Goal: Information Seeking & Learning: Find specific fact

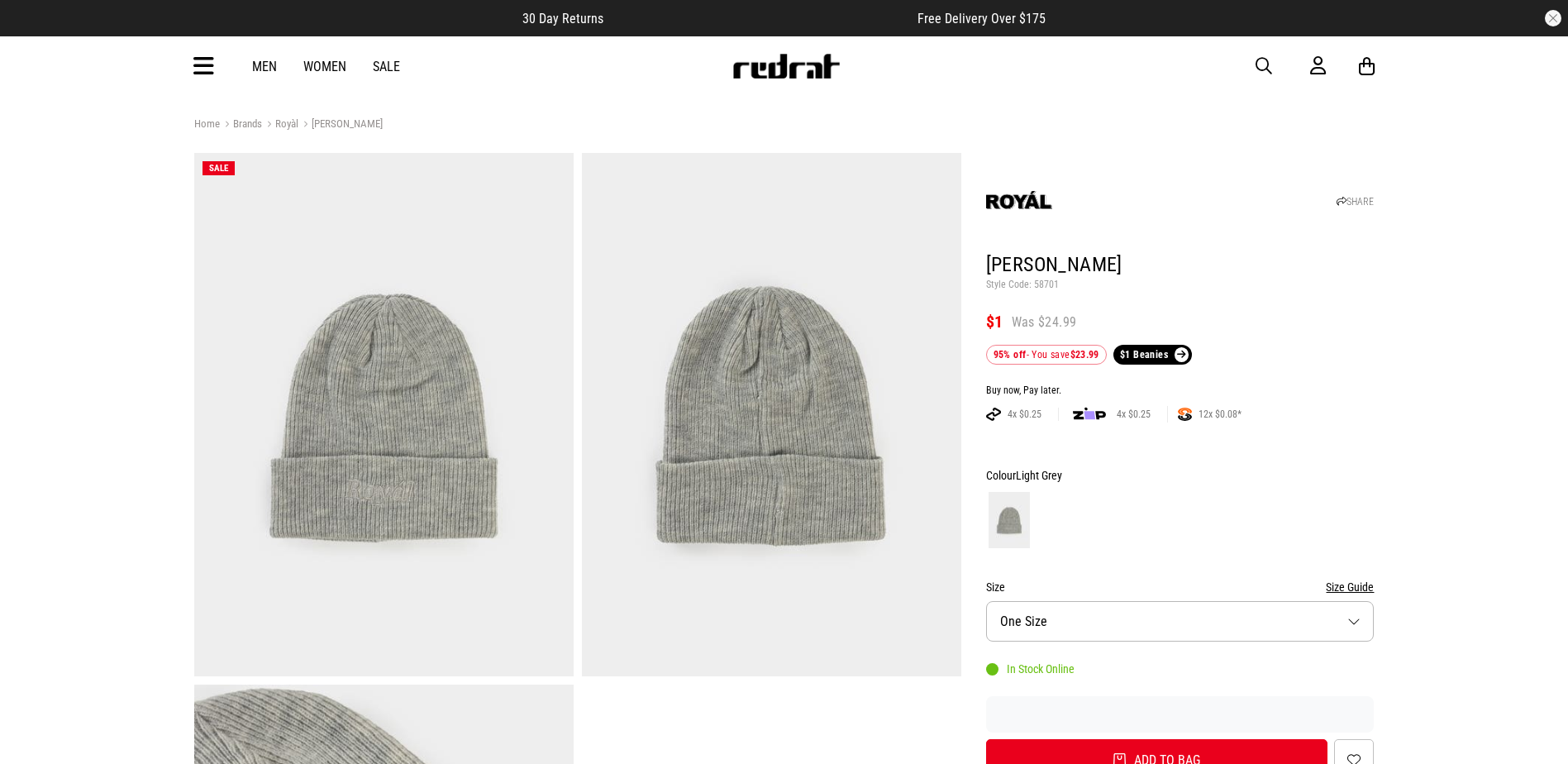
click at [1269, 55] on div "Men Women Sale Sign in New Back Footwear Back Mens Back Womens Back Youth & Kid…" at bounding box center [784, 65] width 1207 height 60
click at [1265, 59] on span "button" at bounding box center [1263, 66] width 17 height 20
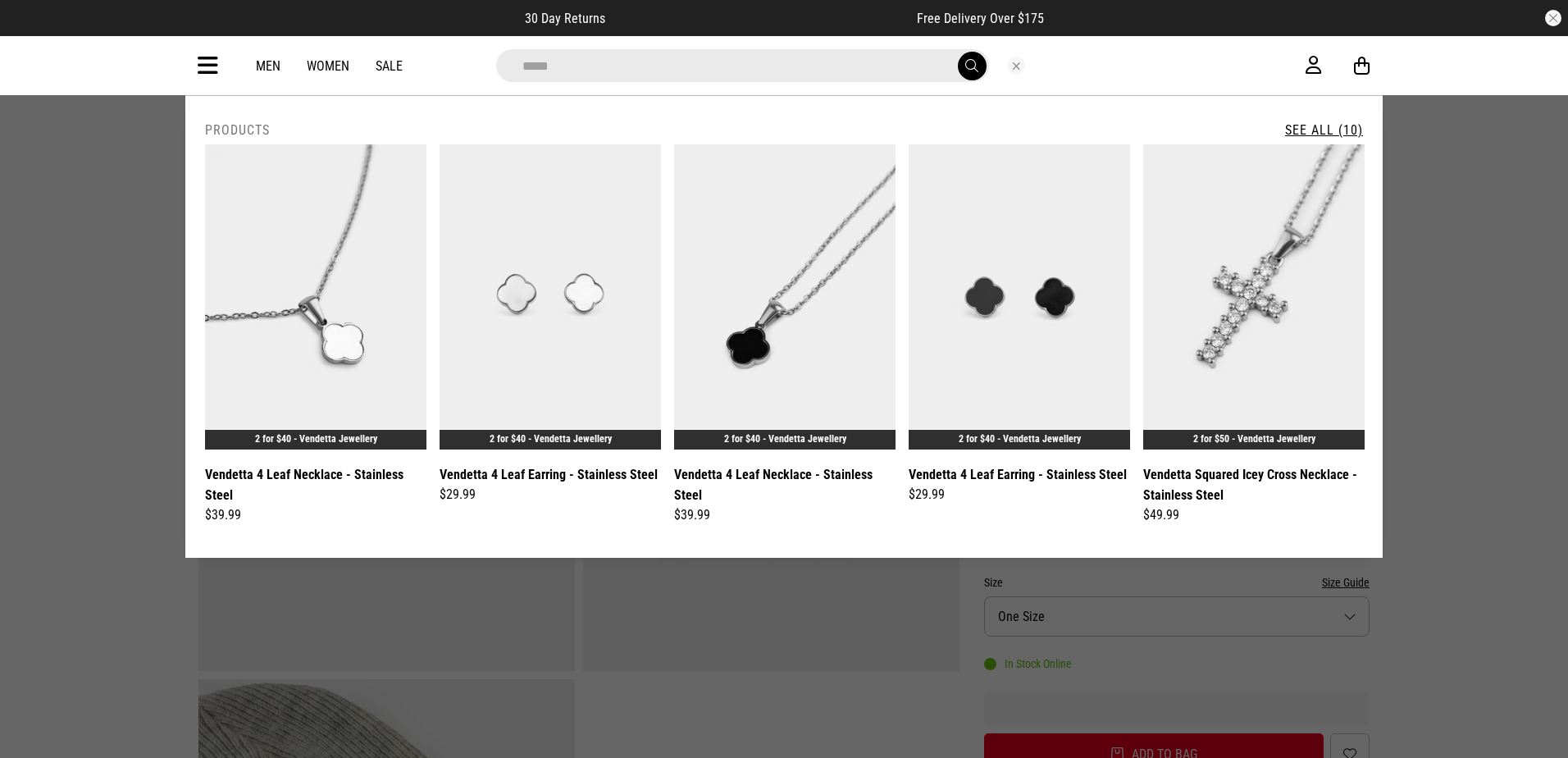
type input "*****"
click at [958, 51] on button "submit" at bounding box center [973, 66] width 29 height 29
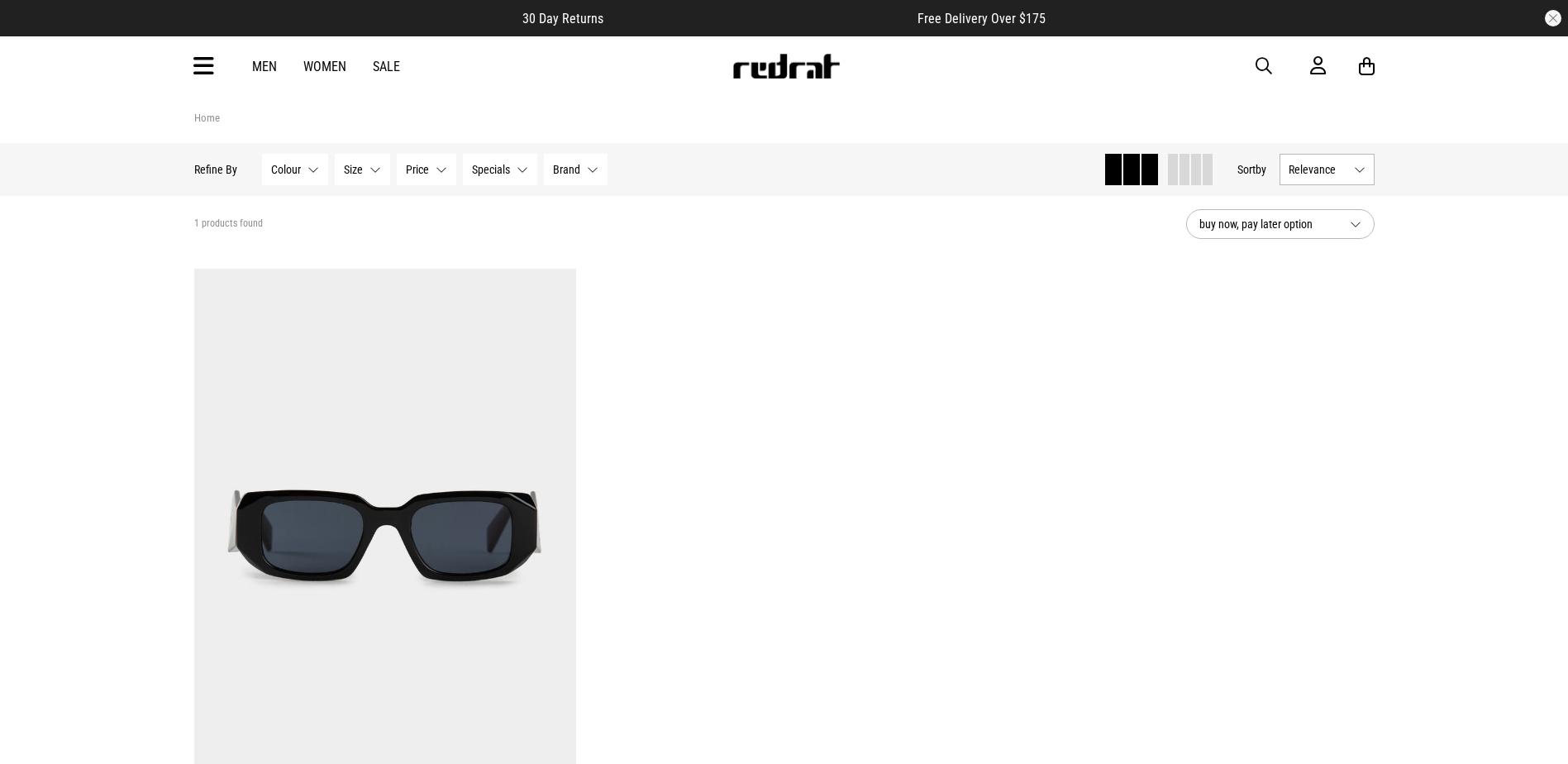
click at [1275, 62] on button "button" at bounding box center [1272, 66] width 33 height 20
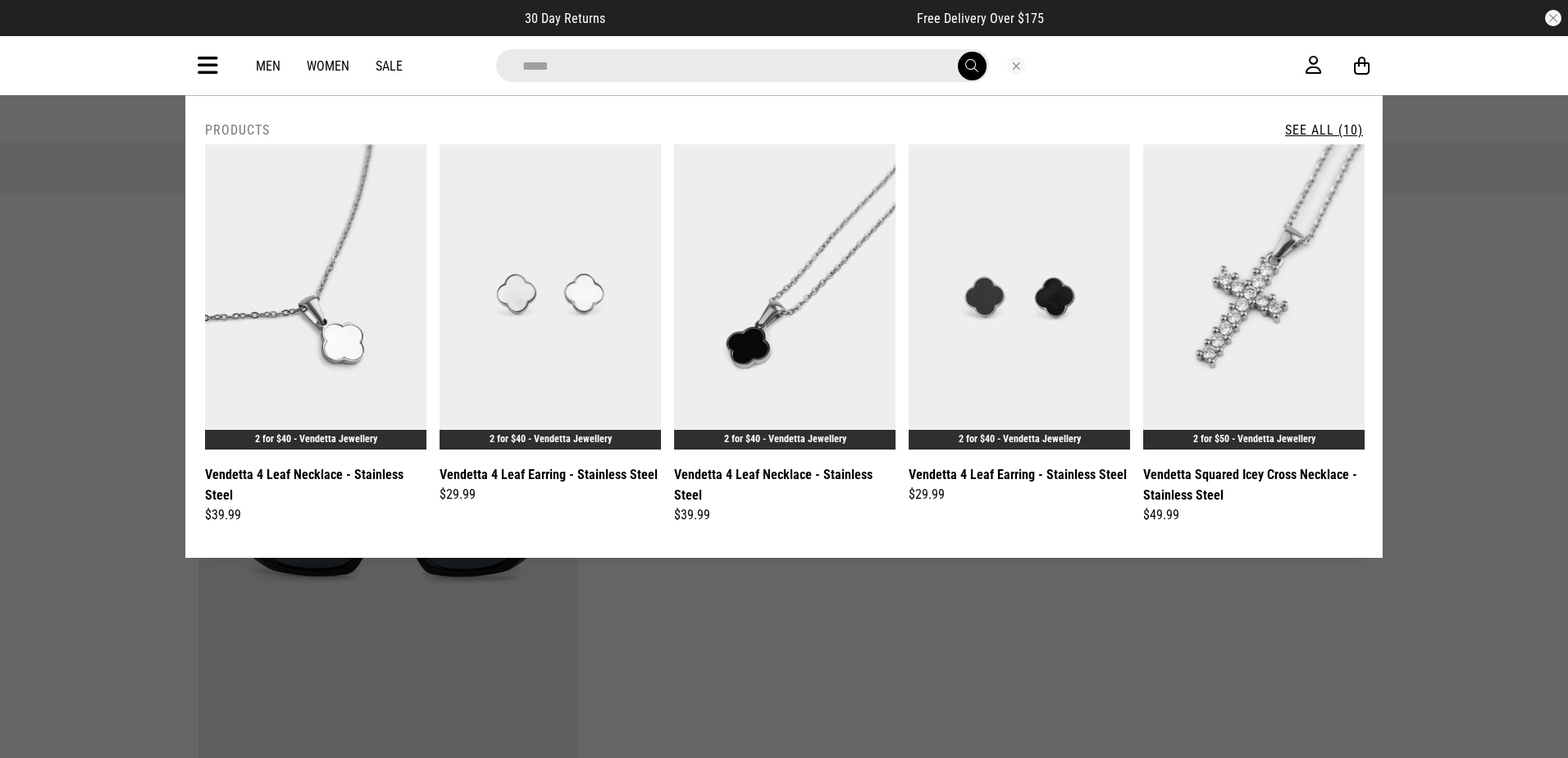
type input "*****"
click at [958, 51] on button "submit" at bounding box center [973, 66] width 29 height 29
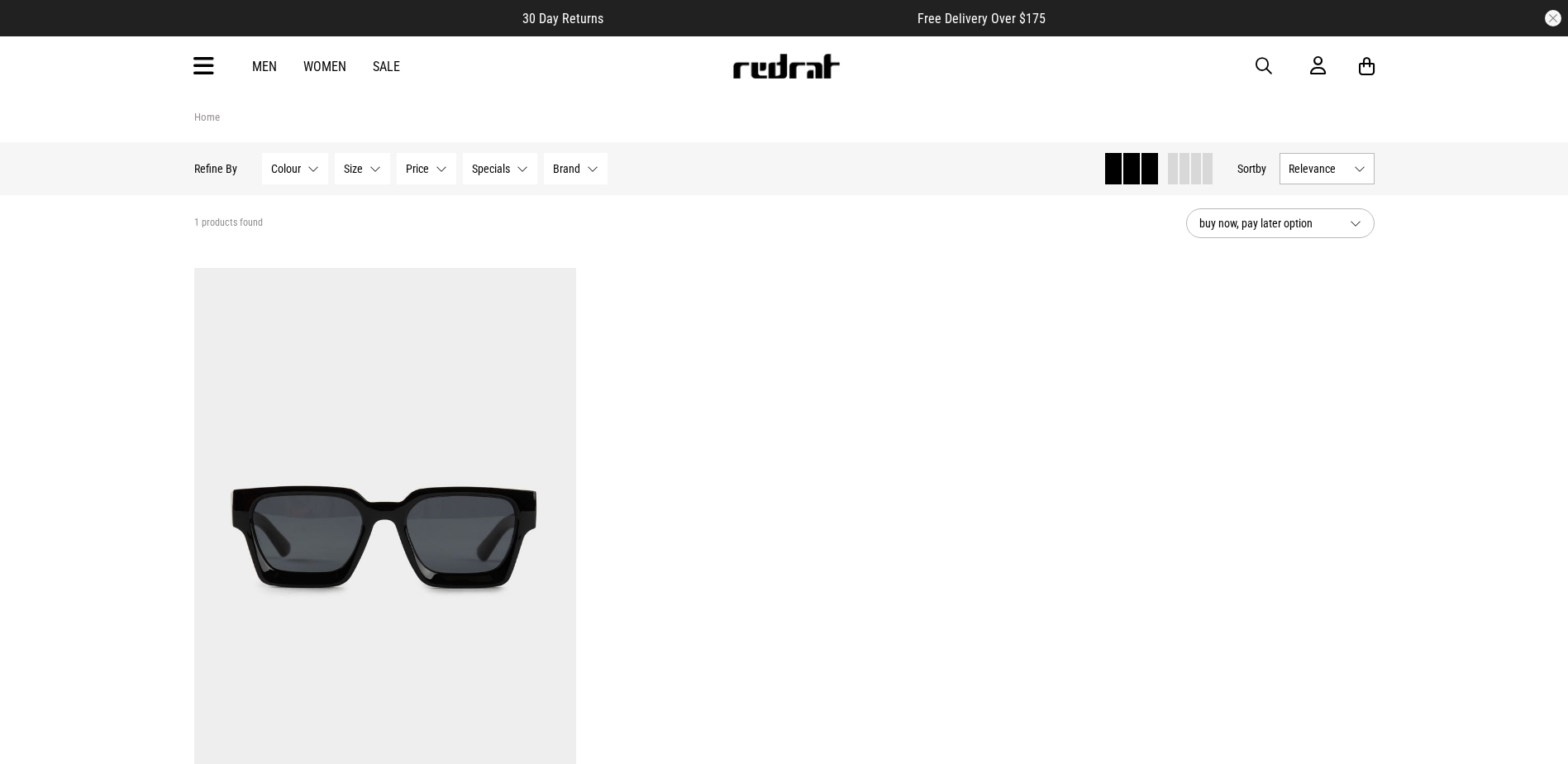
click at [1272, 63] on button "button" at bounding box center [1272, 66] width 33 height 20
click at [888, 65] on input "search" at bounding box center [742, 66] width 496 height 33
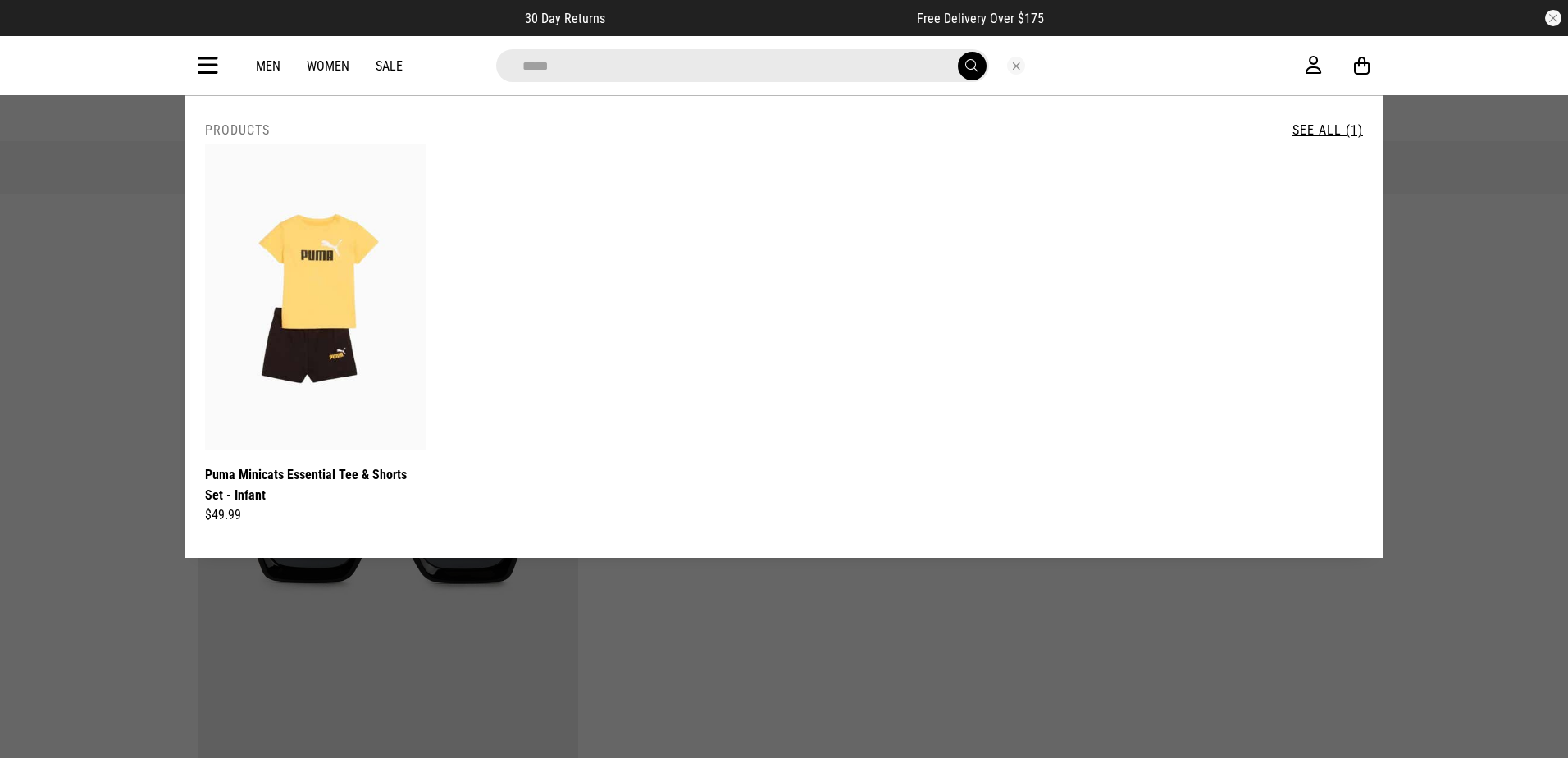
type input "*****"
drag, startPoint x: 793, startPoint y: 623, endPoint x: 815, endPoint y: 649, distance: 34.1
click at [793, 624] on div at bounding box center [784, 740] width 1568 height 1480
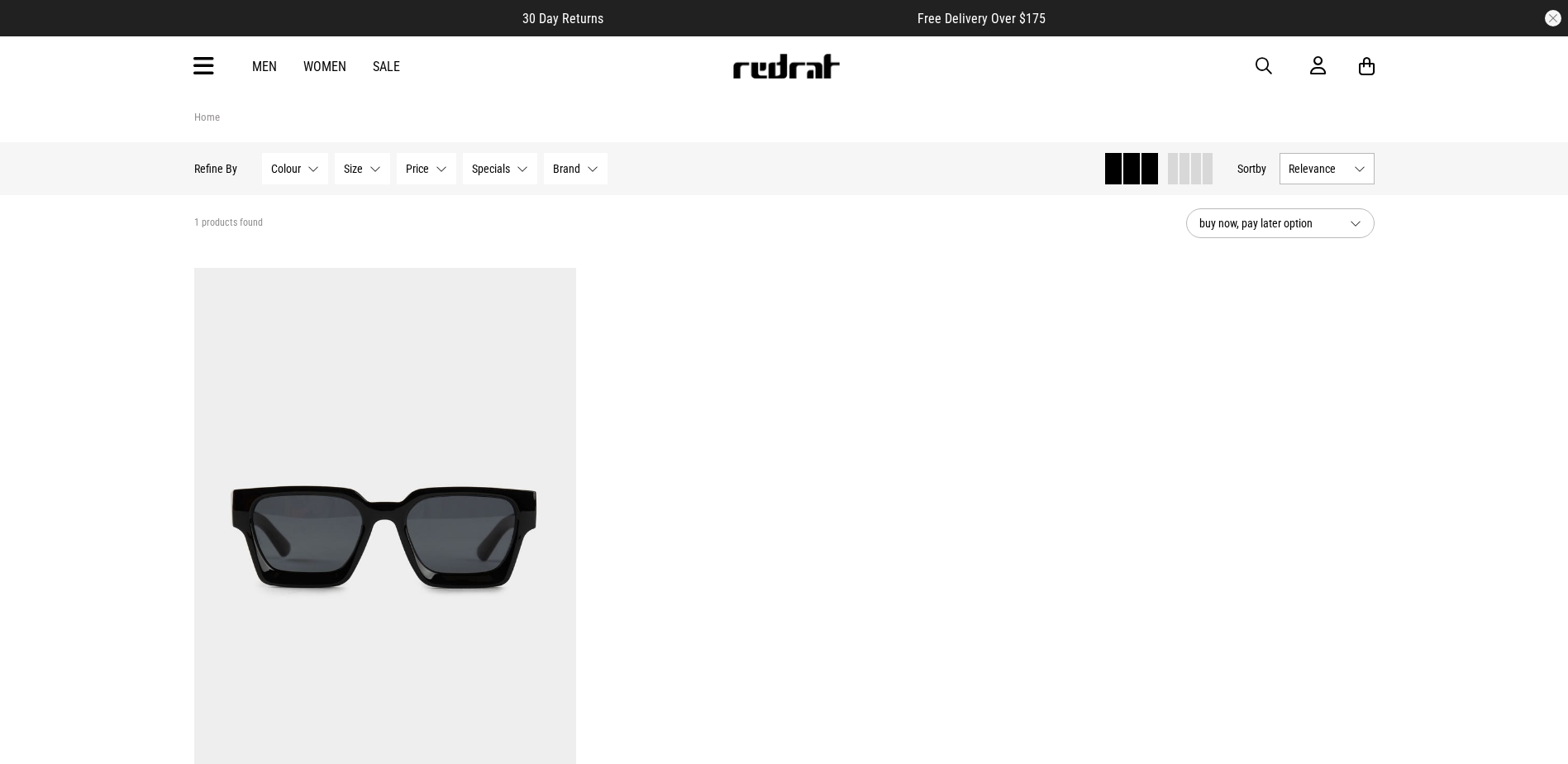
click at [1260, 56] on div "Men Women Sale Sign in New Back Footwear Back Mens Back Womens Back Youth & Kid…" at bounding box center [784, 65] width 1207 height 60
click at [1261, 63] on span "button" at bounding box center [1263, 66] width 17 height 20
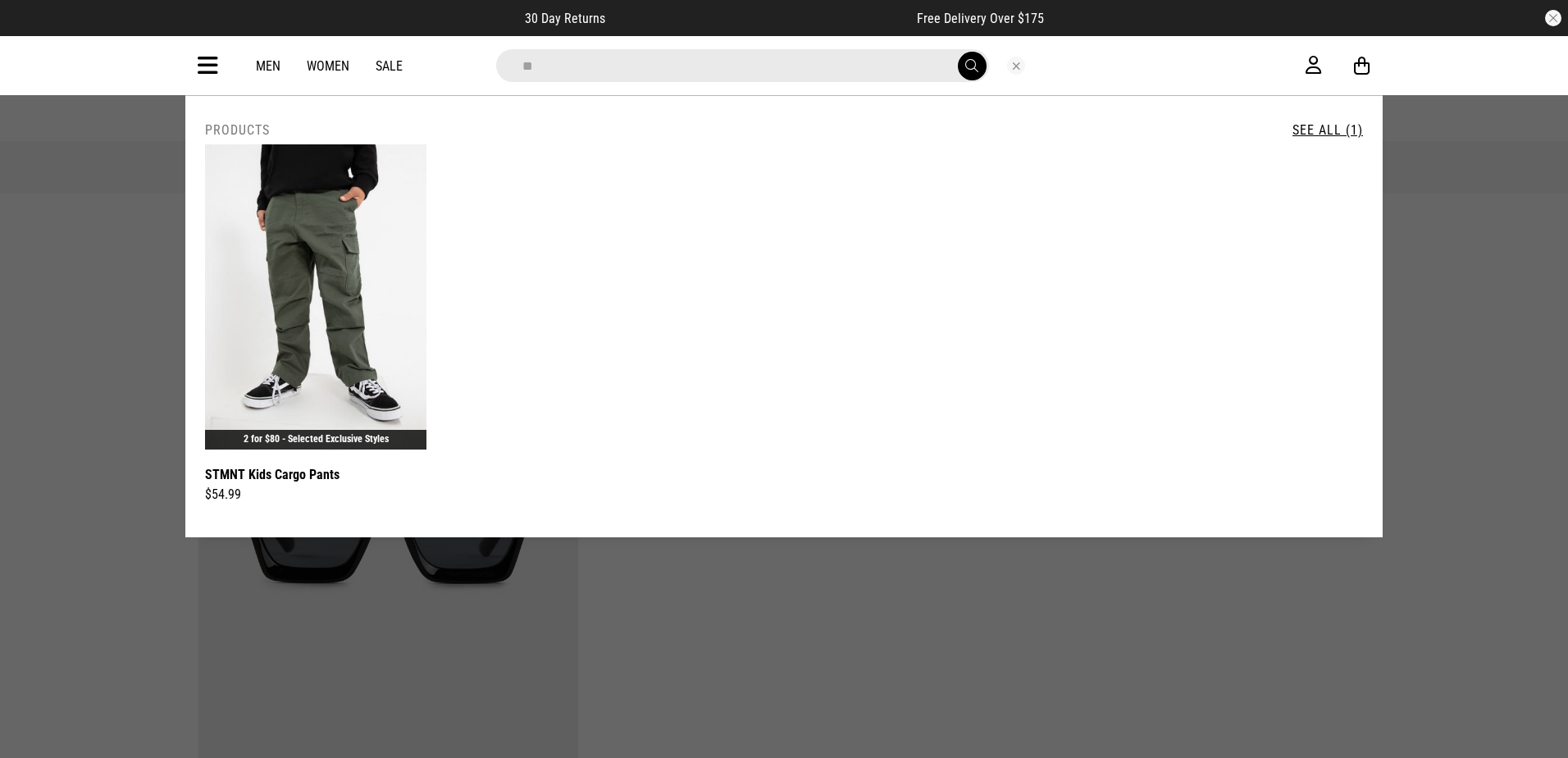
type input "*"
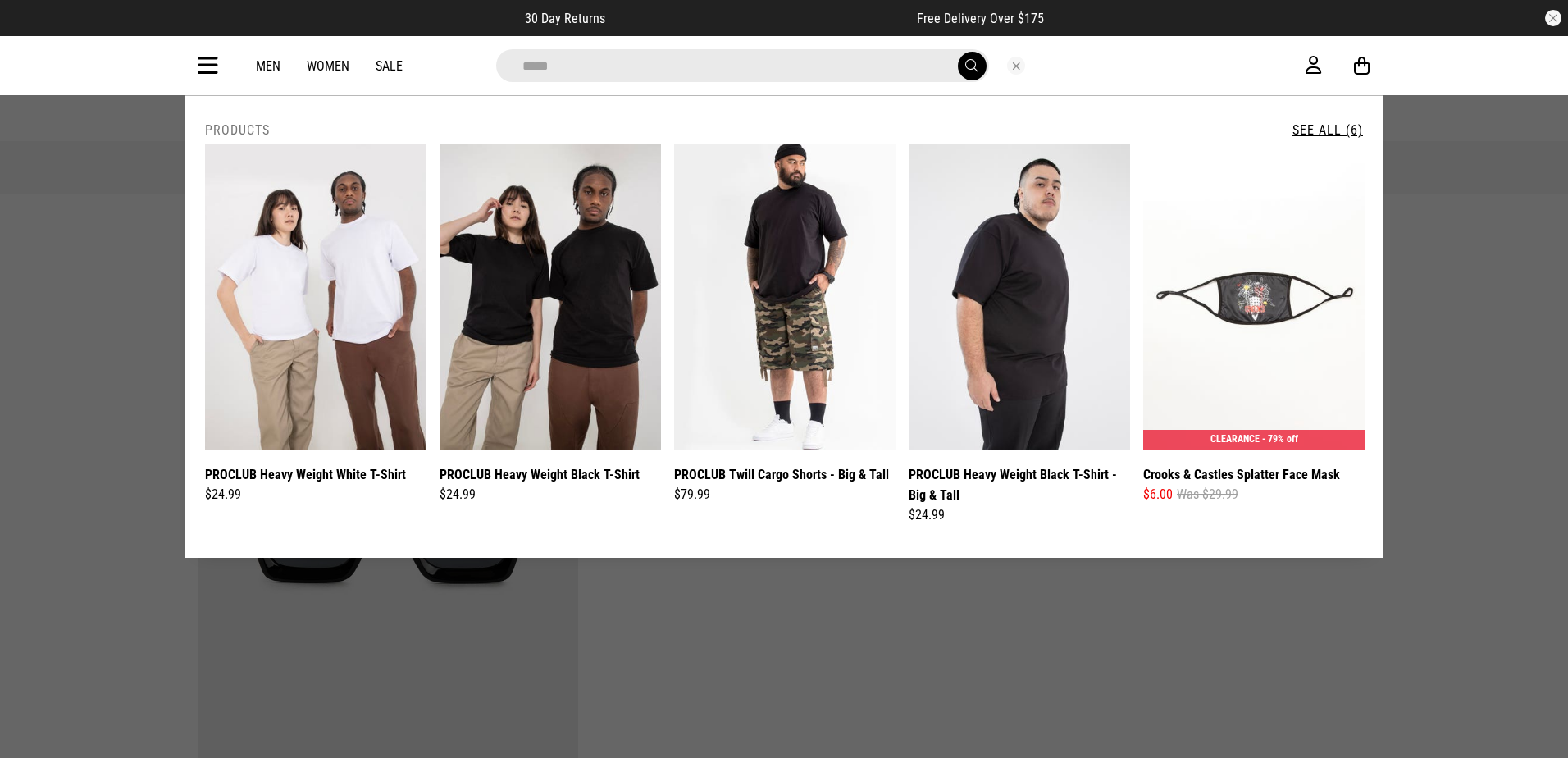
type input "*****"
click at [958, 51] on button "submit" at bounding box center [973, 66] width 29 height 29
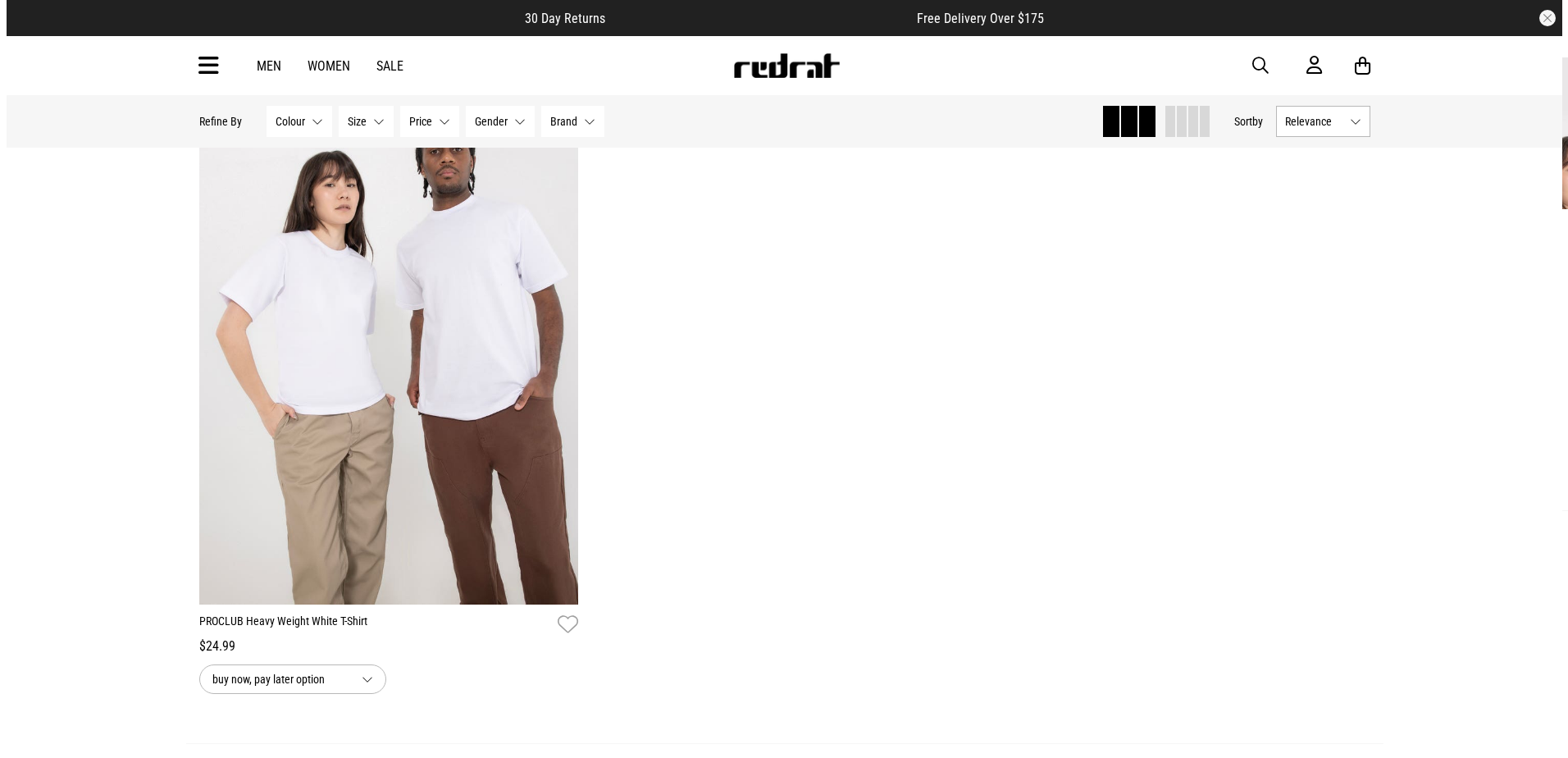
scroll to position [164, 0]
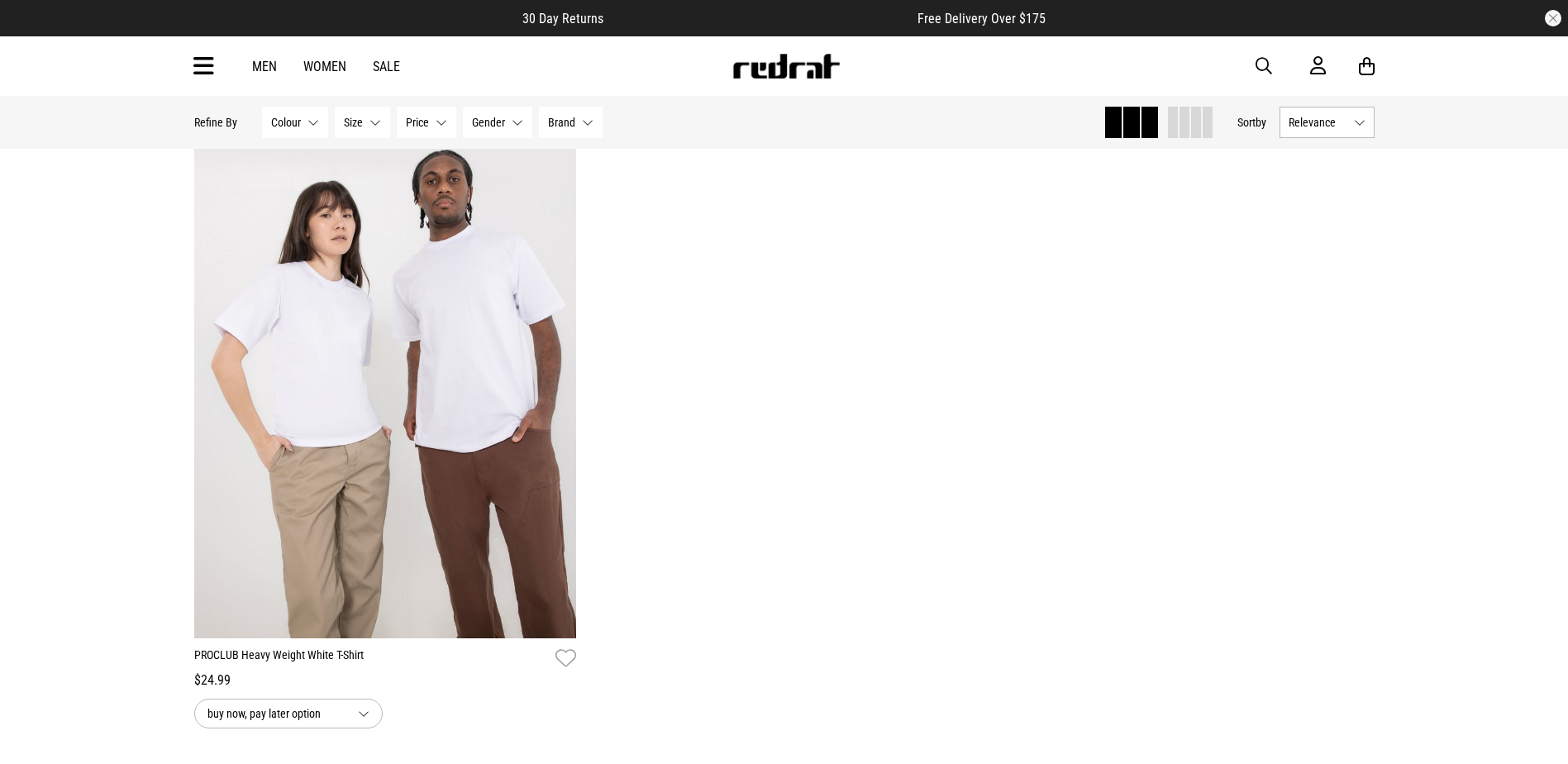
click at [1263, 62] on span "button" at bounding box center [1263, 66] width 17 height 20
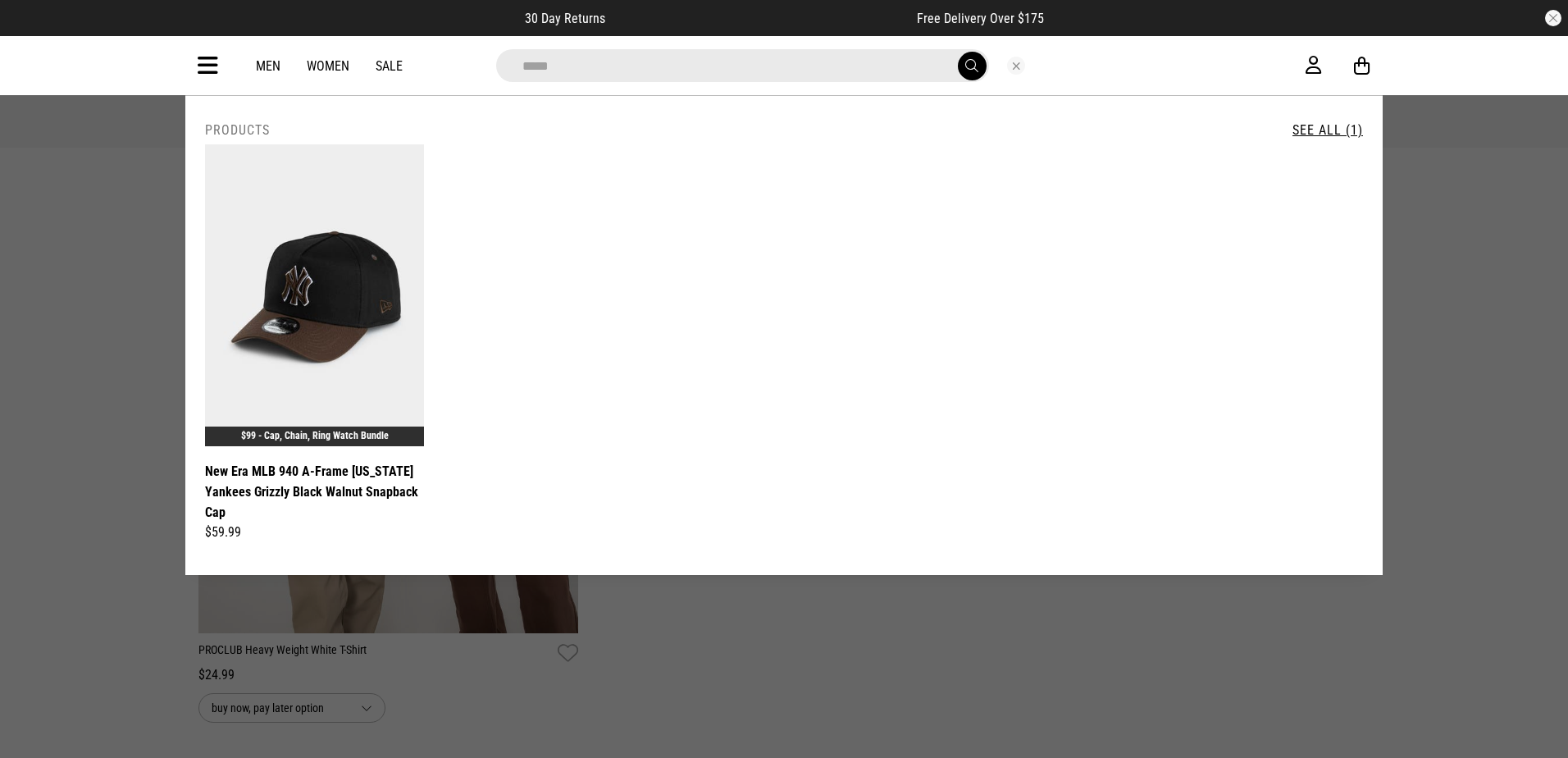
click at [863, 61] on input "*****" at bounding box center [743, 66] width 493 height 33
type input "*"
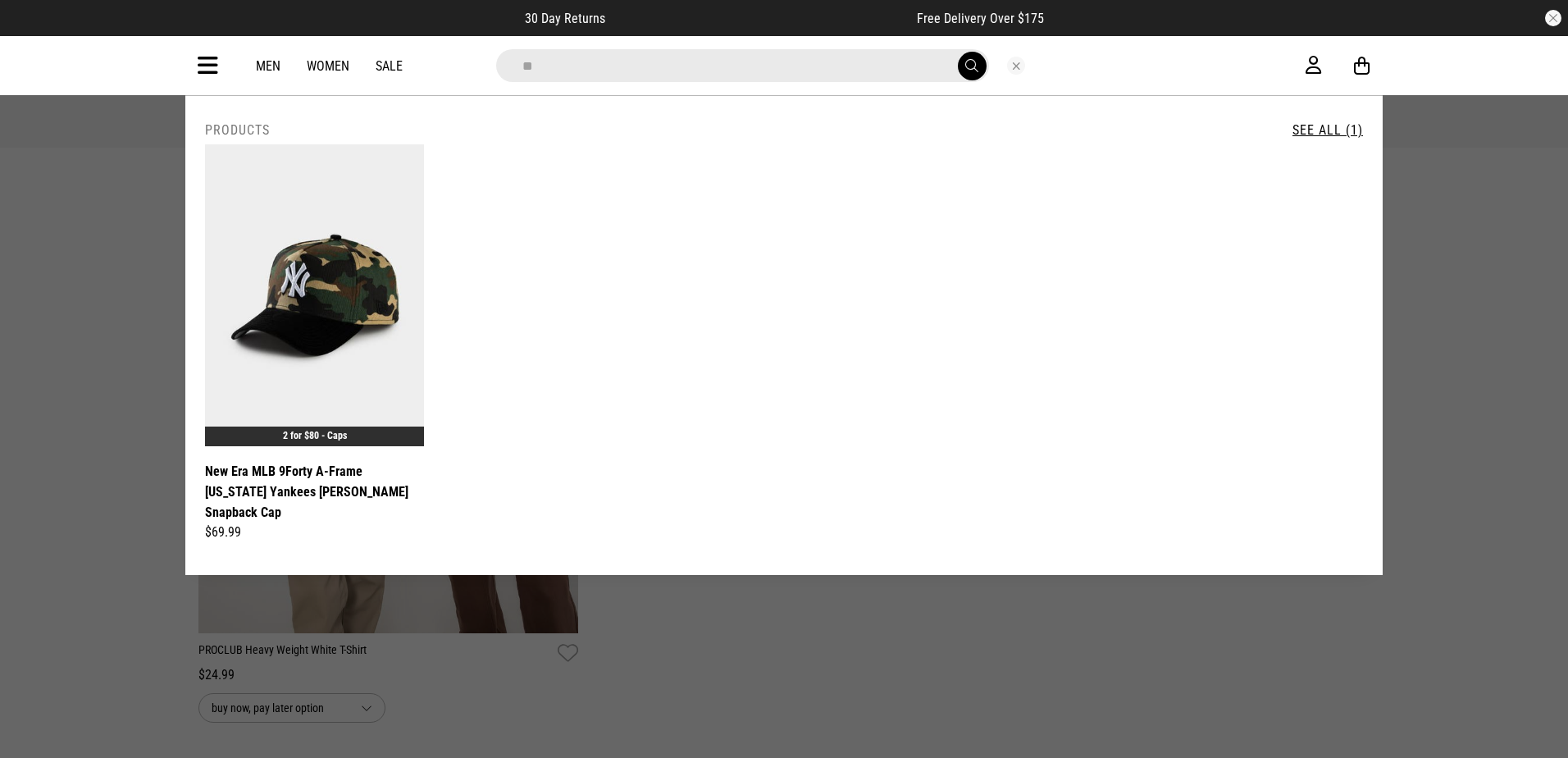
type input "*"
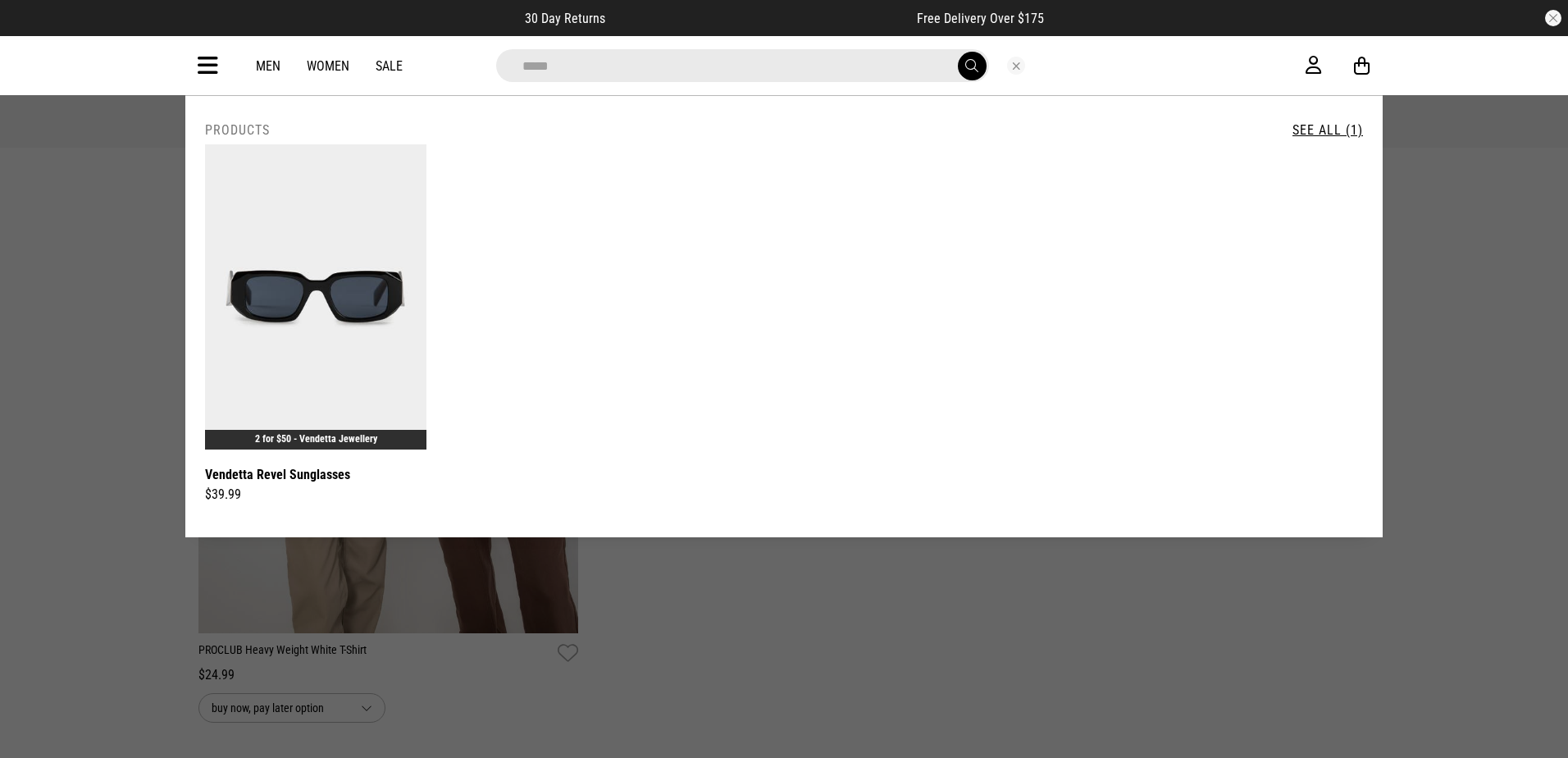
type input "*****"
click at [1013, 61] on button "Close search" at bounding box center [1016, 65] width 18 height 18
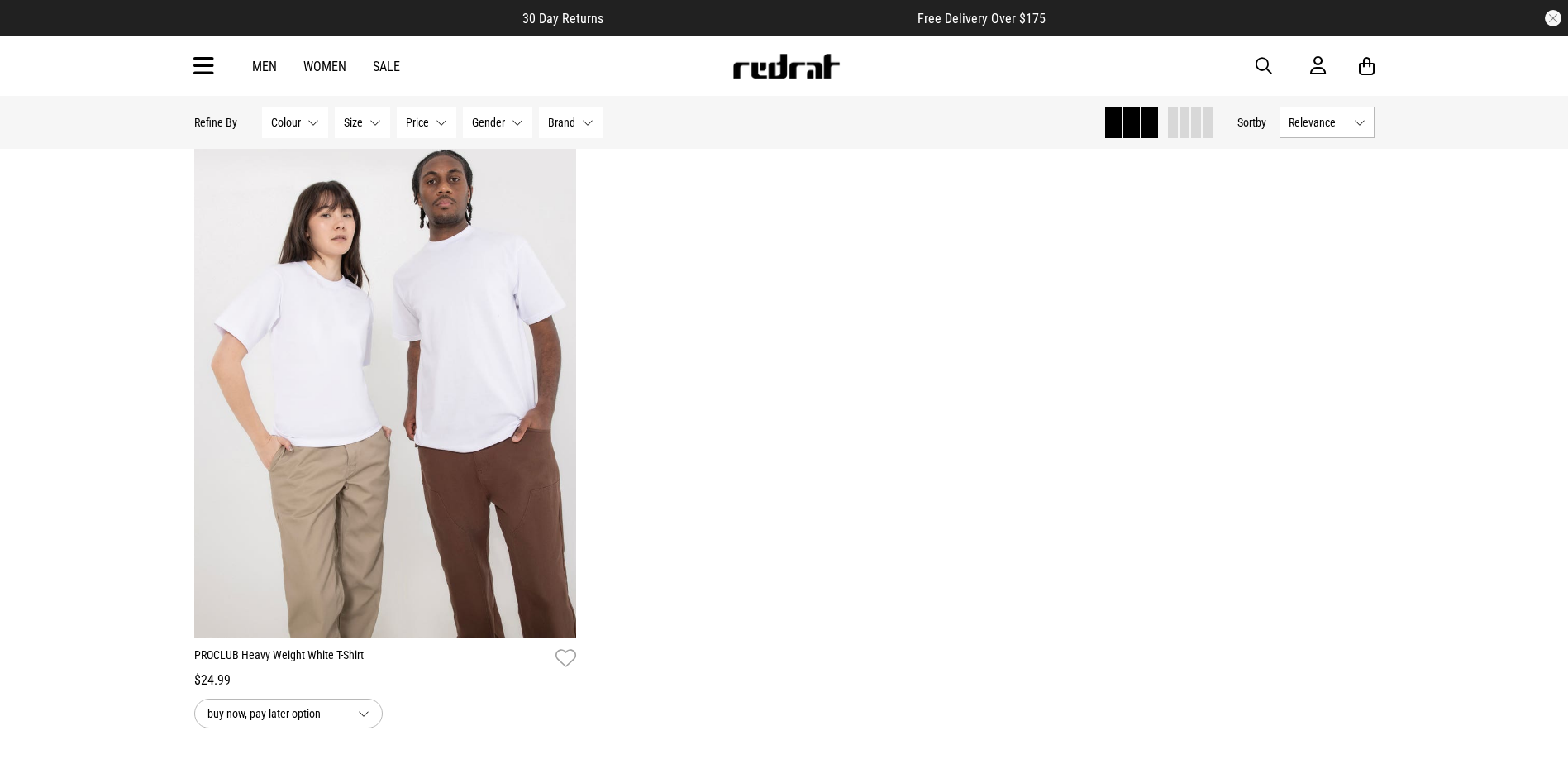
click at [1259, 66] on span "button" at bounding box center [1263, 66] width 17 height 20
click at [678, 56] on input "search" at bounding box center [742, 66] width 496 height 33
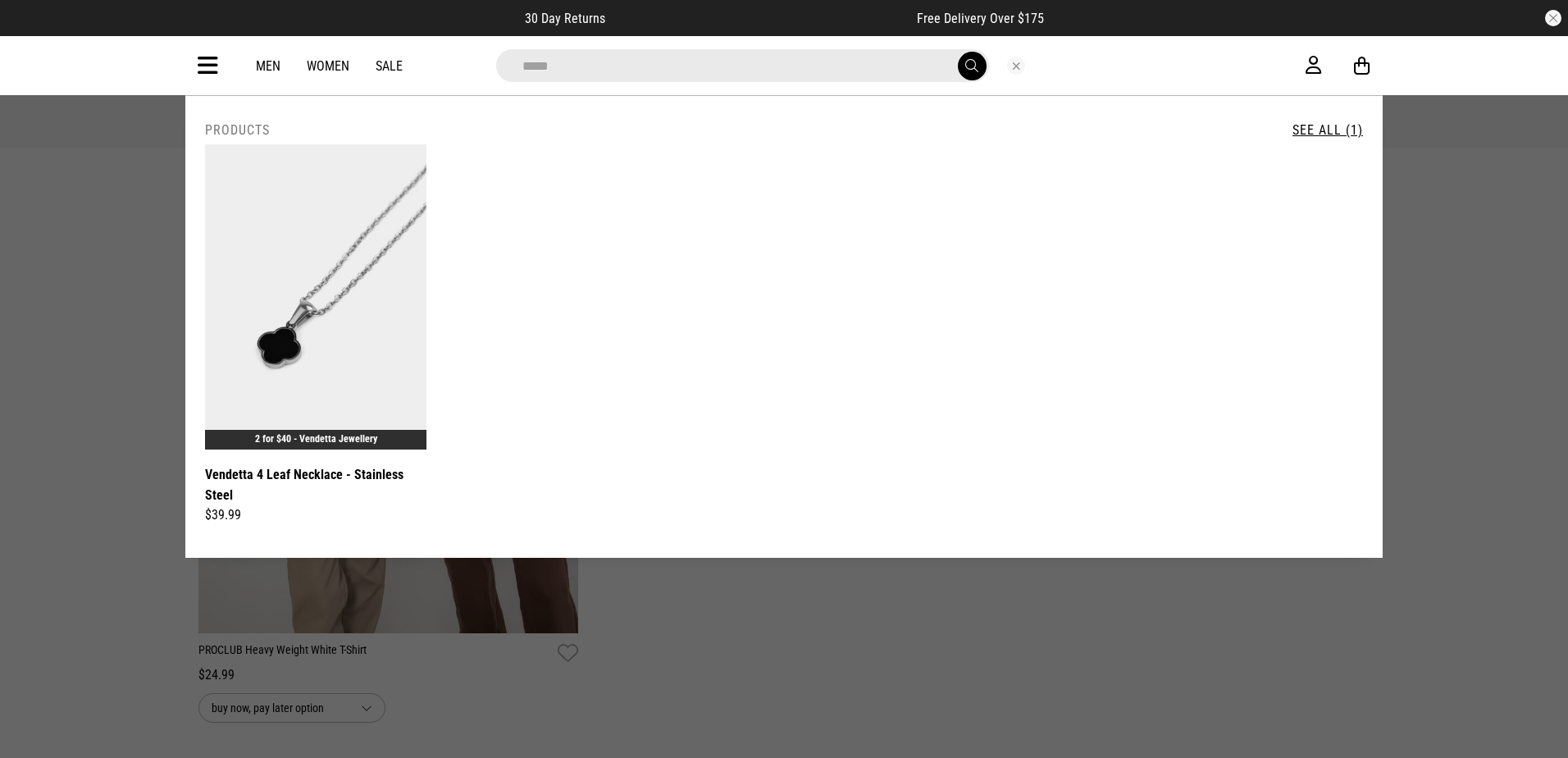
click at [709, 69] on input "*****" at bounding box center [743, 66] width 493 height 33
type input "*"
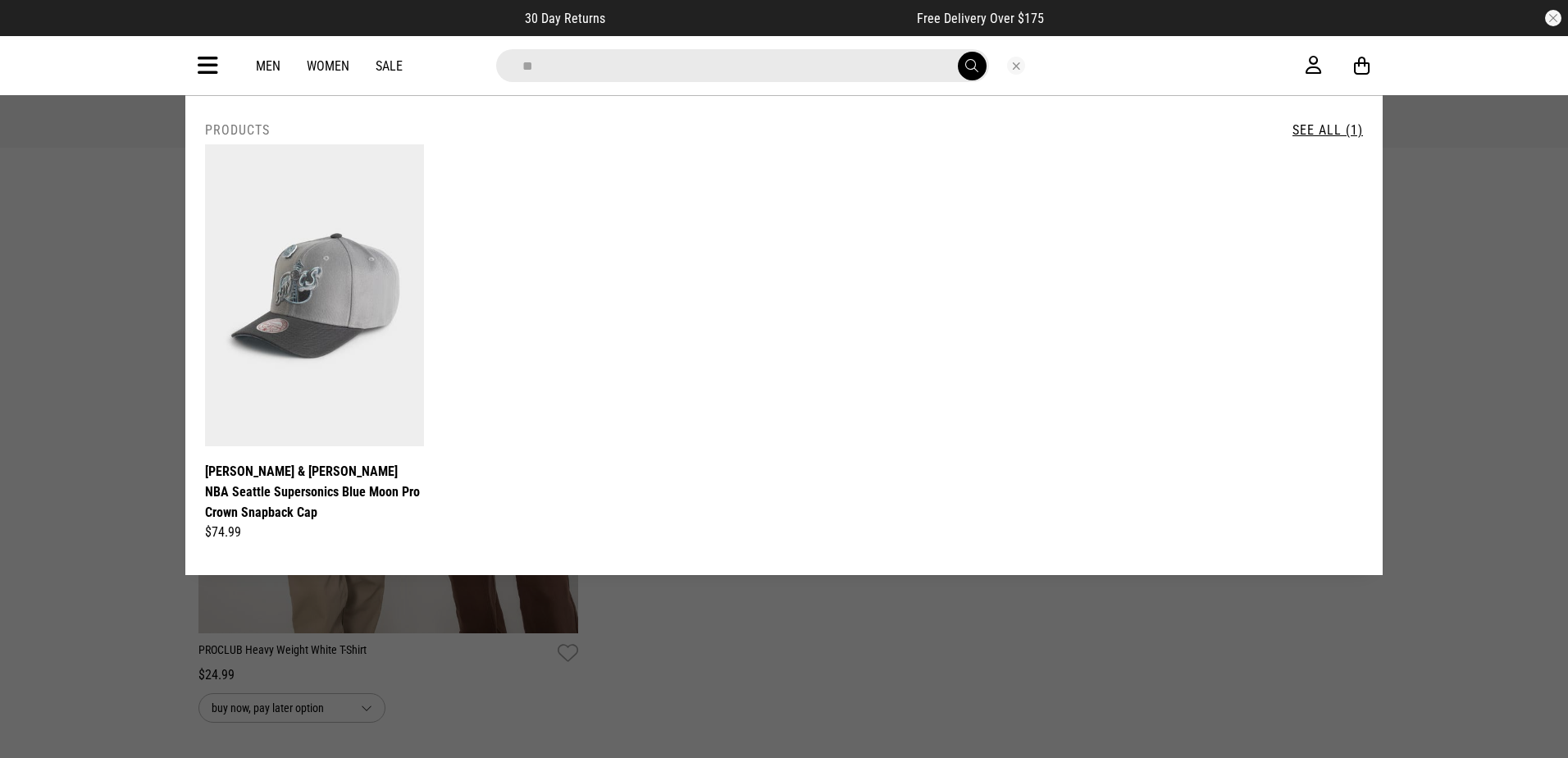
type input "*"
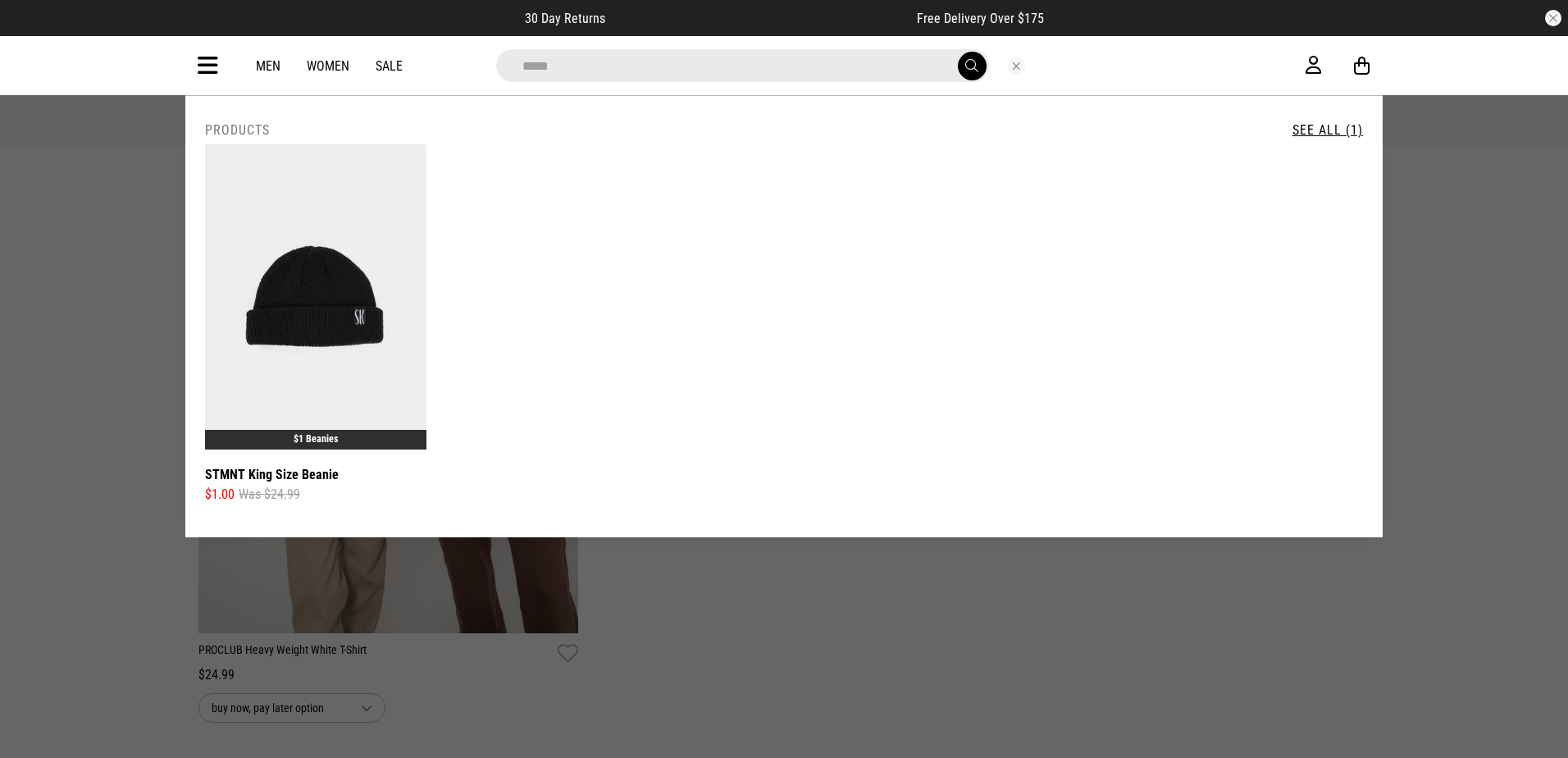
type input "*****"
click at [1008, 67] on button "Close search" at bounding box center [1016, 65] width 18 height 18
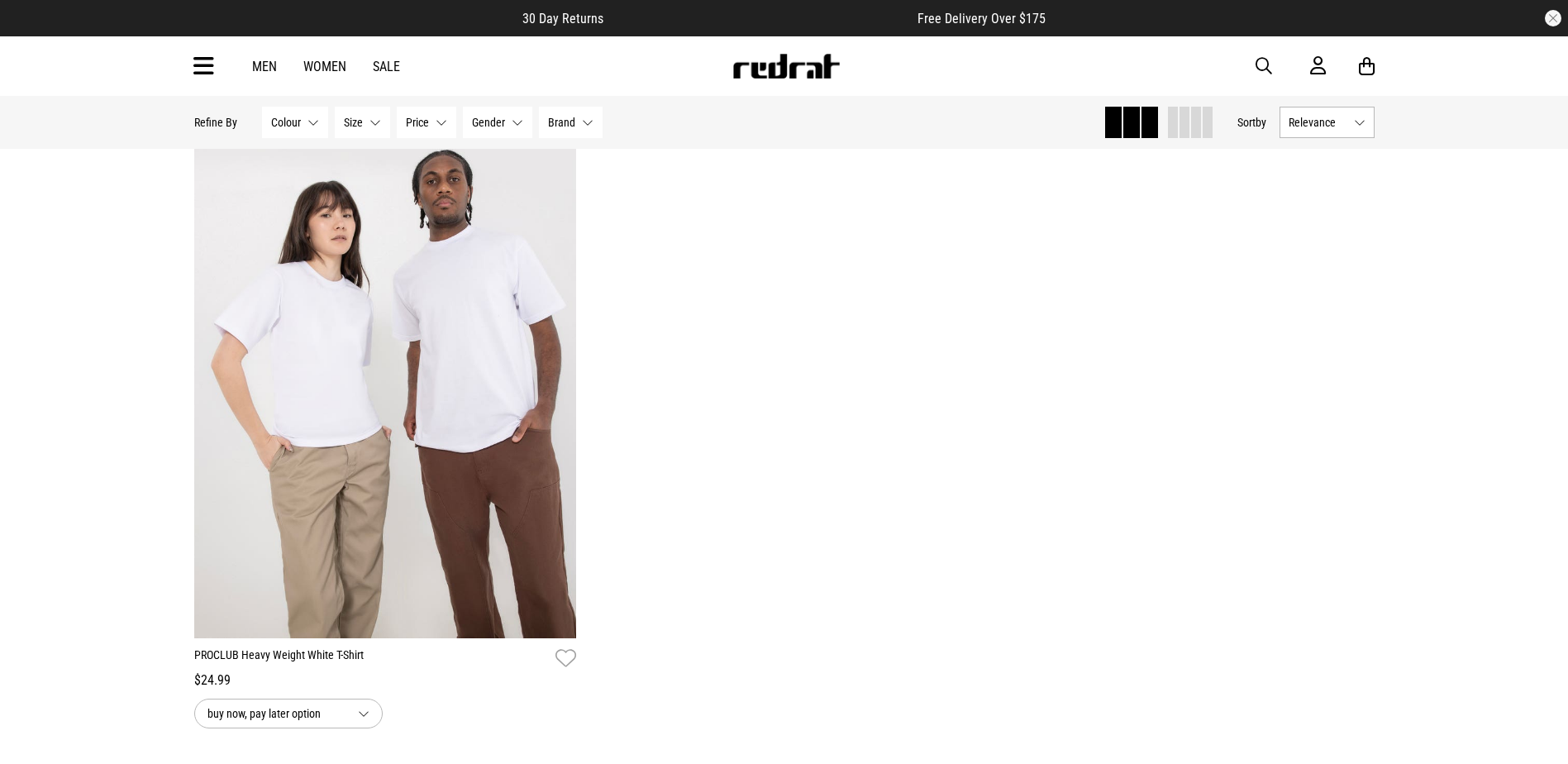
click at [203, 66] on icon at bounding box center [203, 66] width 21 height 27
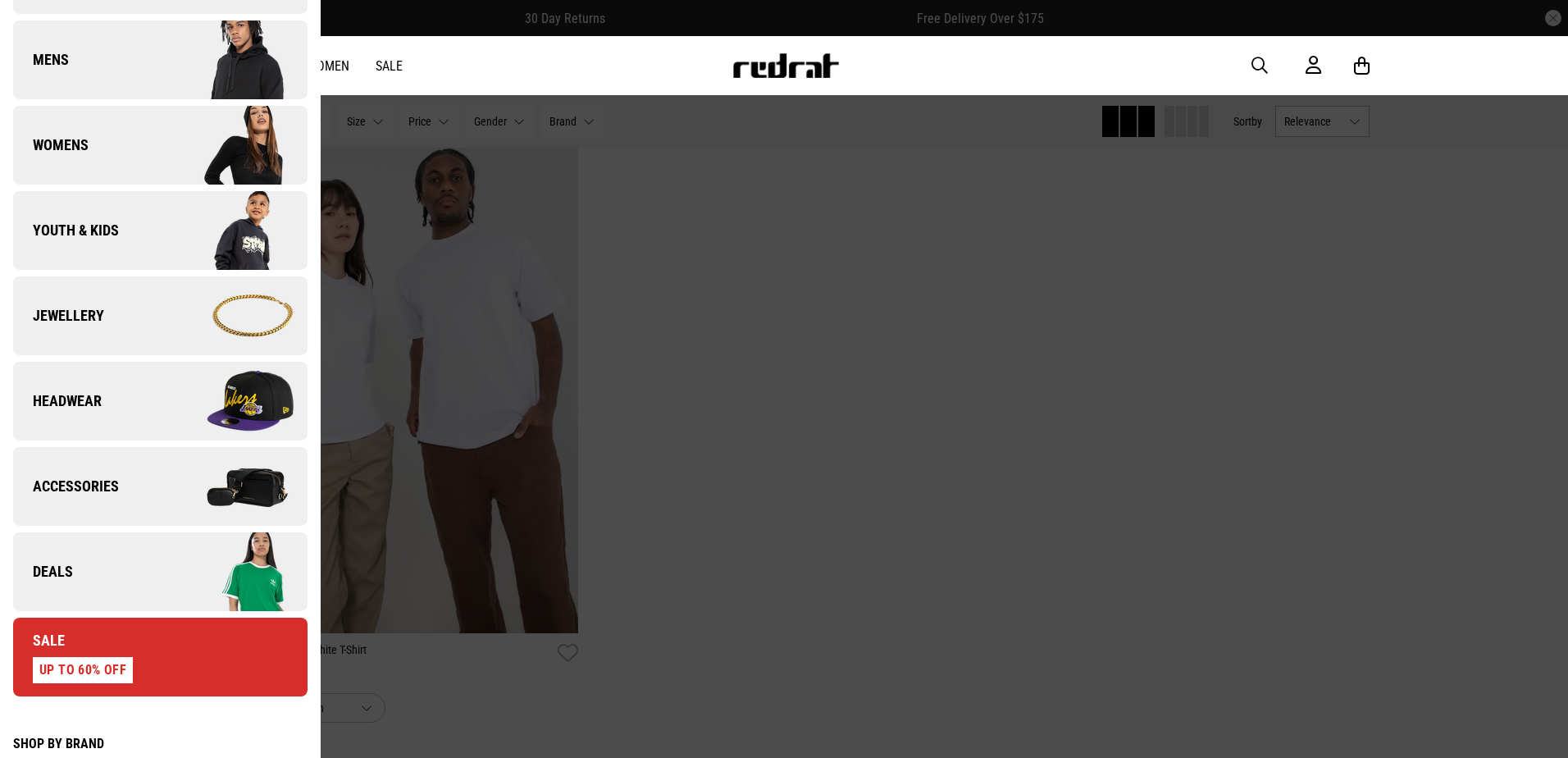
scroll to position [246, 0]
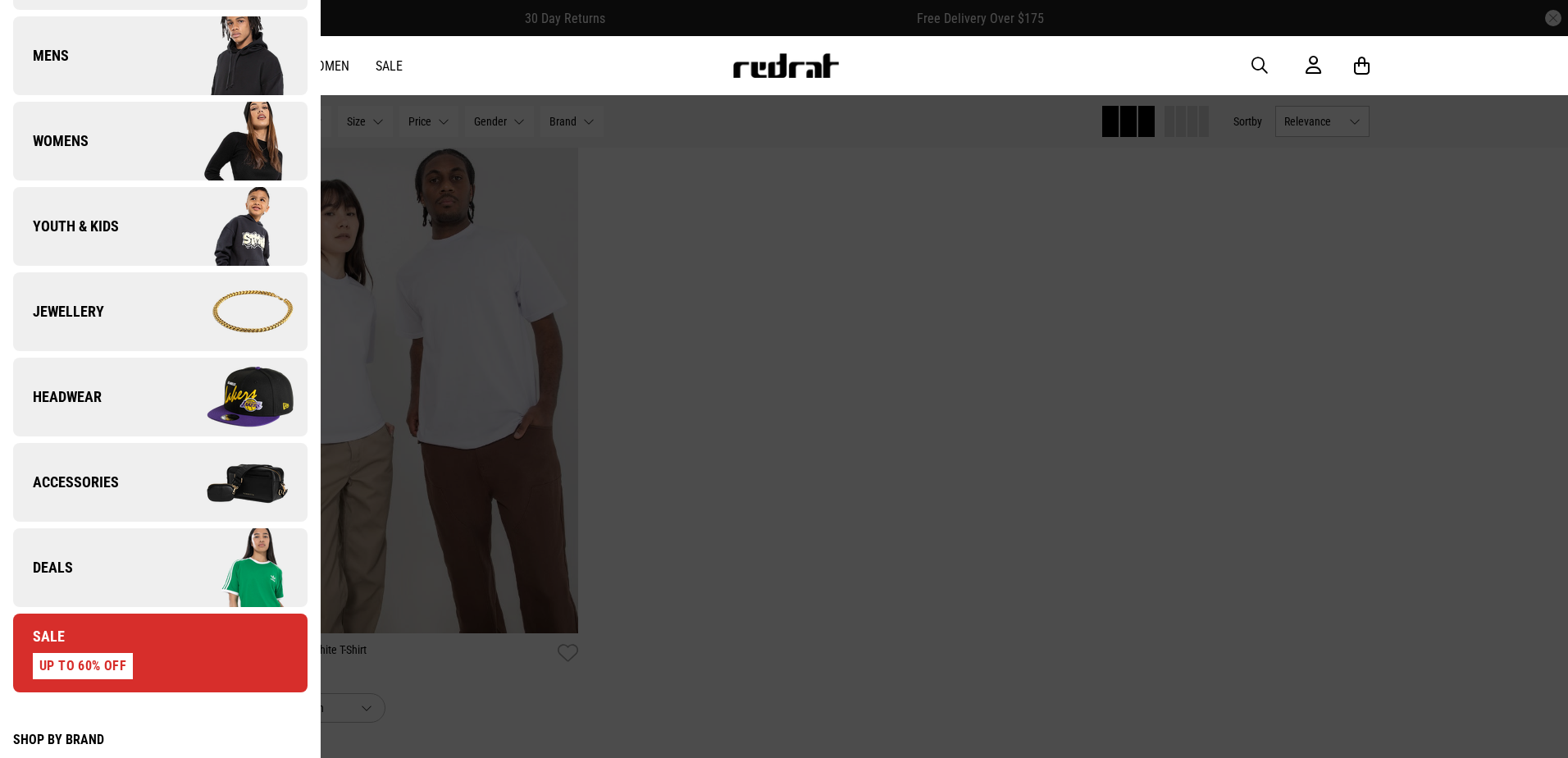
click at [160, 570] on img at bounding box center [233, 567] width 146 height 82
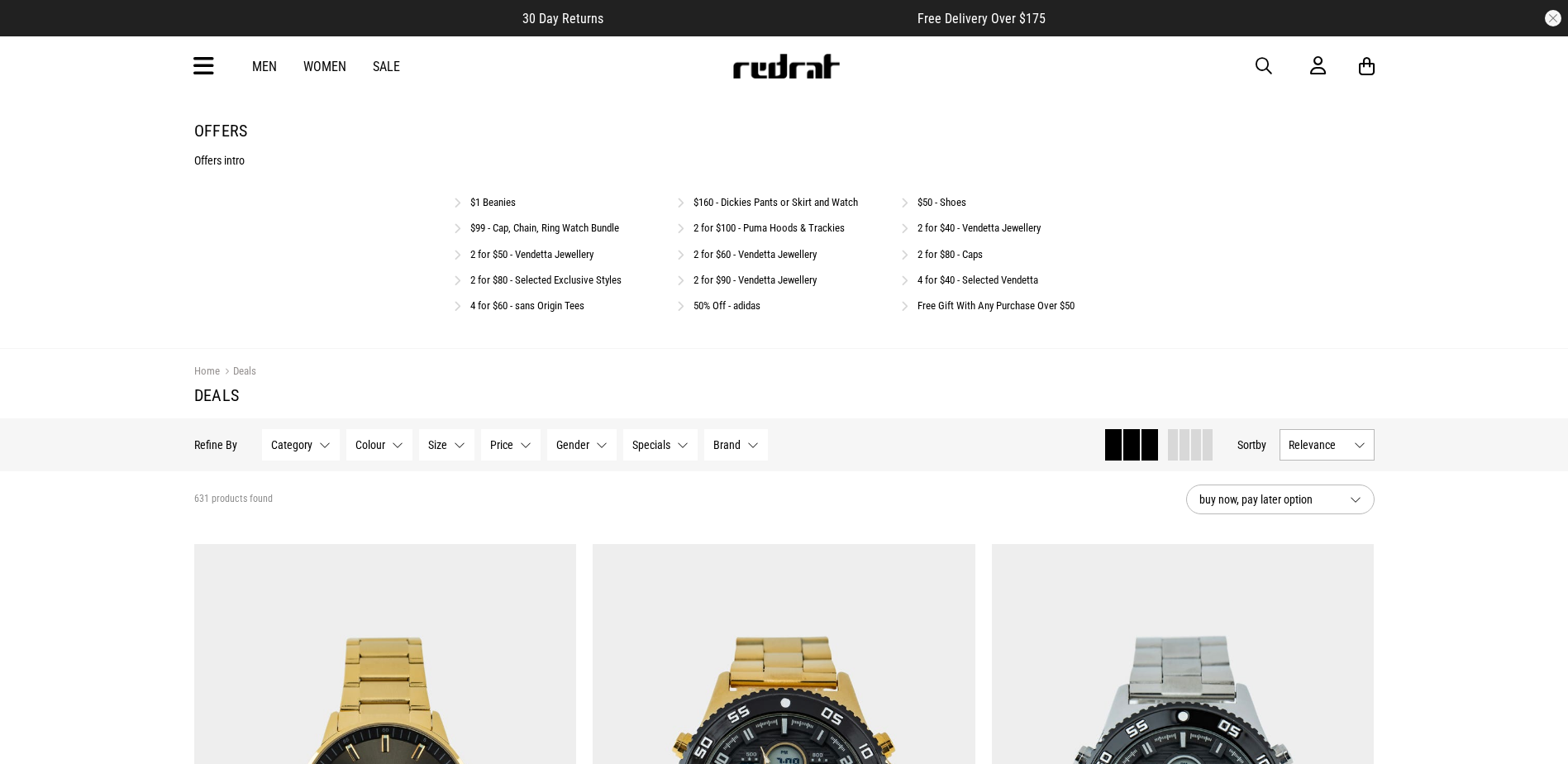
click at [522, 225] on link "$99 - Cap, Chain, Ring Watch Bundle" at bounding box center [544, 228] width 148 height 13
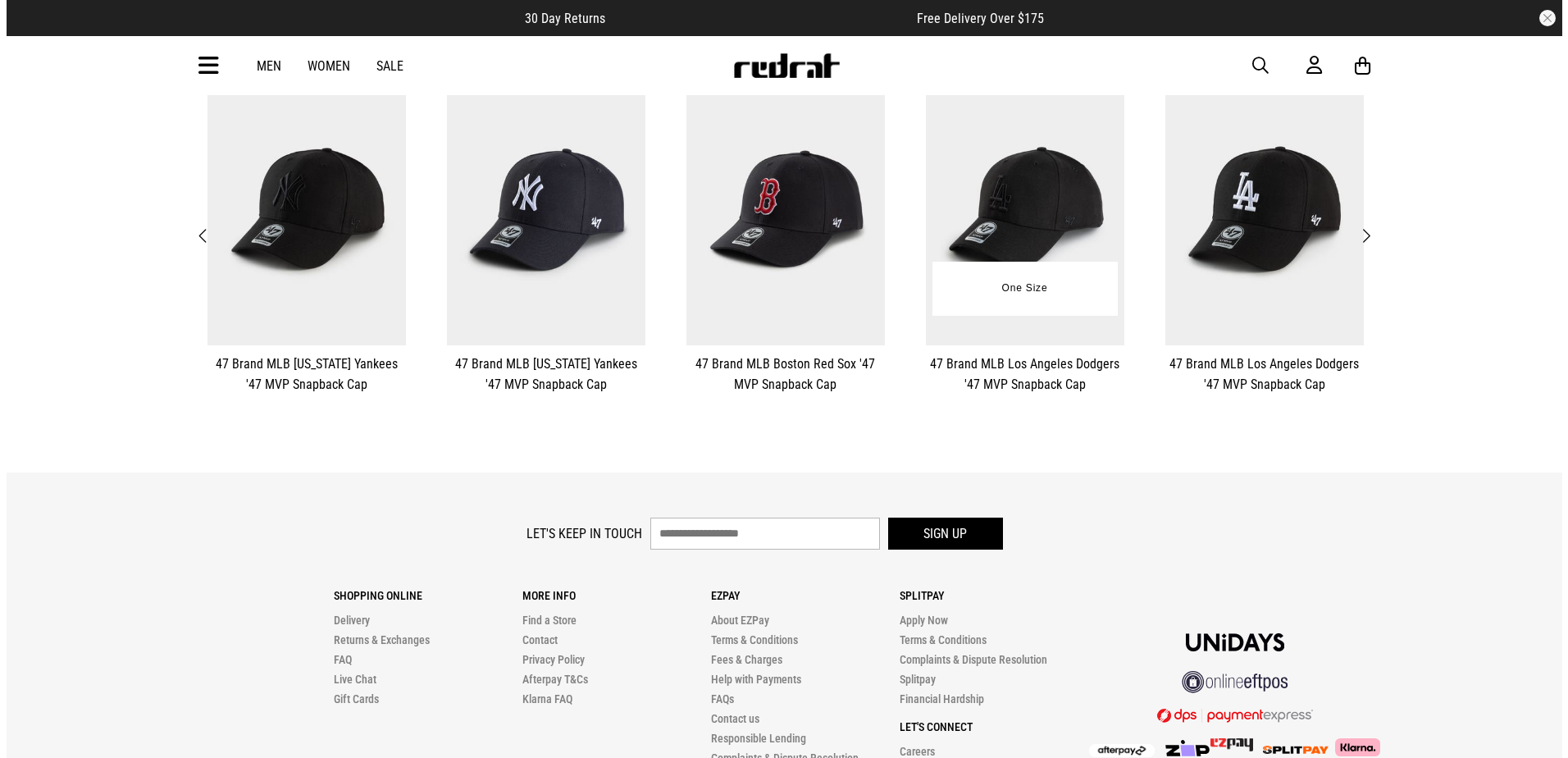
scroll to position [410, 0]
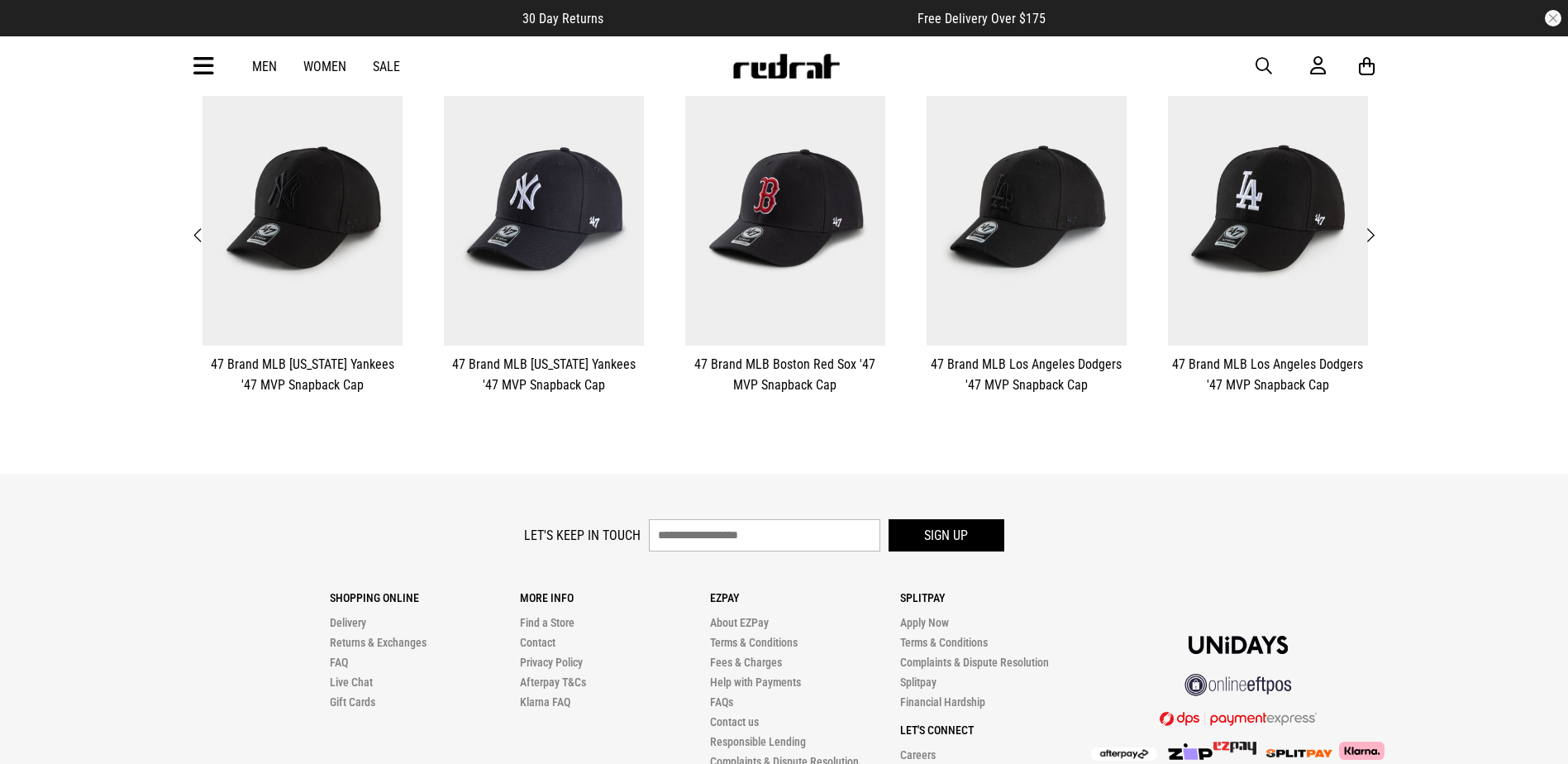
click at [1367, 233] on span "Next" at bounding box center [1370, 235] width 11 height 20
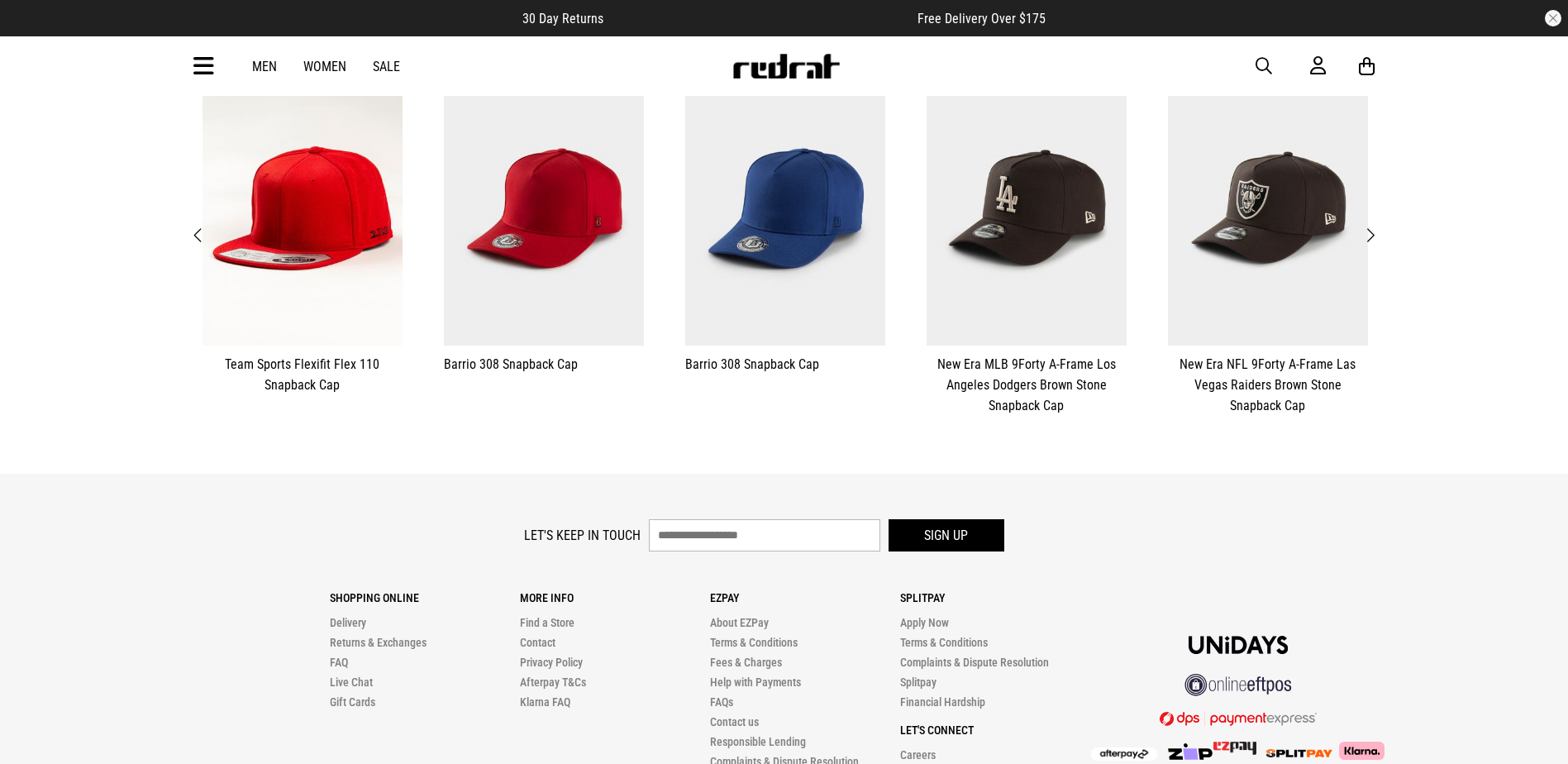
click at [1367, 233] on span "Next" at bounding box center [1370, 235] width 11 height 20
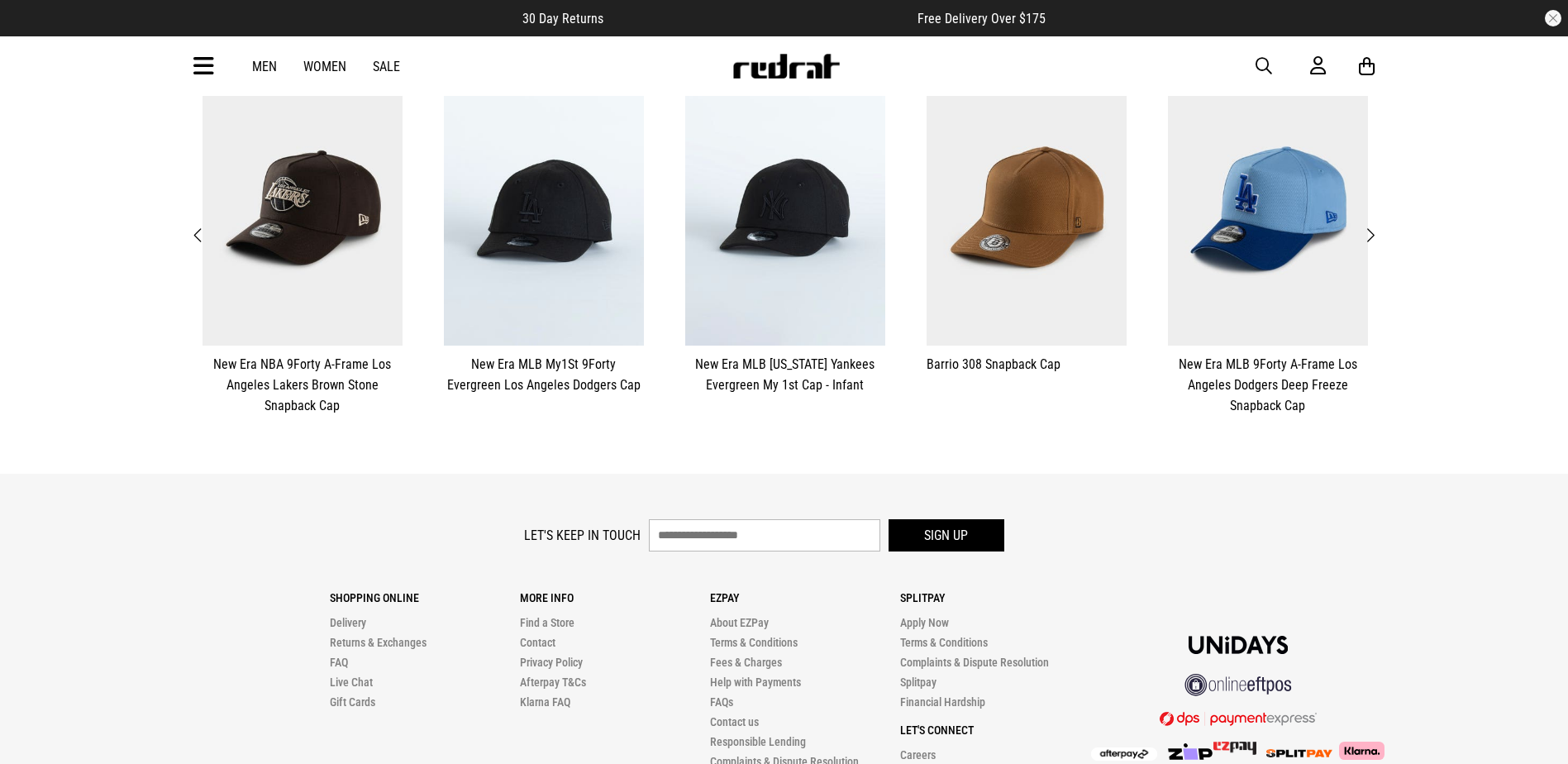
click at [1367, 233] on span "Next" at bounding box center [1370, 235] width 11 height 20
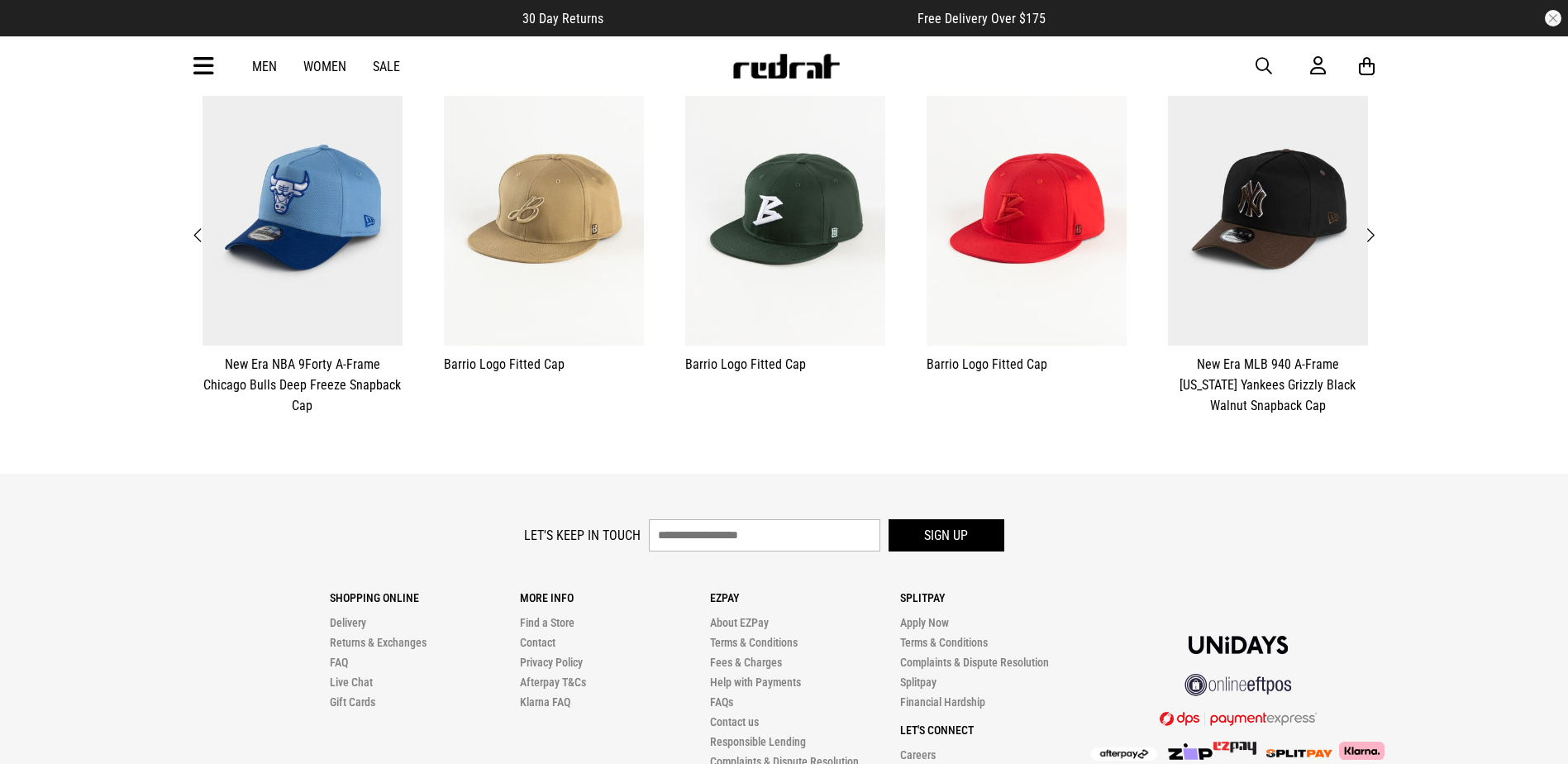
click at [1373, 232] on span "Next" at bounding box center [1370, 235] width 11 height 20
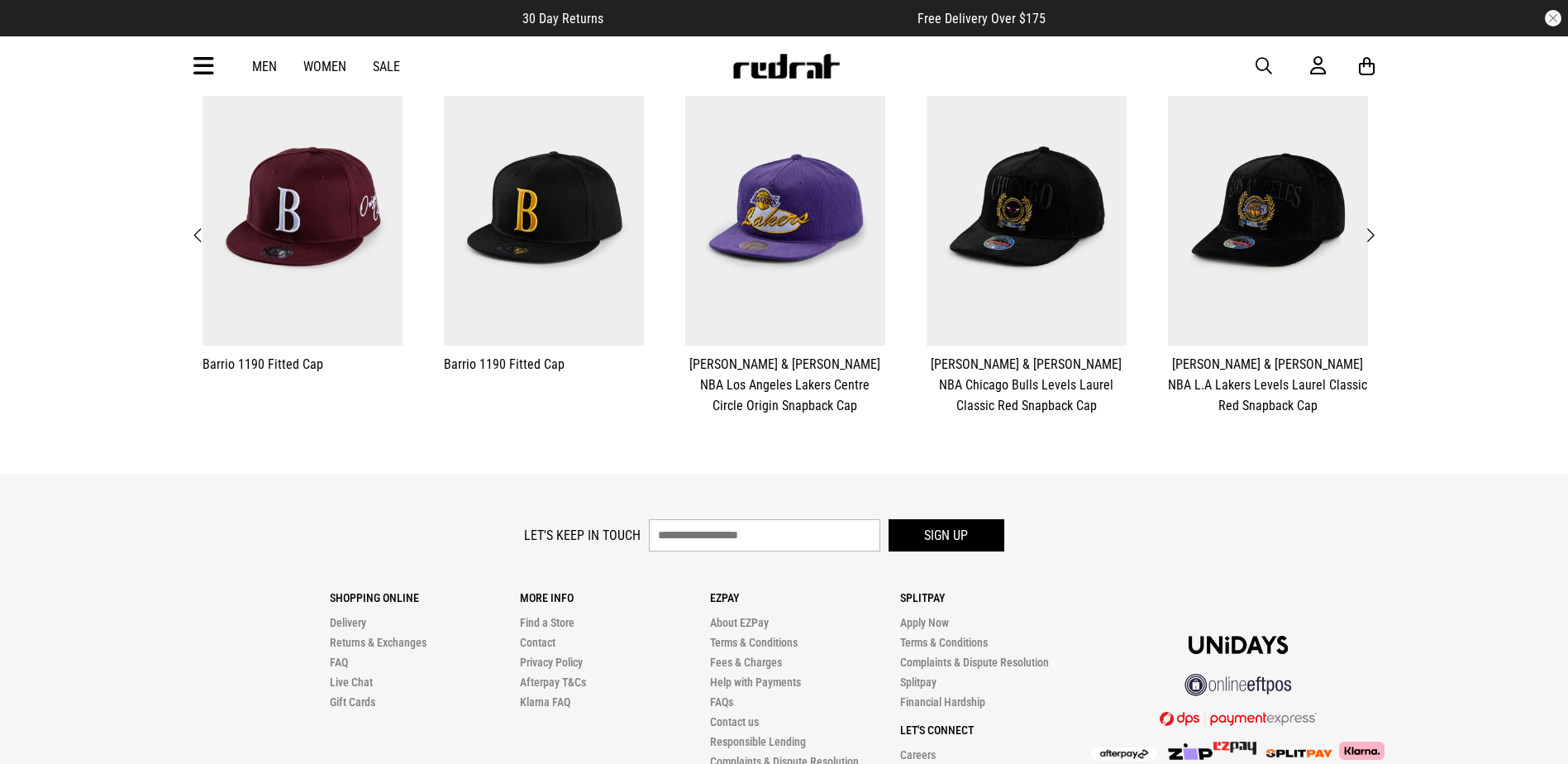
click at [1373, 232] on span "Next" at bounding box center [1370, 235] width 11 height 20
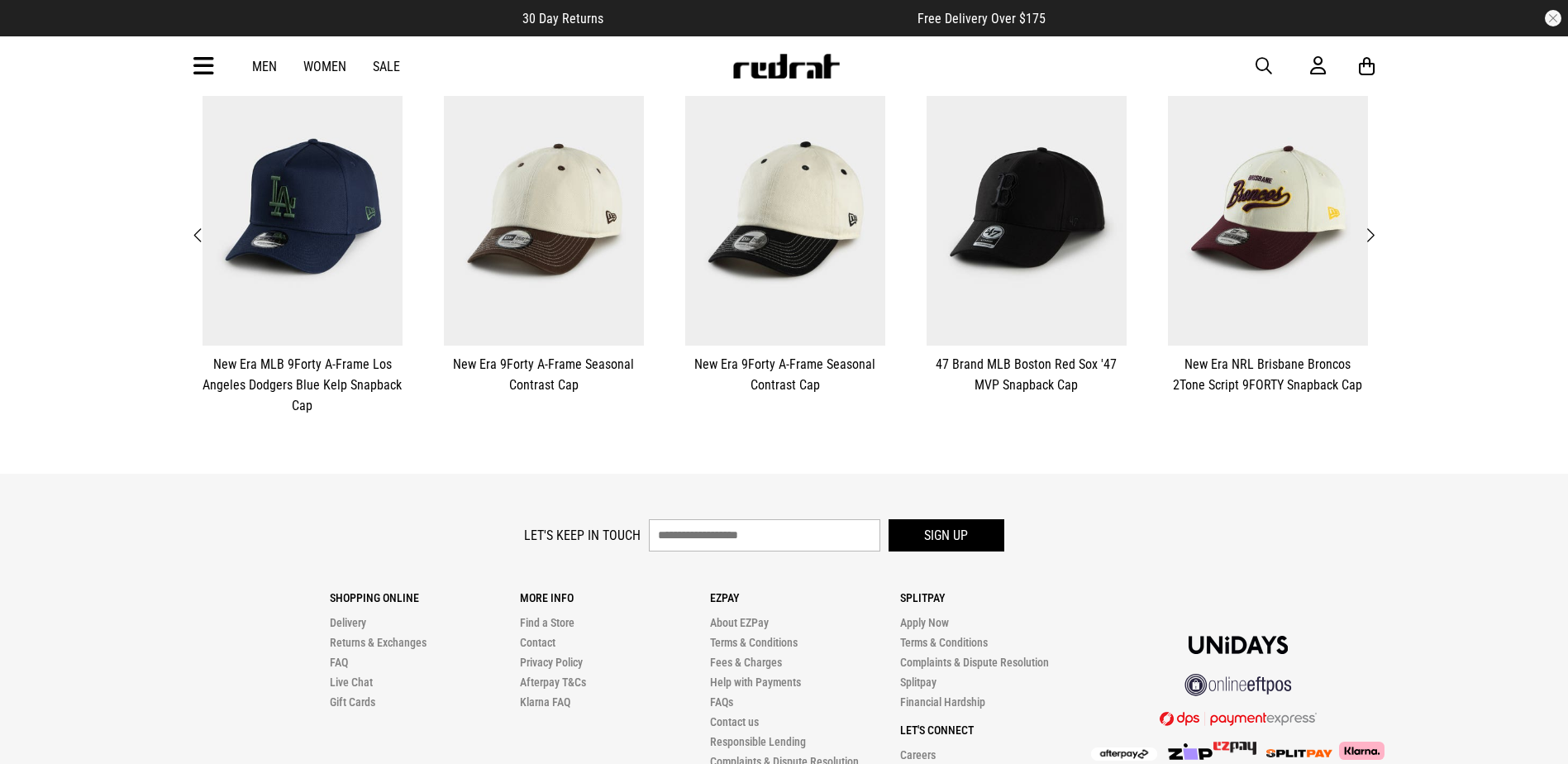
click at [1373, 232] on span "Next" at bounding box center [1370, 235] width 11 height 20
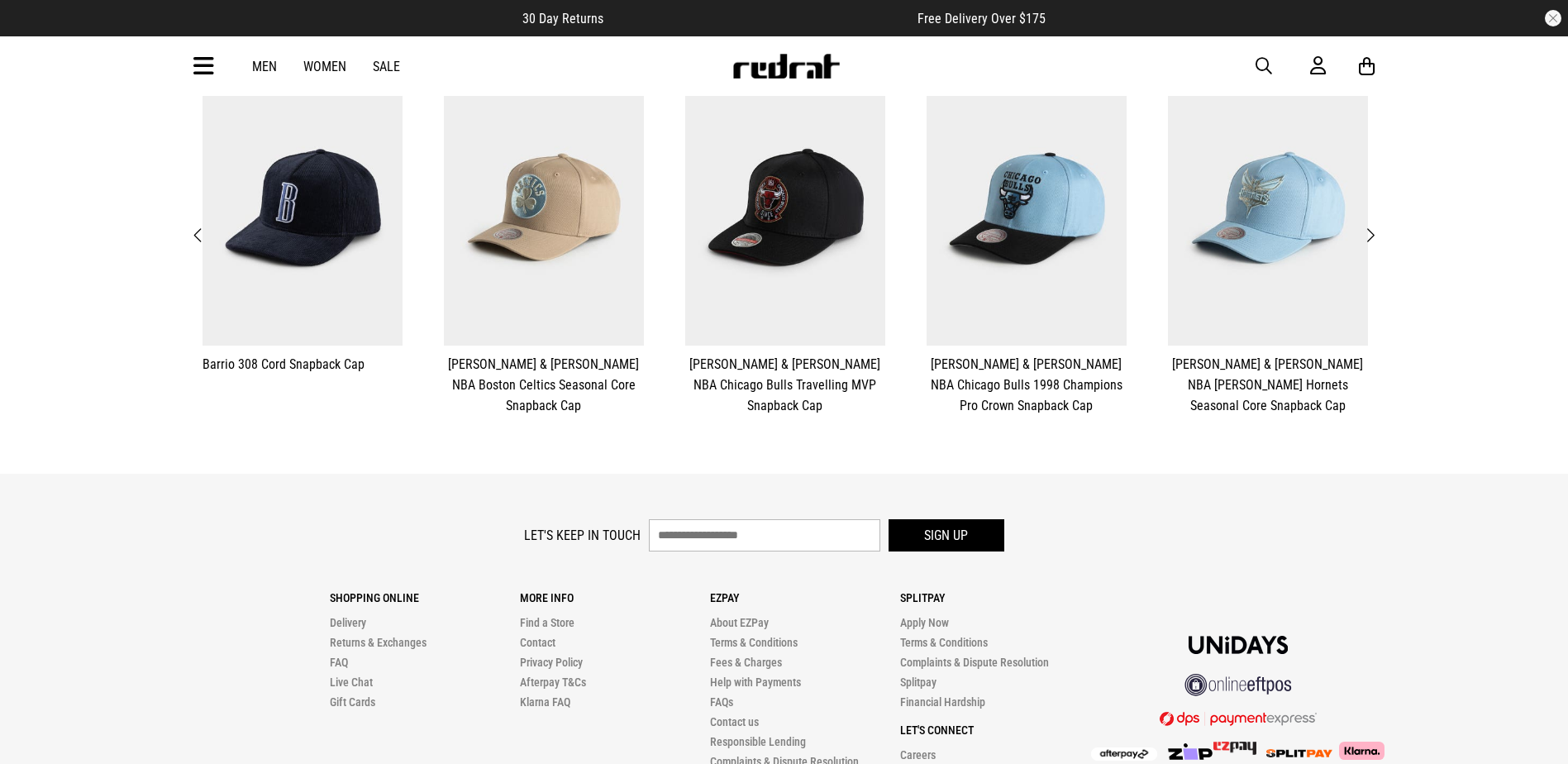
click at [1373, 232] on span "Next" at bounding box center [1370, 235] width 11 height 20
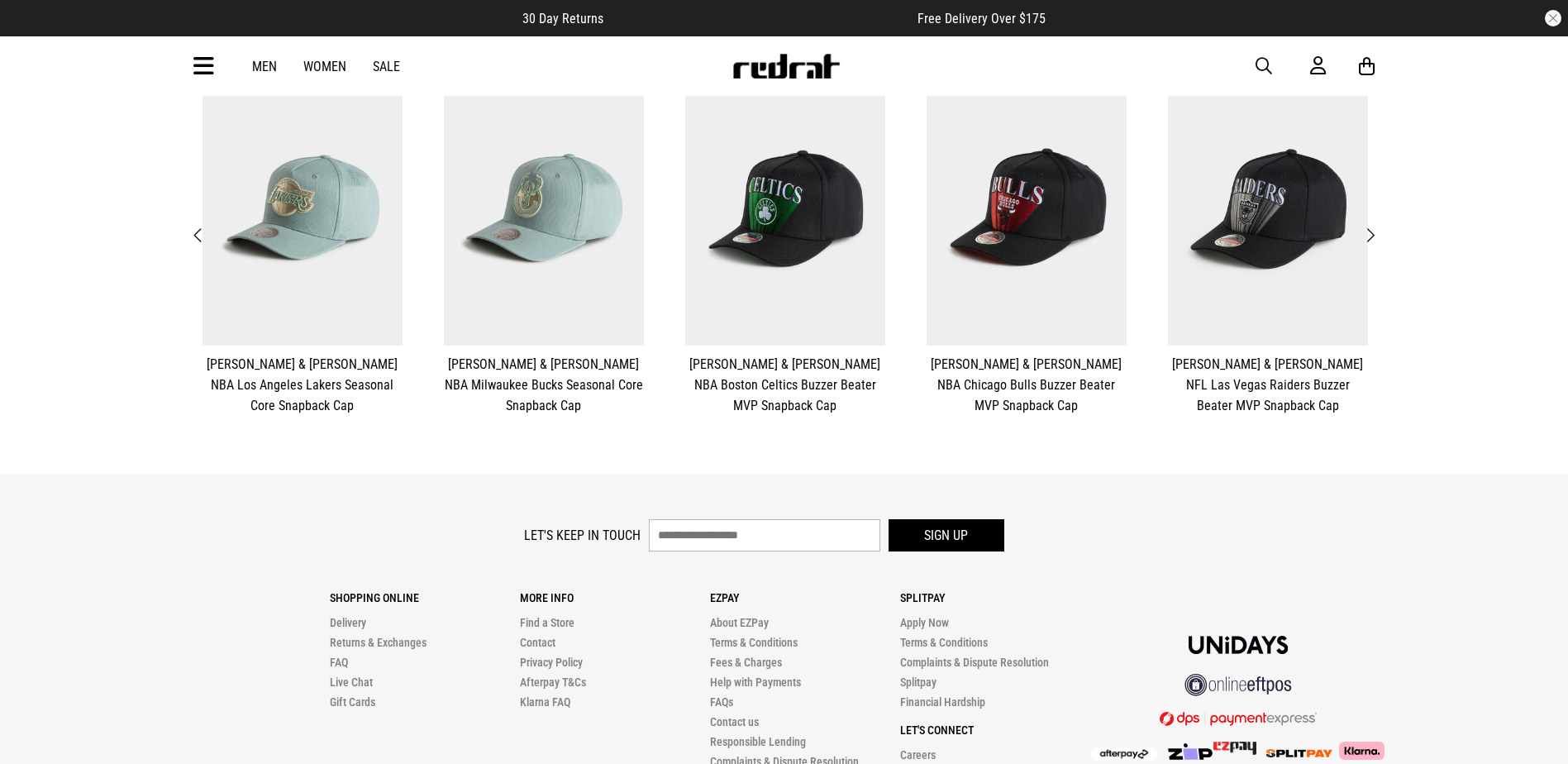
click at [1372, 232] on span "Next" at bounding box center [1370, 235] width 11 height 20
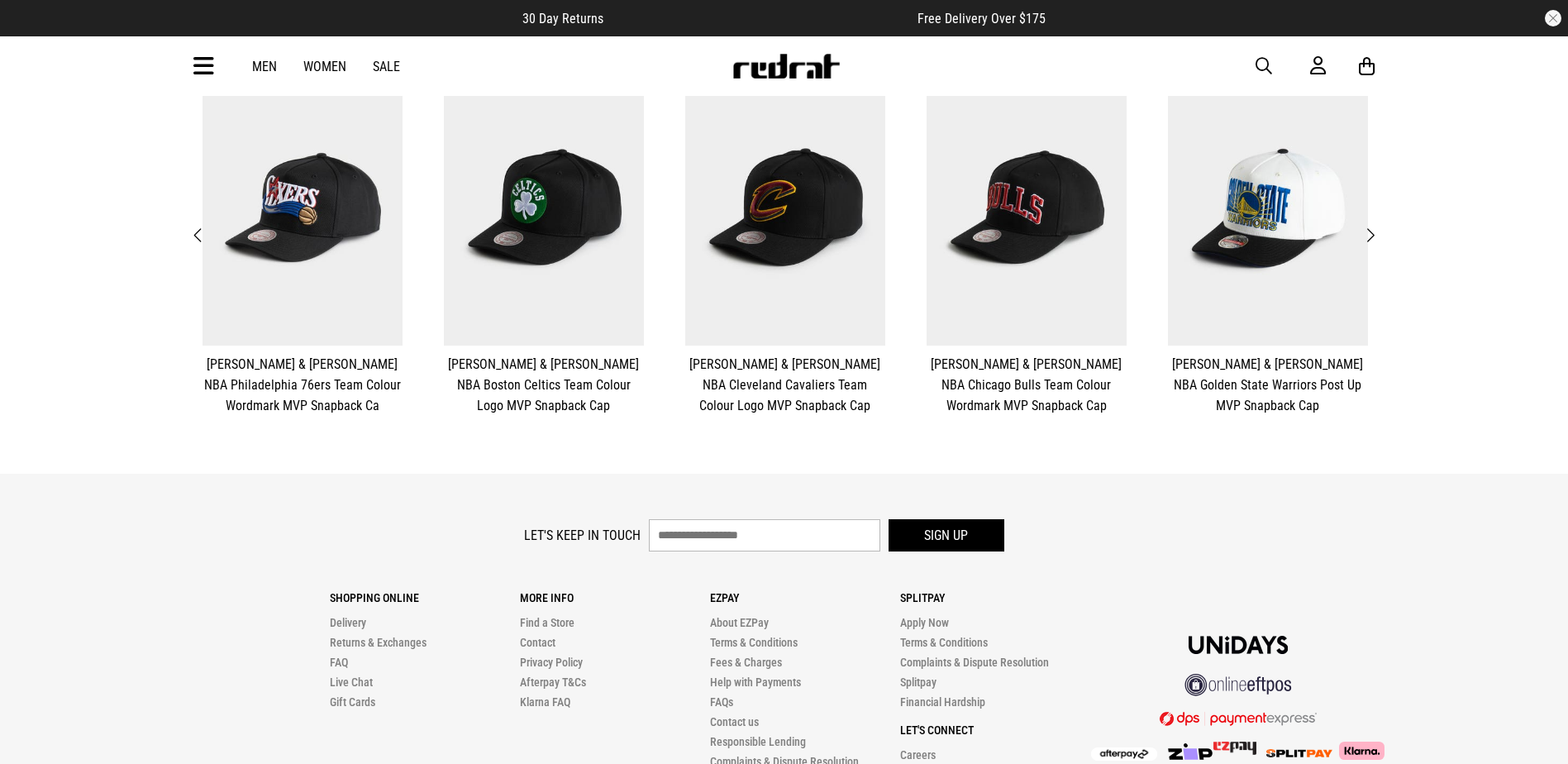
click at [1372, 233] on span "Next" at bounding box center [1370, 235] width 11 height 20
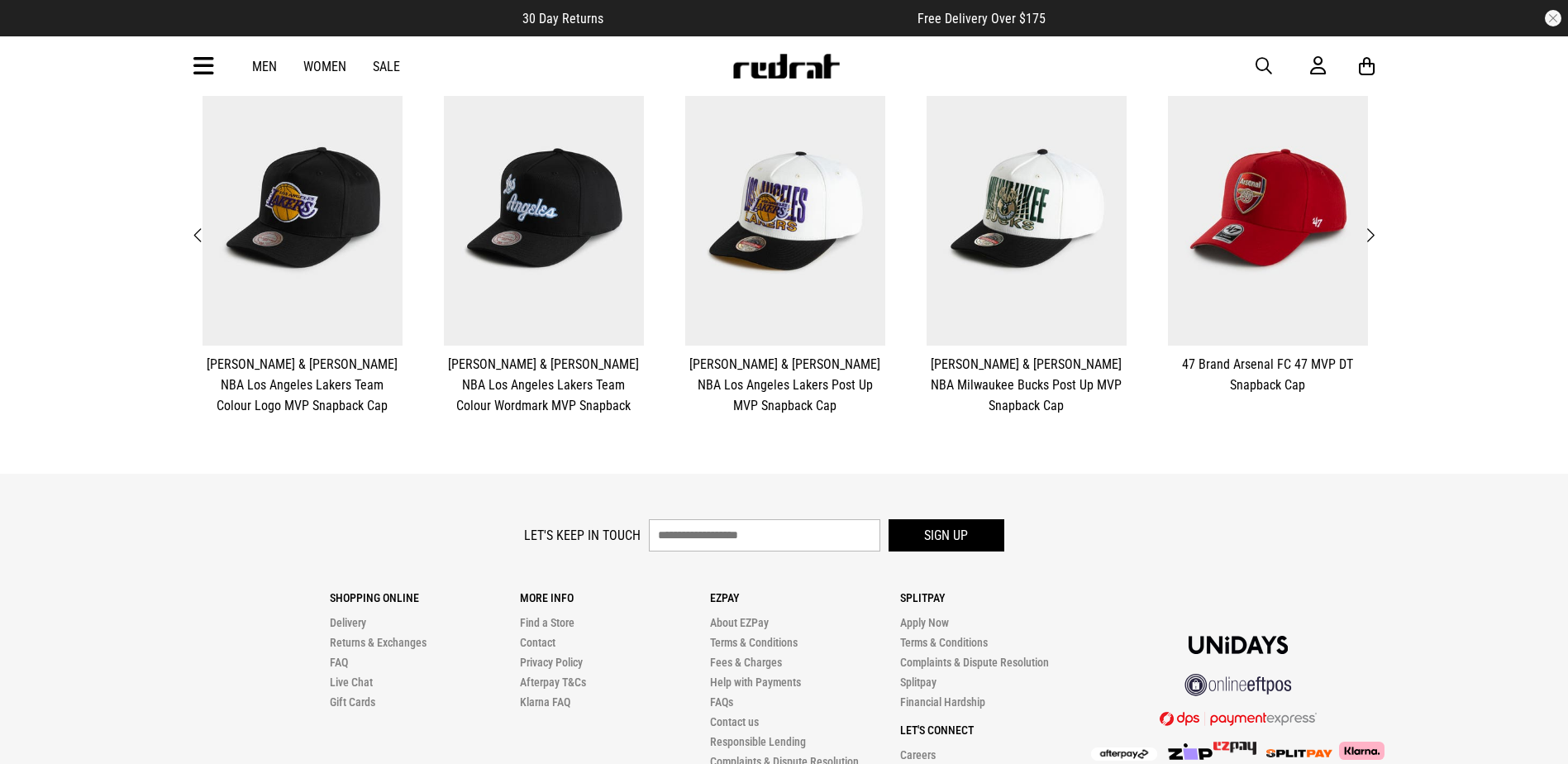
click at [1372, 233] on span "Next" at bounding box center [1370, 235] width 11 height 20
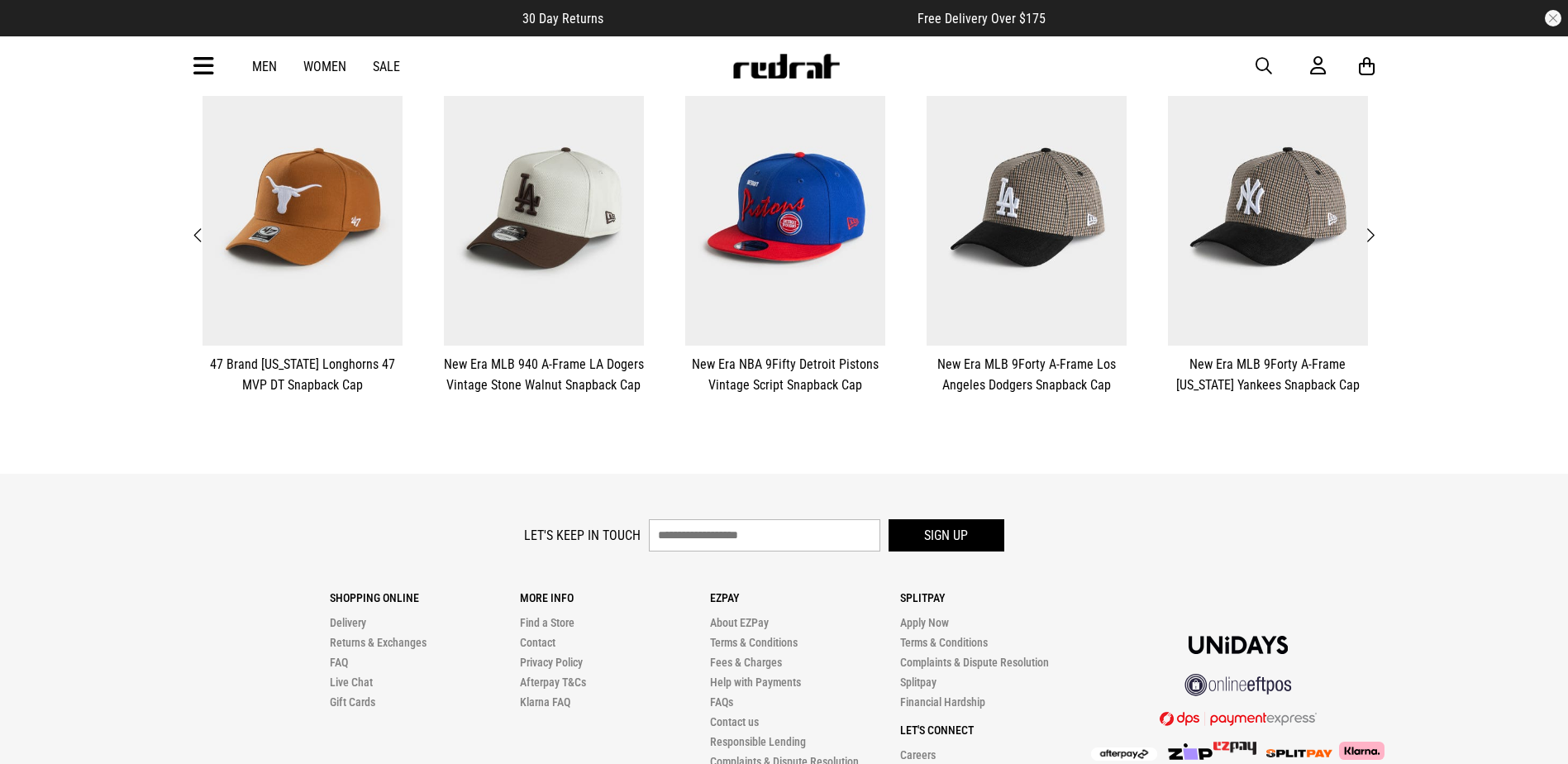
click at [1371, 233] on span "Next" at bounding box center [1370, 235] width 11 height 20
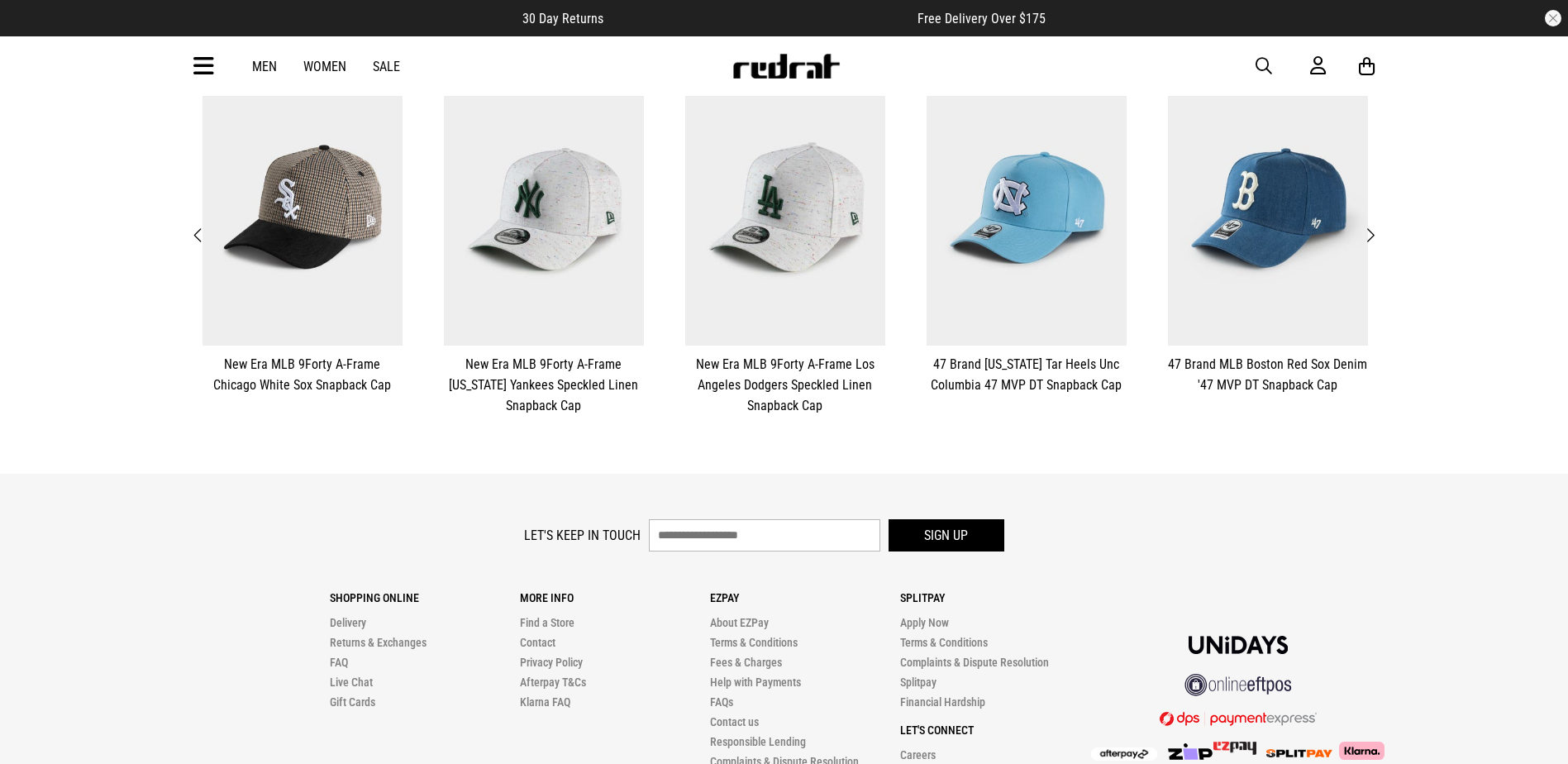
click at [1371, 233] on span "Next" at bounding box center [1370, 235] width 11 height 20
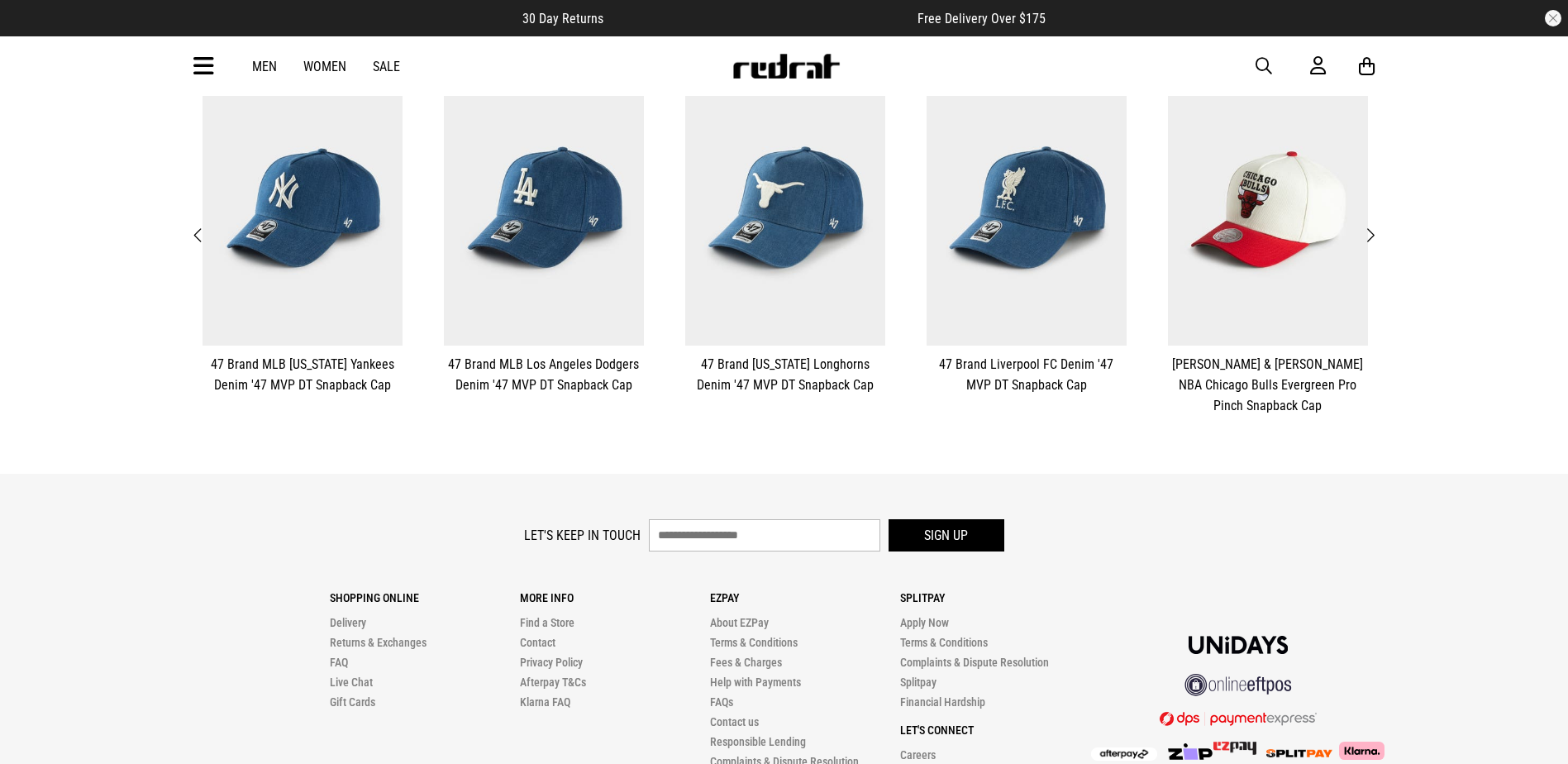
click at [1371, 233] on span "Next" at bounding box center [1370, 235] width 11 height 20
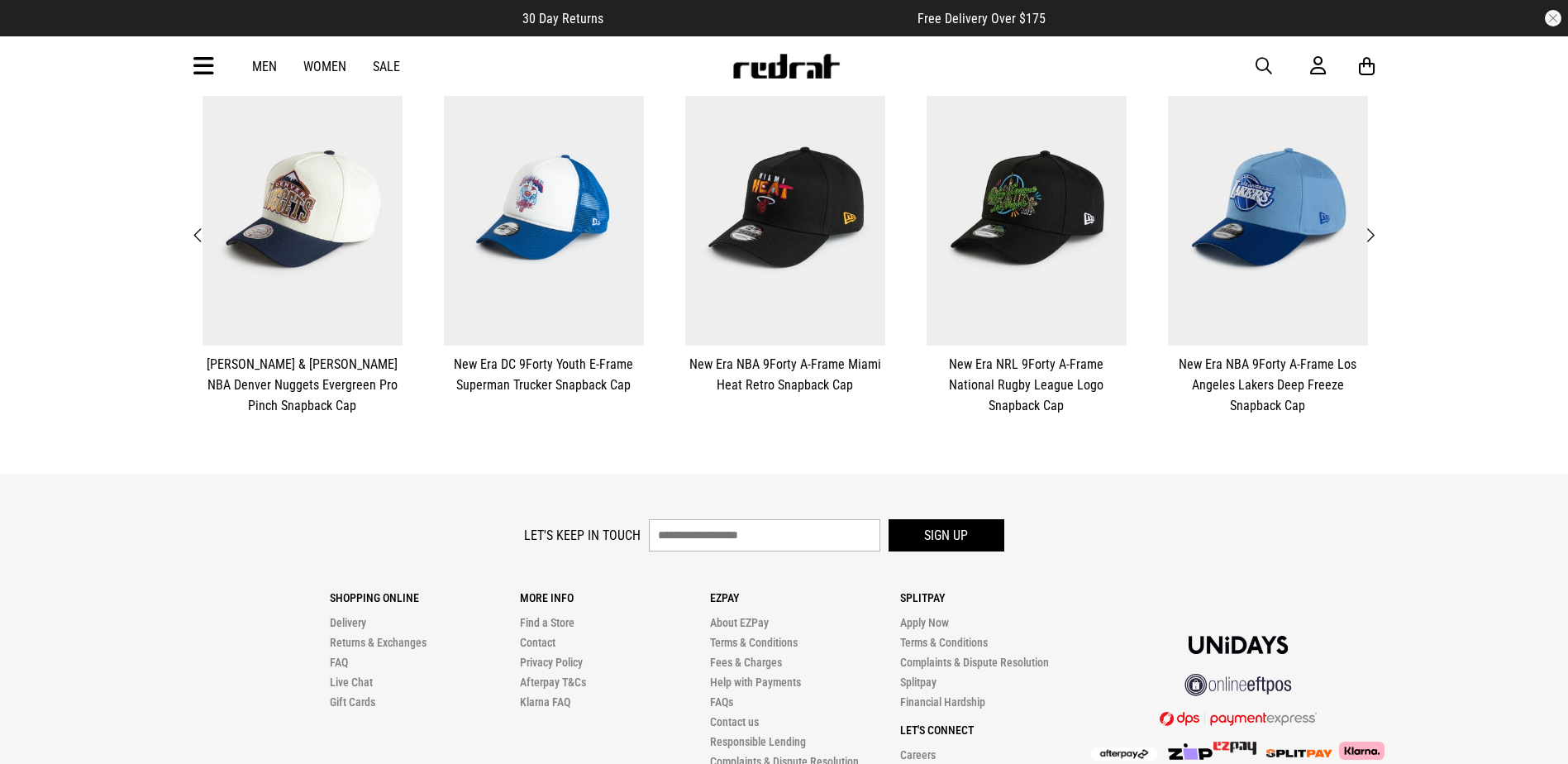
click at [1256, 64] on span "button" at bounding box center [1263, 66] width 17 height 20
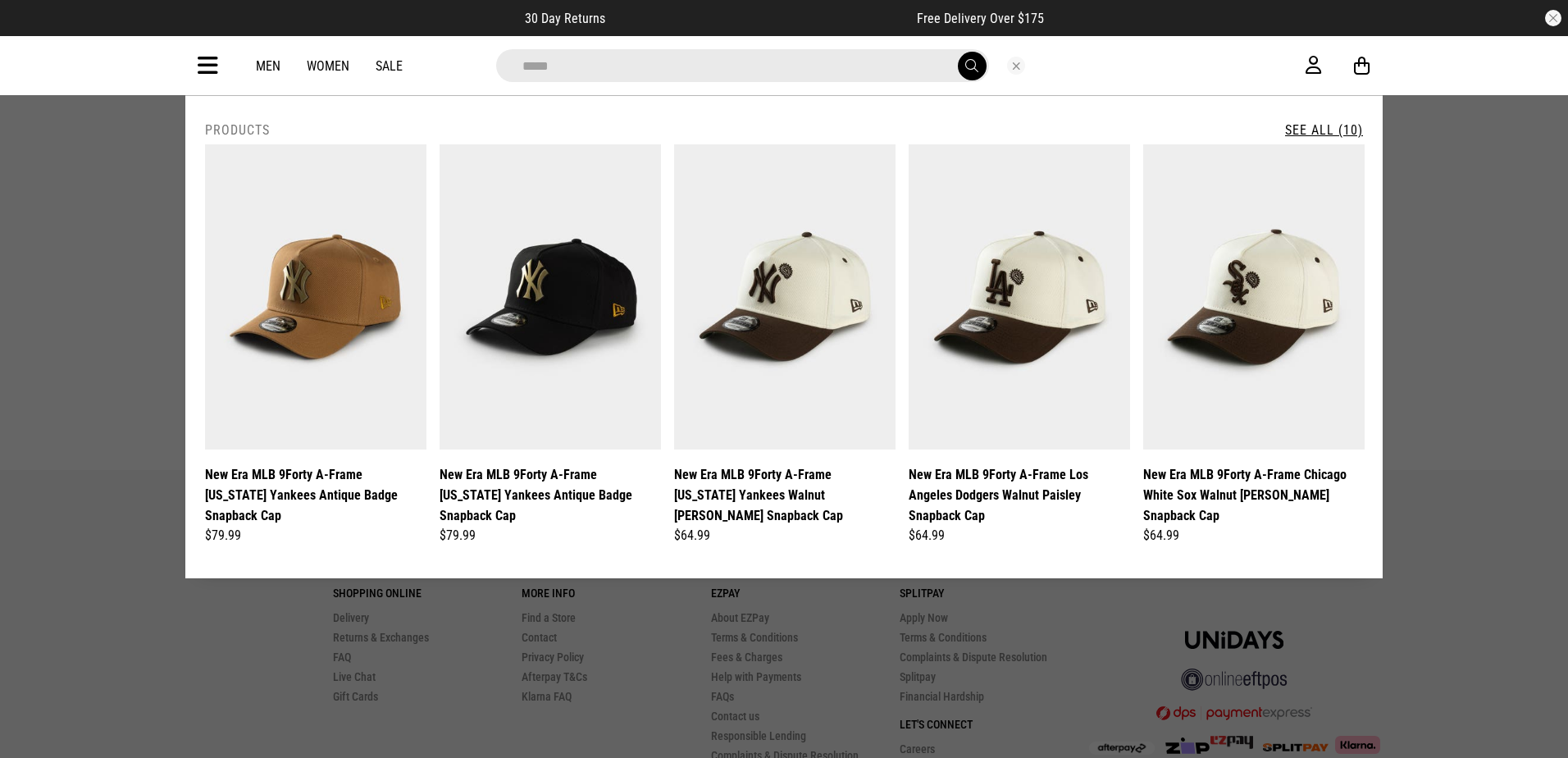
type input "*****"
click at [958, 51] on button "submit" at bounding box center [973, 66] width 29 height 29
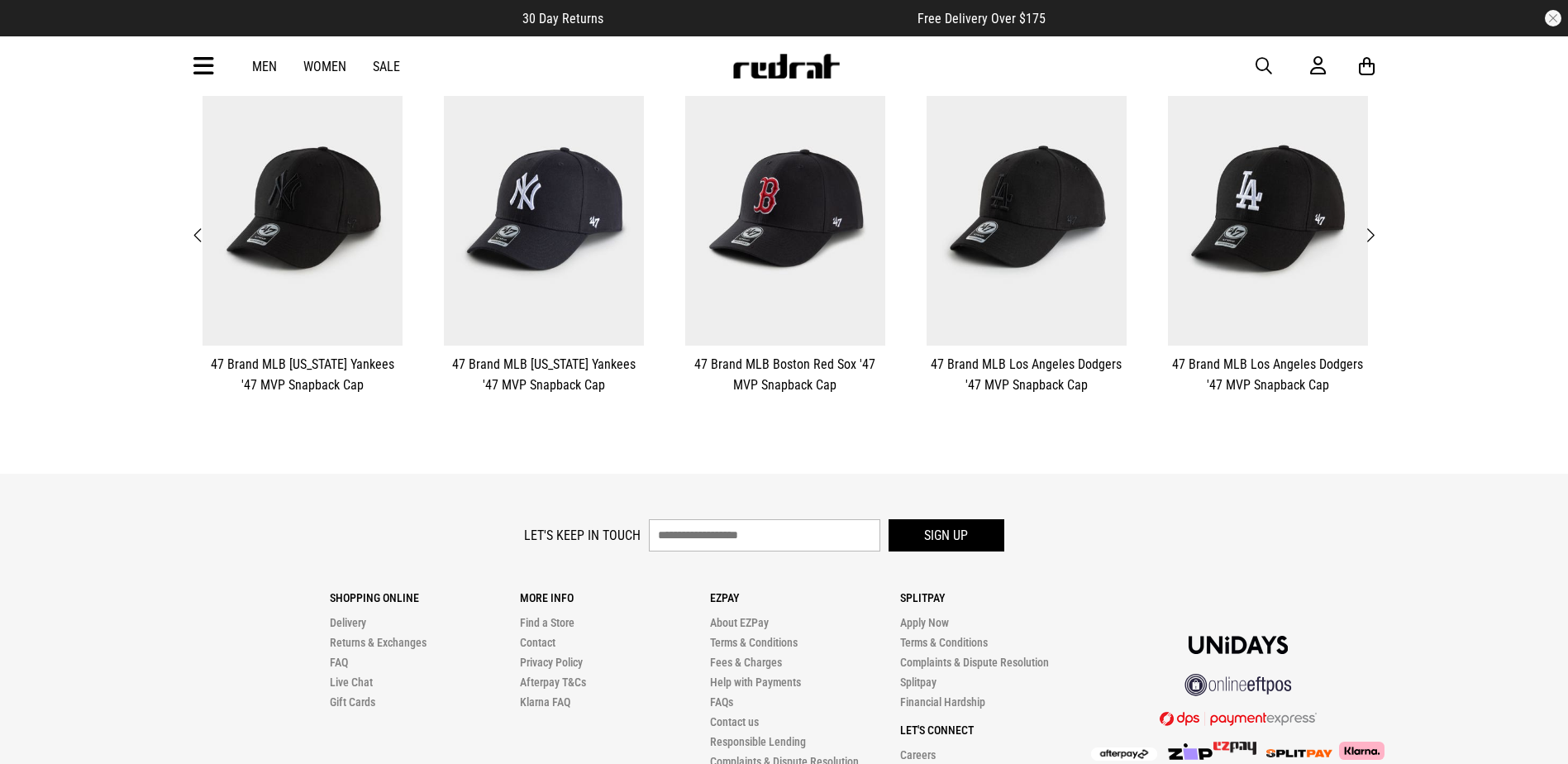
click at [1372, 233] on span "Next" at bounding box center [1370, 235] width 11 height 20
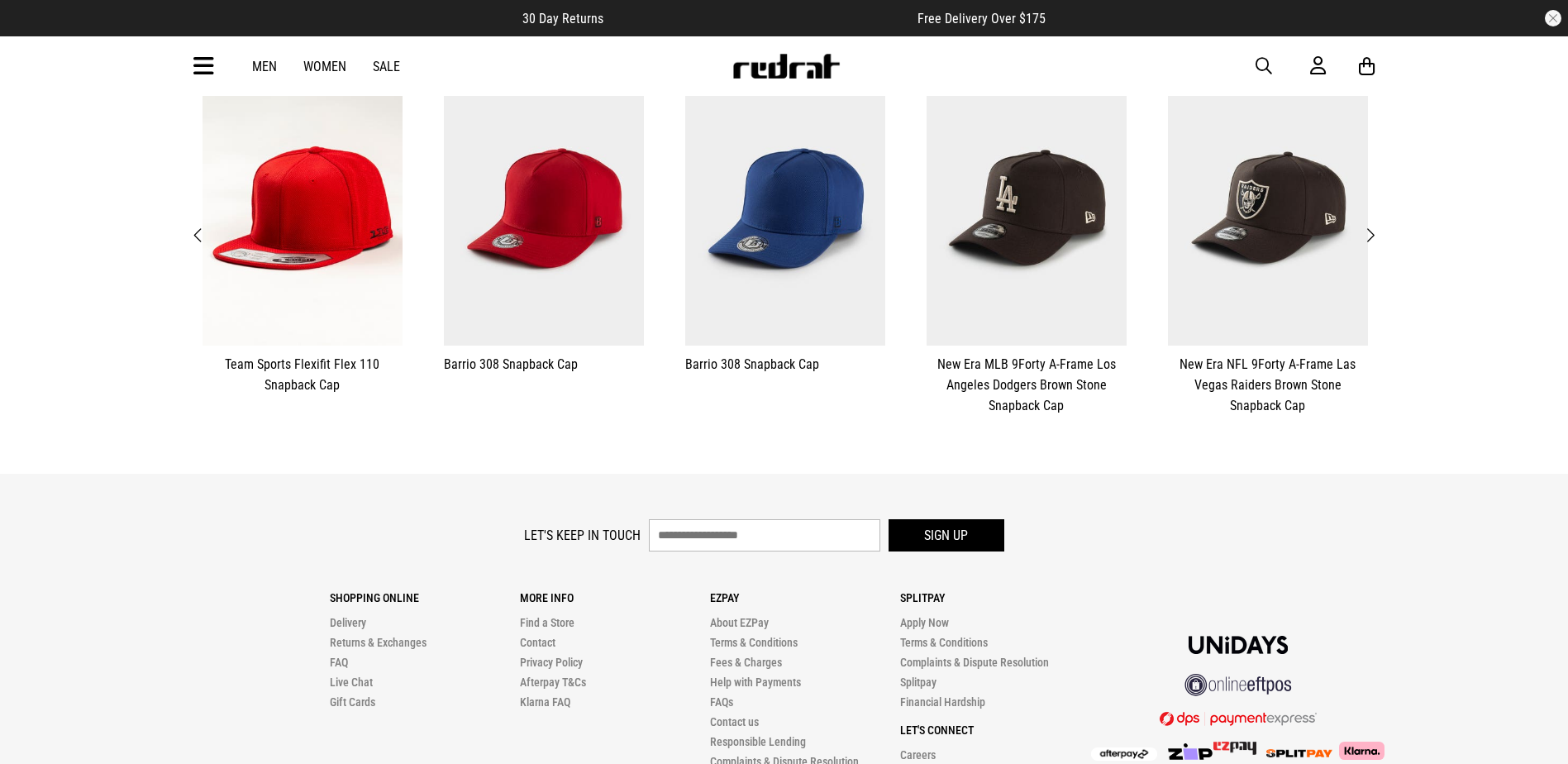
click at [1374, 233] on span "Next" at bounding box center [1370, 235] width 11 height 20
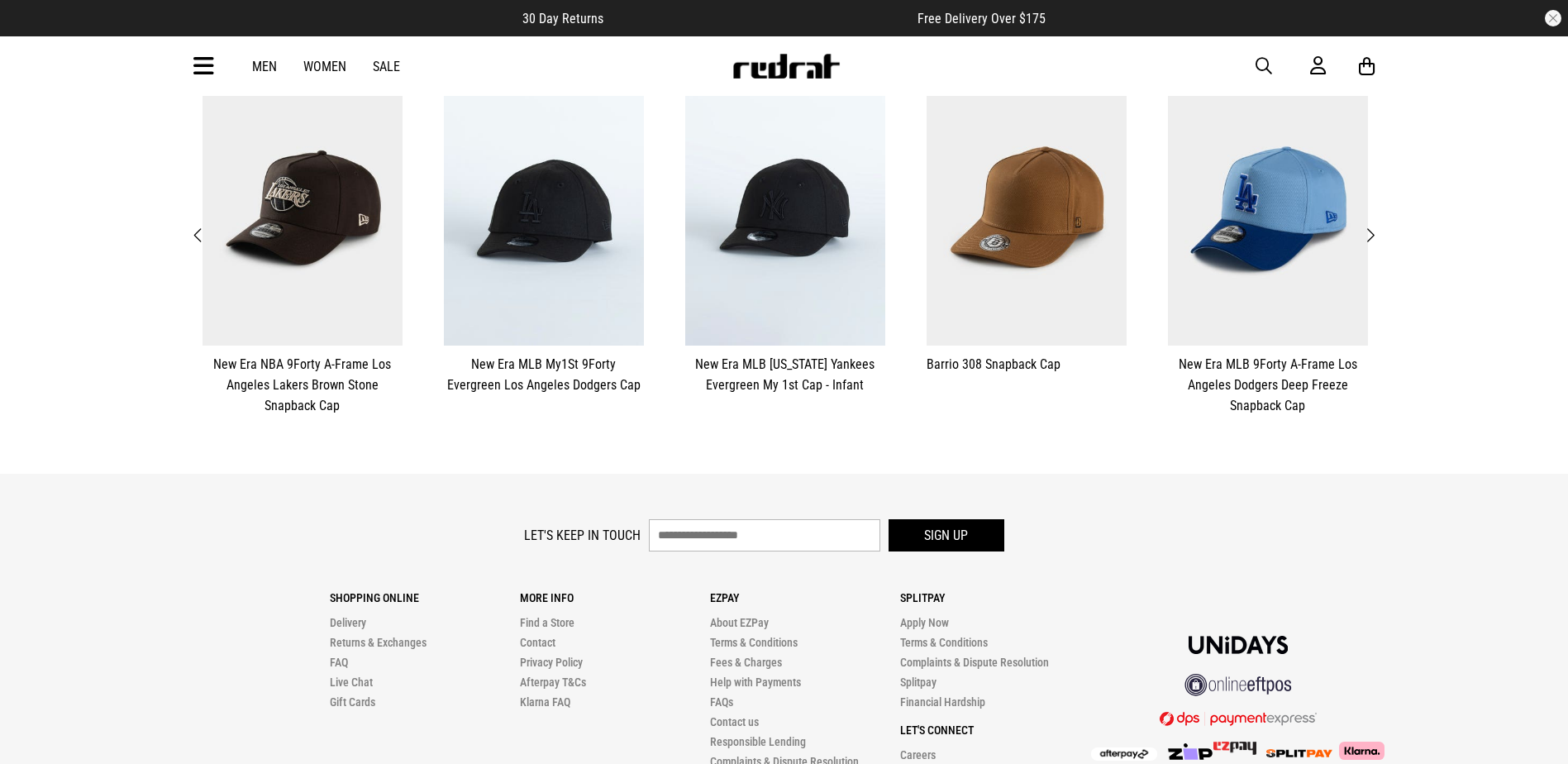
click at [1371, 232] on span "Next" at bounding box center [1370, 235] width 11 height 20
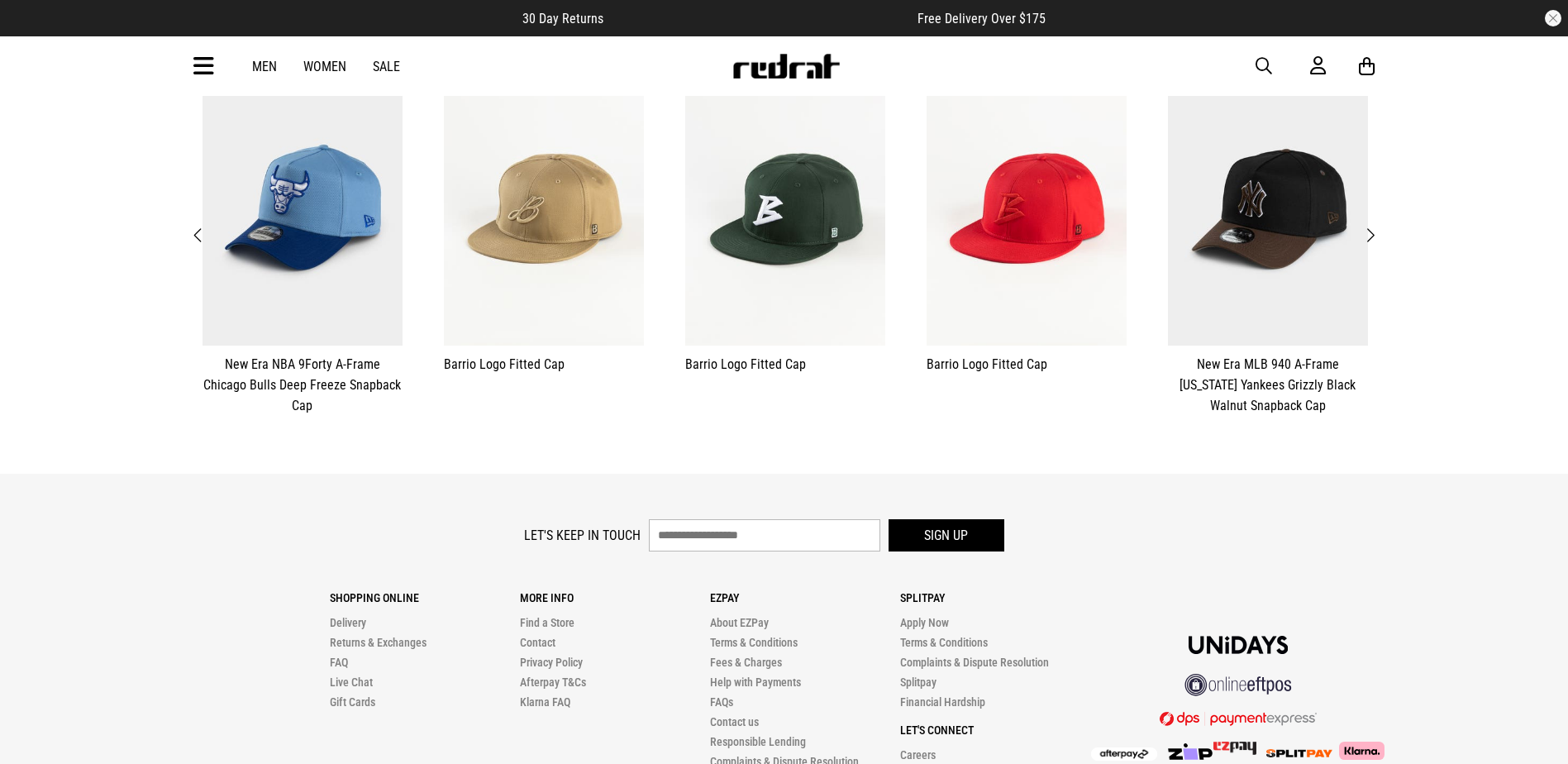
click at [1371, 232] on span "Next" at bounding box center [1370, 235] width 11 height 20
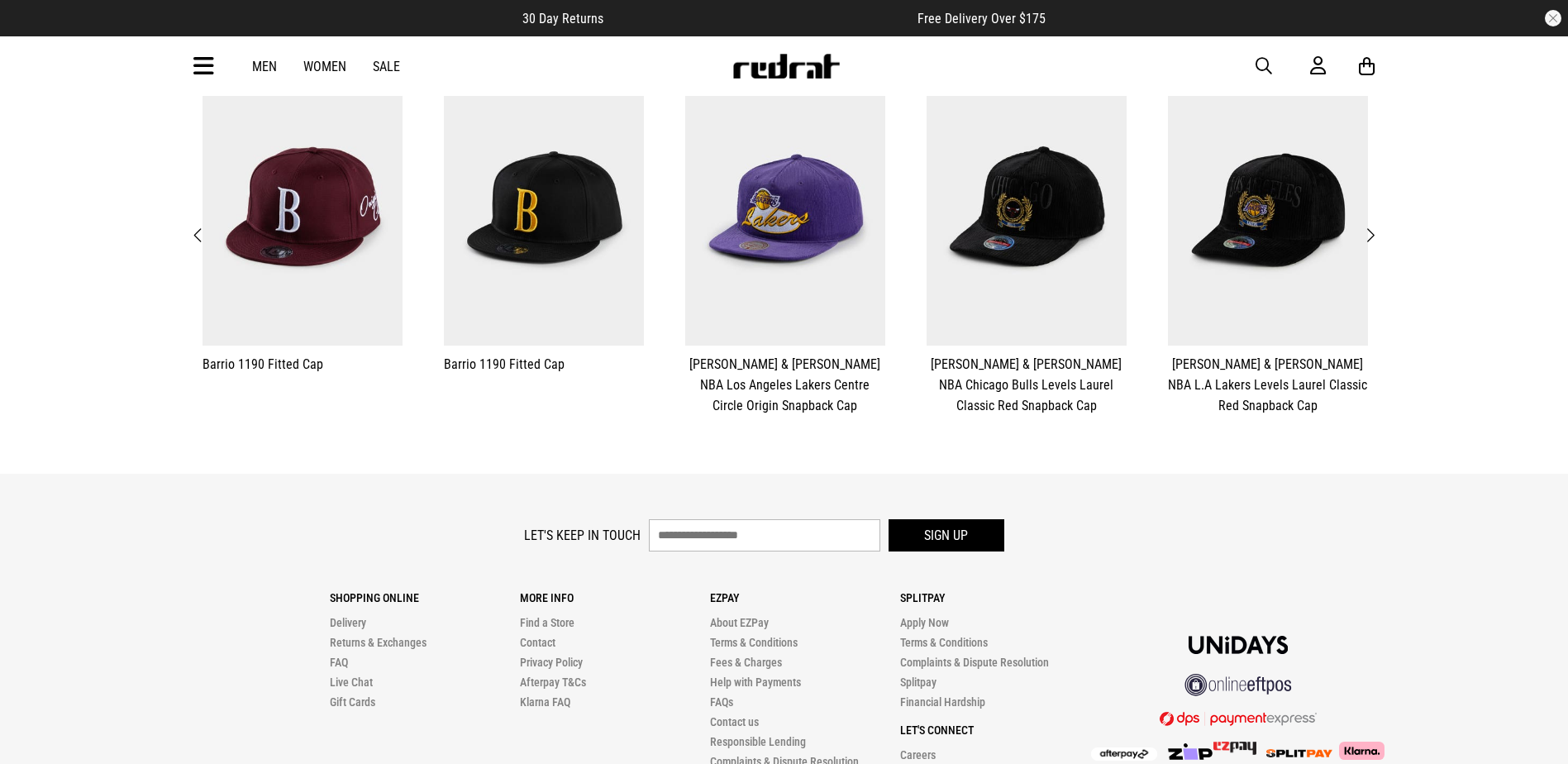
click at [1371, 228] on span "Next" at bounding box center [1370, 235] width 11 height 20
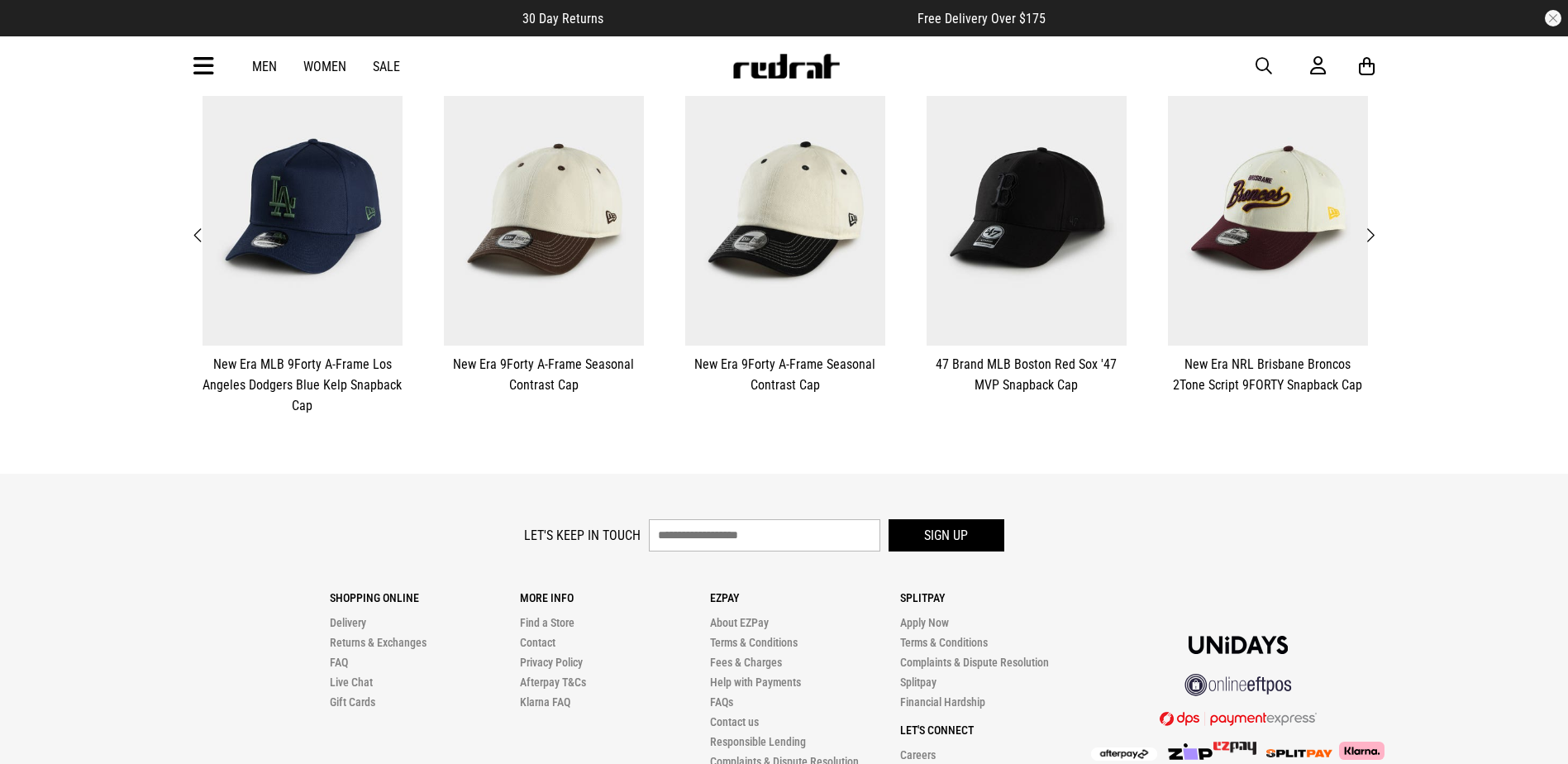
click at [1371, 228] on span "Next" at bounding box center [1370, 235] width 11 height 20
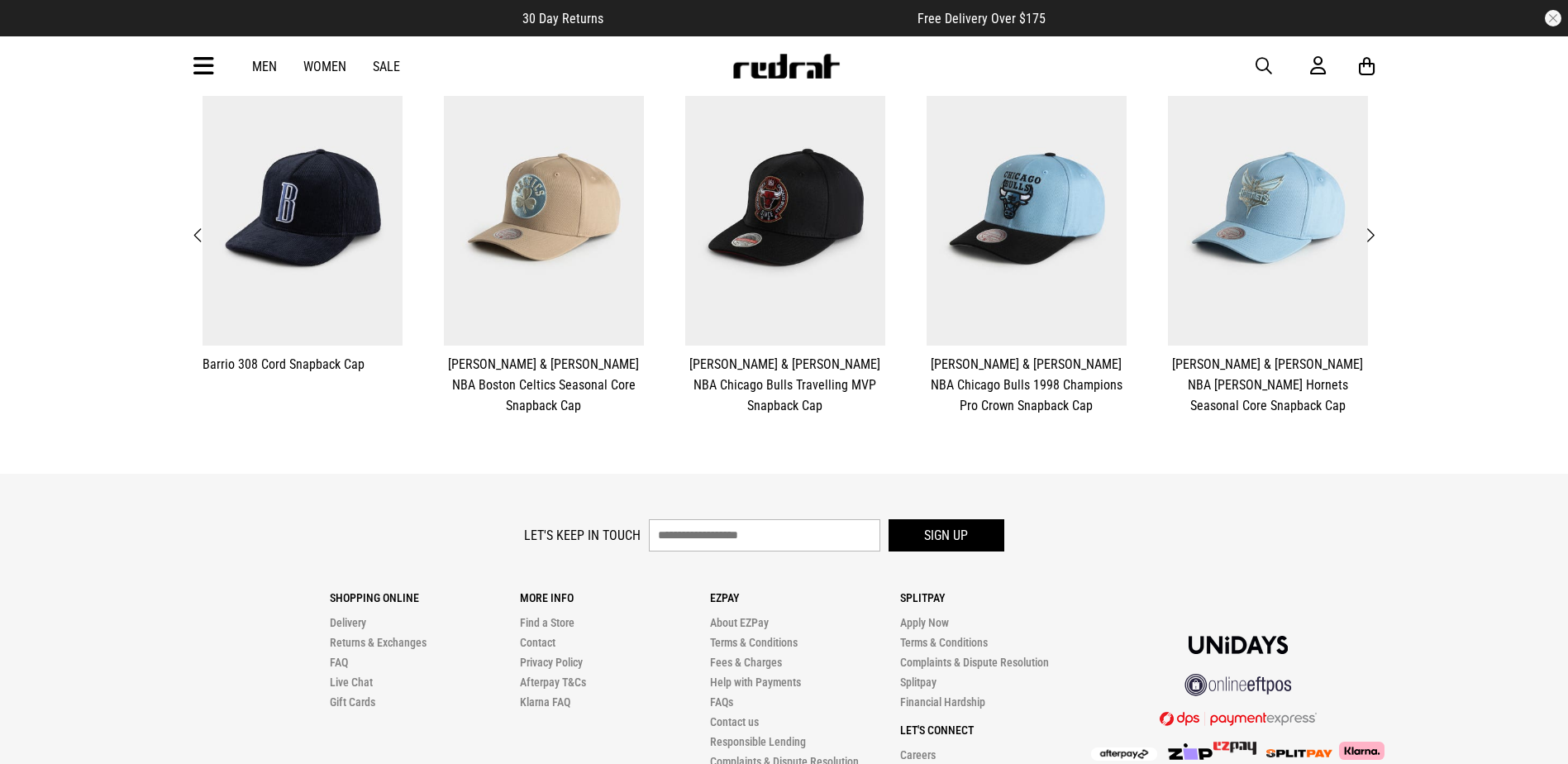
click at [1371, 228] on span "Next" at bounding box center [1370, 235] width 11 height 20
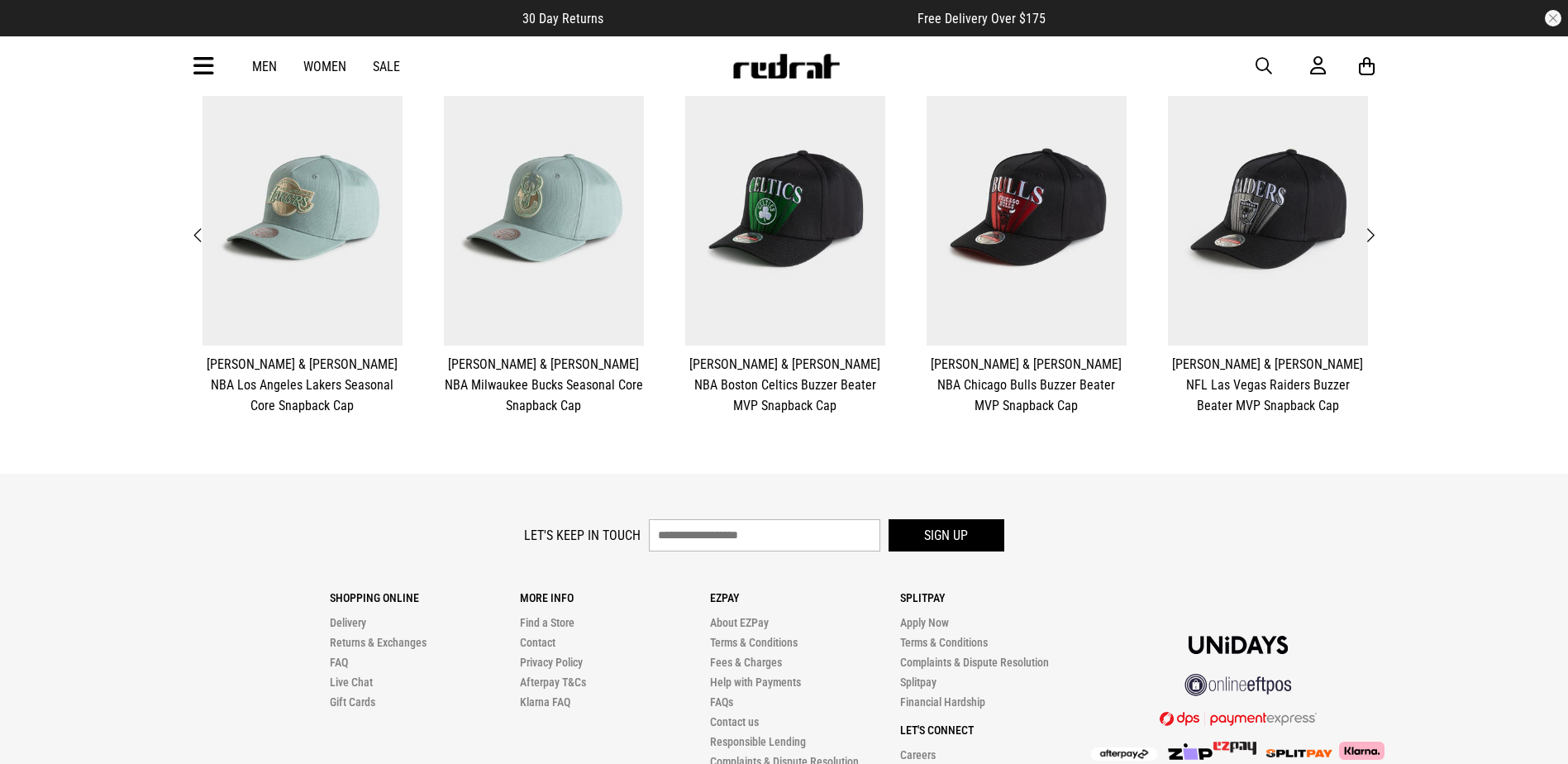
click at [1374, 228] on span "Next" at bounding box center [1370, 235] width 11 height 20
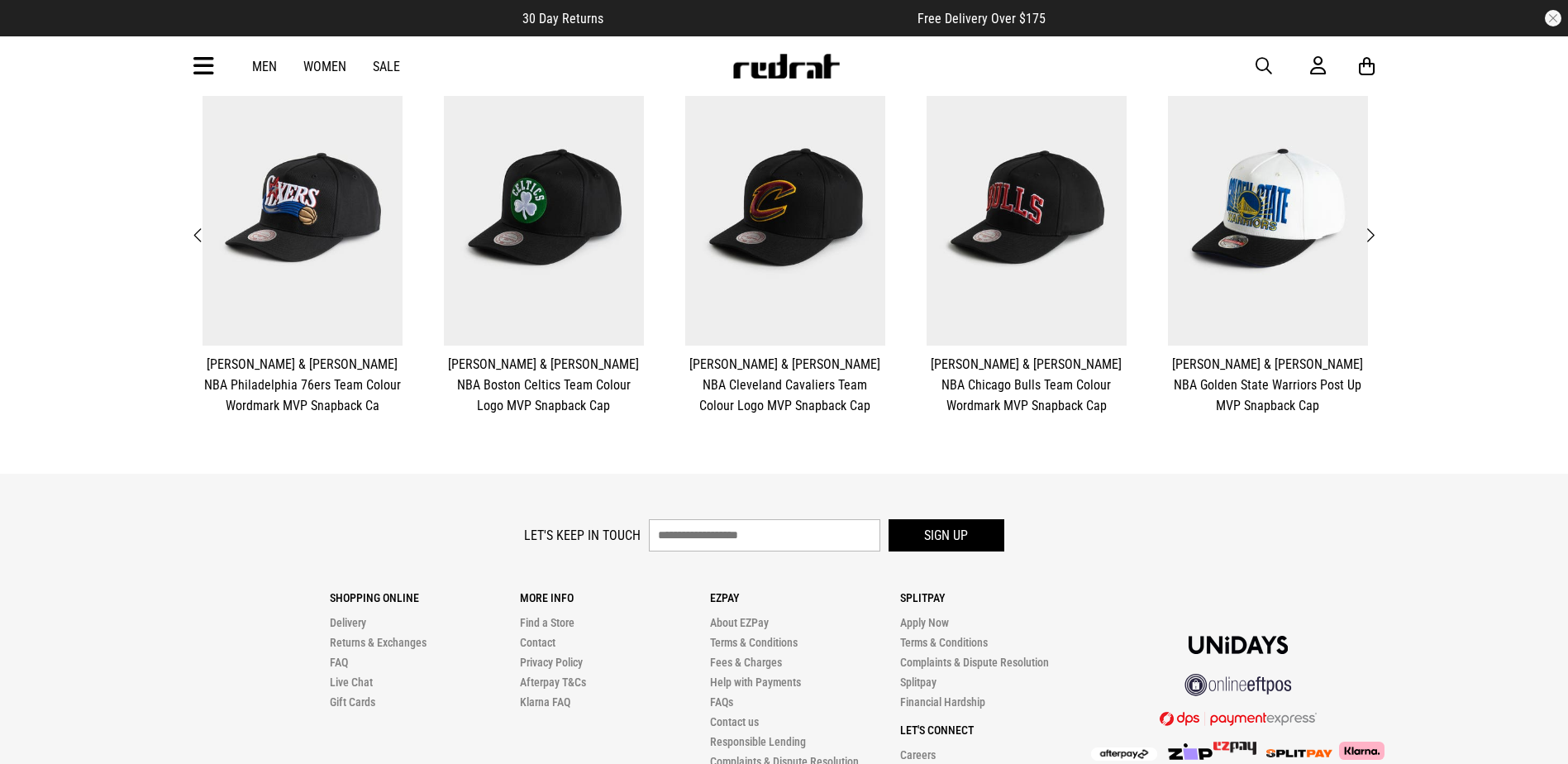
click at [1374, 228] on span "Next" at bounding box center [1370, 235] width 11 height 20
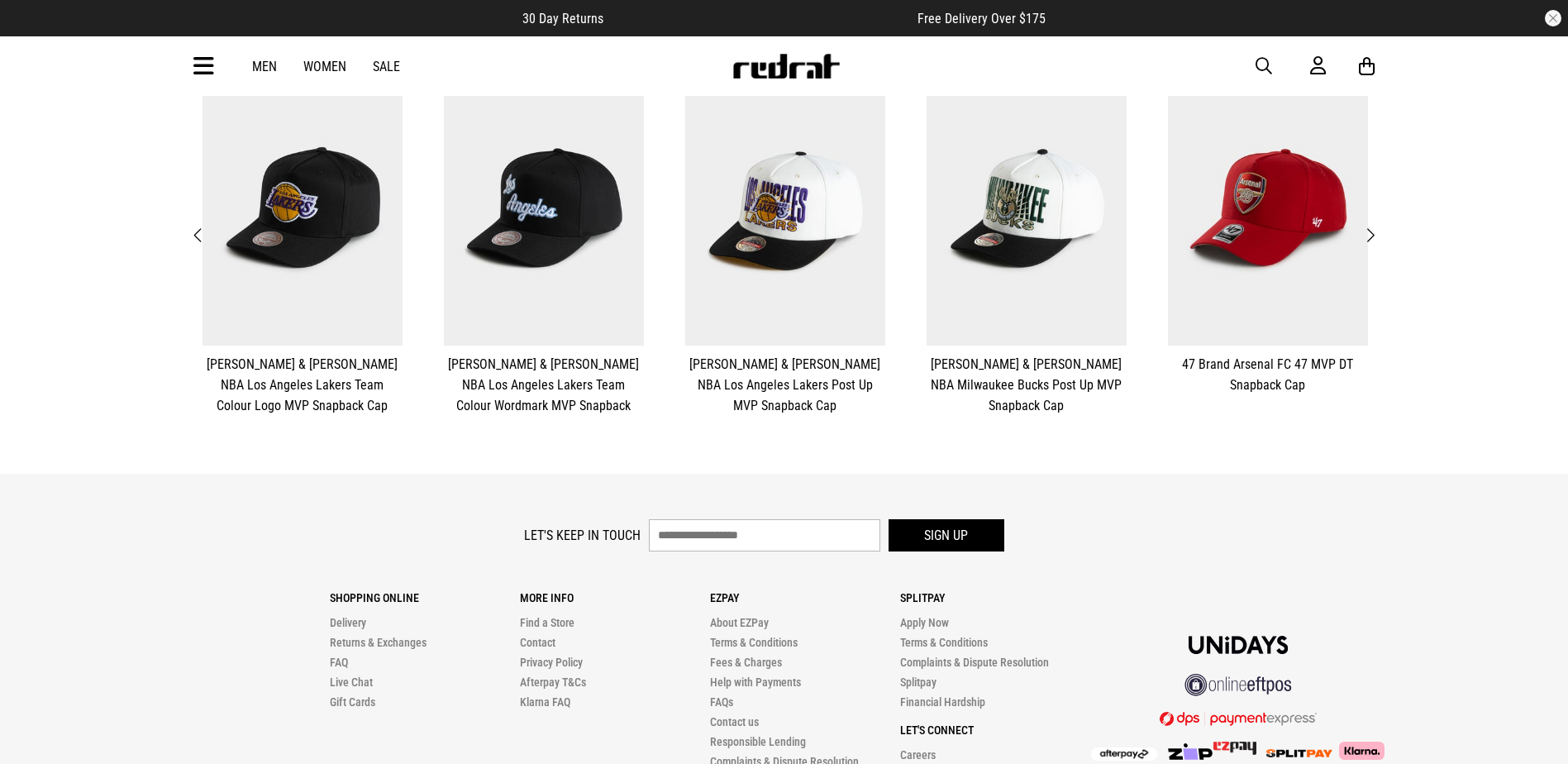
click at [1374, 230] on span "Next" at bounding box center [1370, 235] width 11 height 20
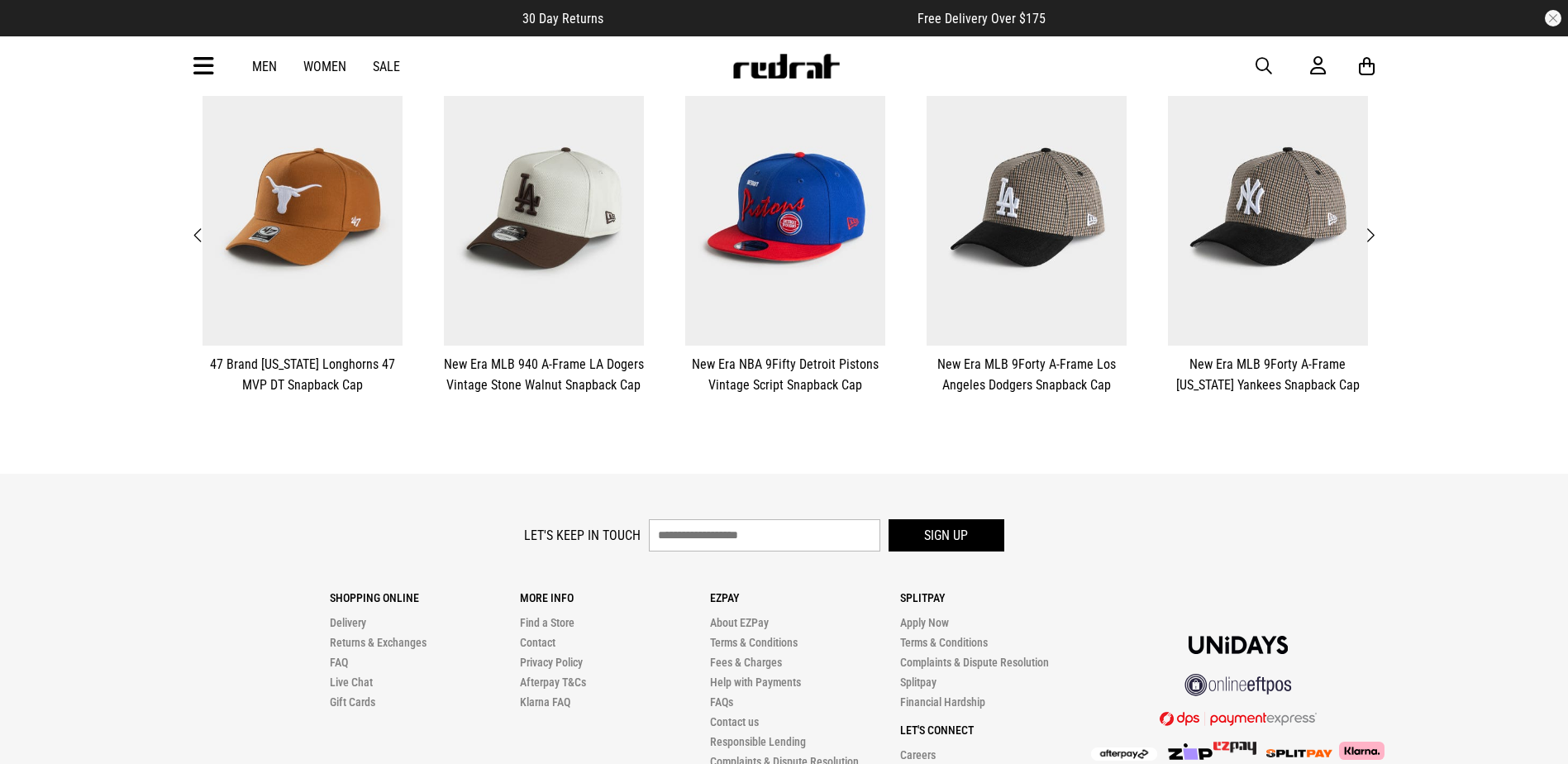
click at [1375, 230] on span "Next" at bounding box center [1370, 235] width 11 height 20
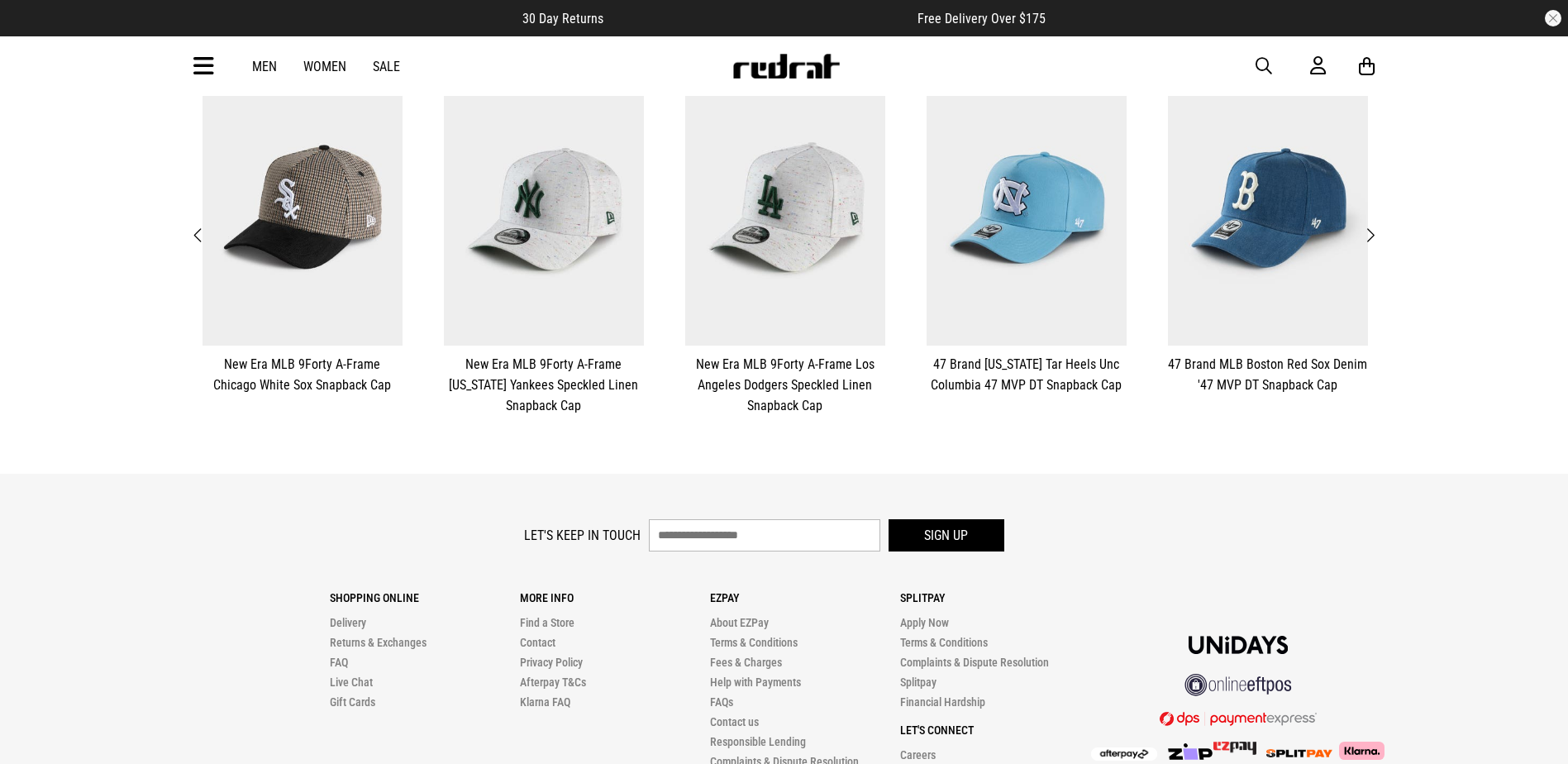
click at [1375, 230] on span "Next" at bounding box center [1370, 235] width 11 height 20
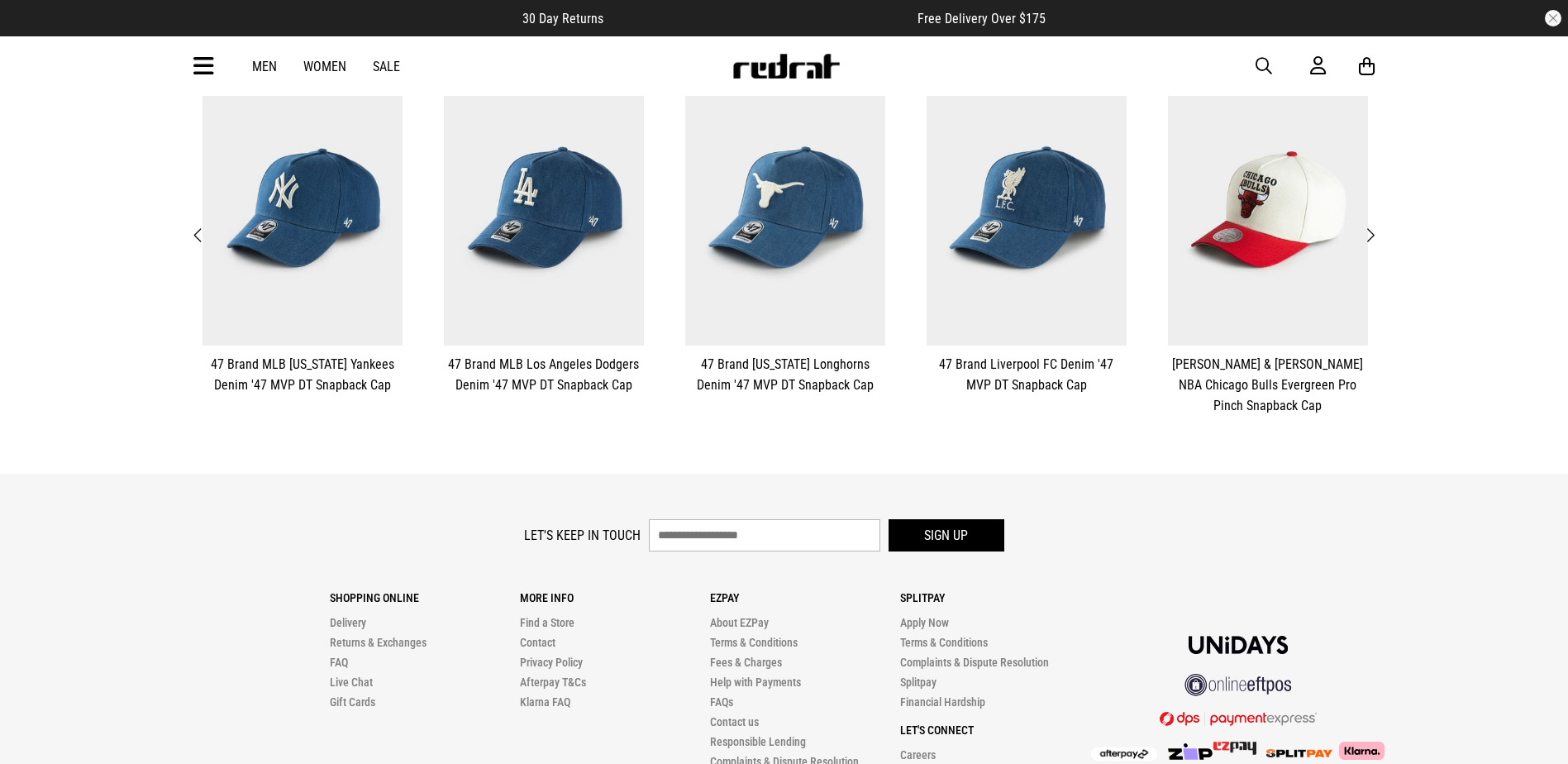
click at [1375, 229] on span "Next" at bounding box center [1370, 235] width 11 height 20
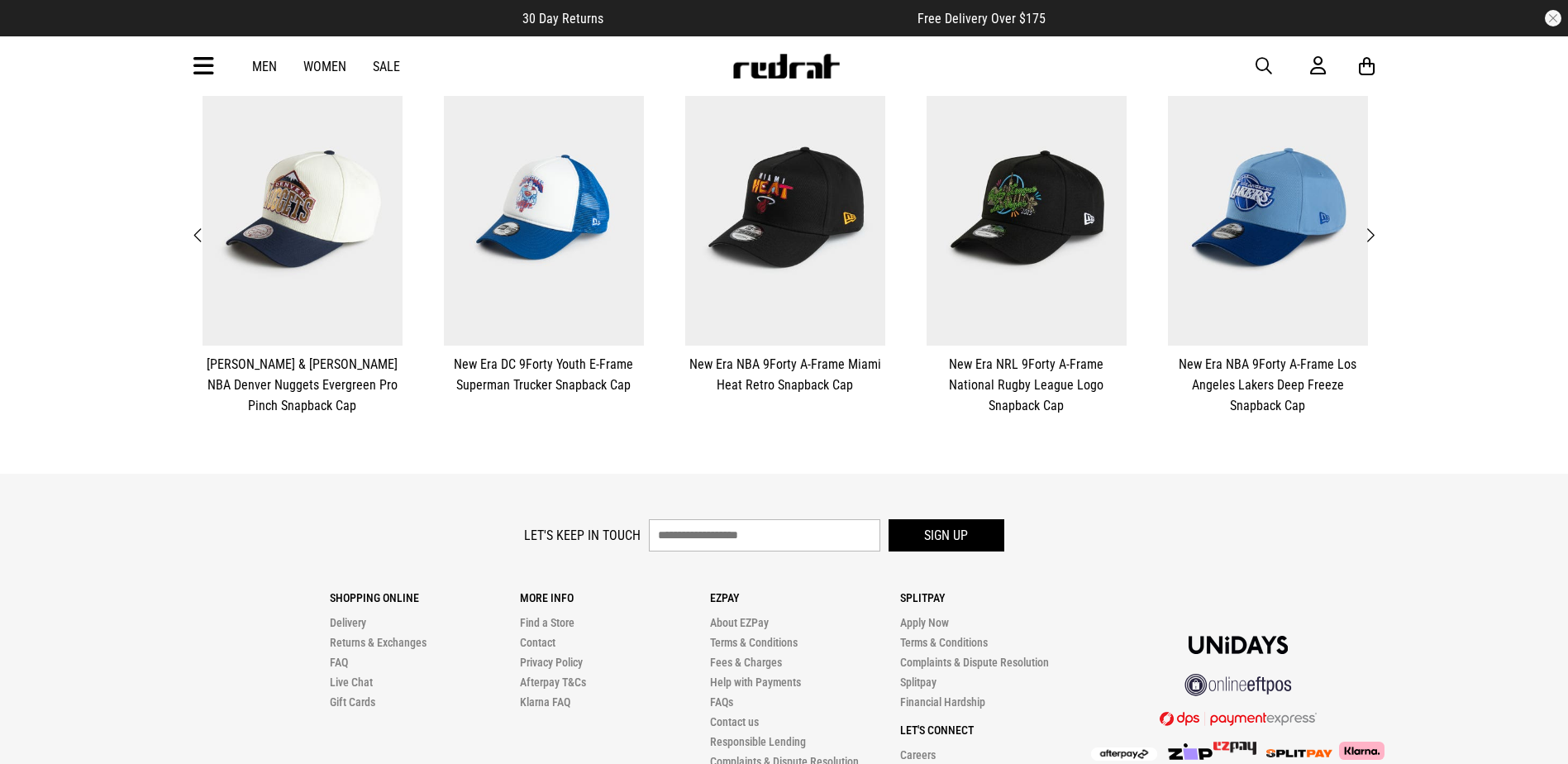
click at [1376, 231] on button "Next" at bounding box center [1370, 235] width 21 height 21
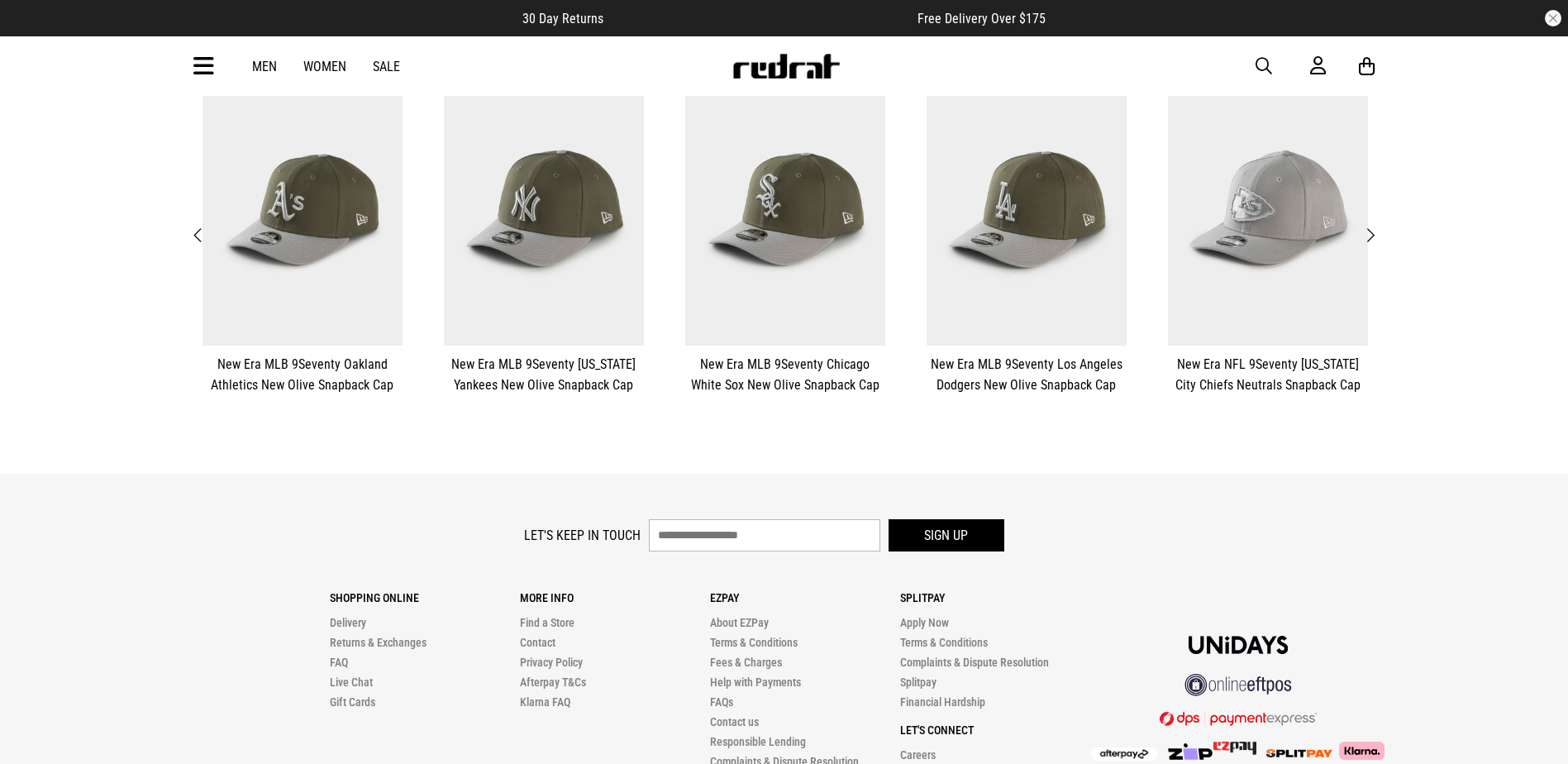
click at [1376, 233] on button "Next" at bounding box center [1370, 235] width 21 height 21
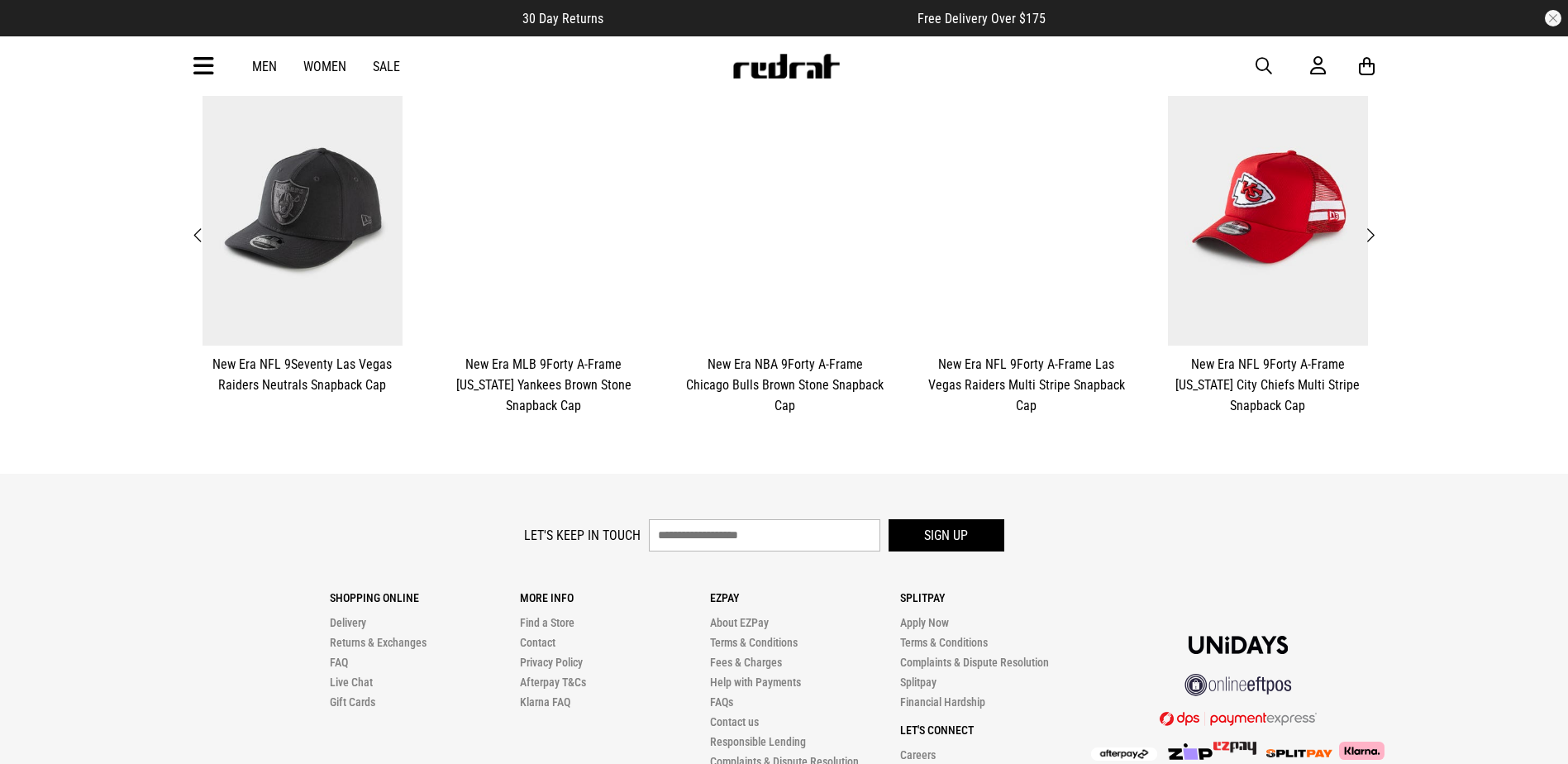
click at [1376, 233] on button "Next" at bounding box center [1370, 235] width 21 height 21
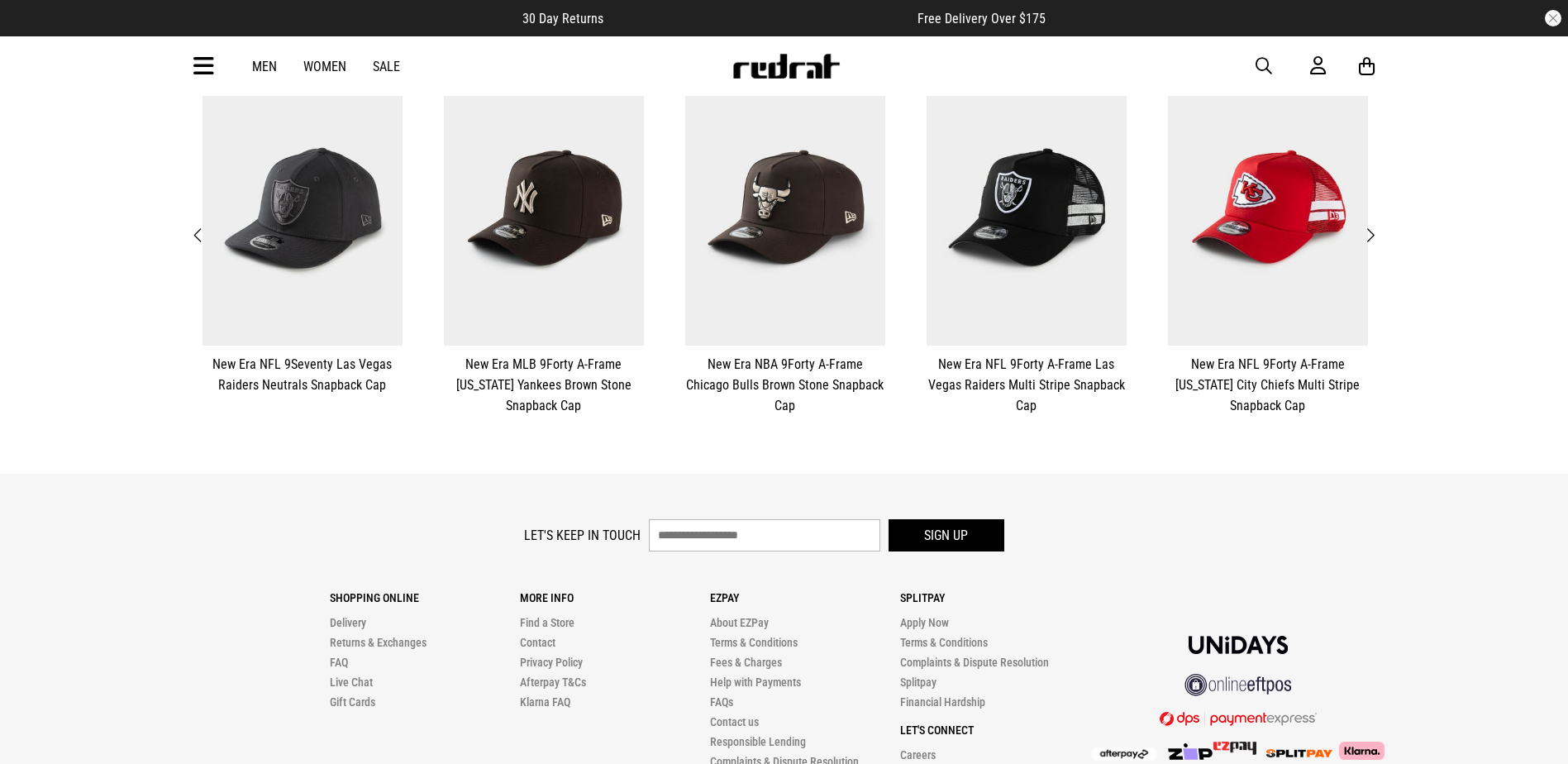
click at [1376, 233] on button "Next" at bounding box center [1370, 235] width 21 height 21
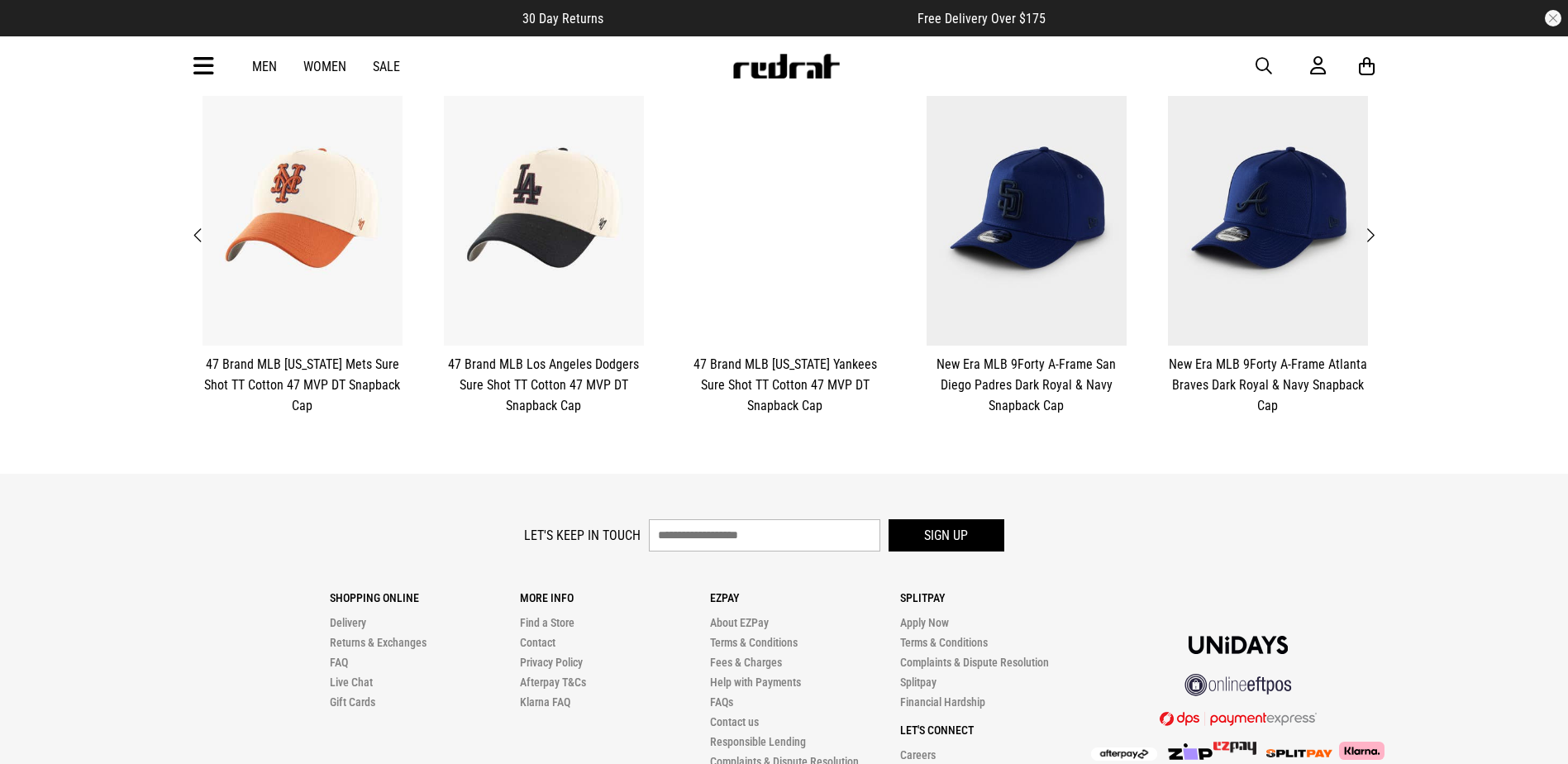
click at [1376, 233] on button "Next" at bounding box center [1370, 235] width 21 height 21
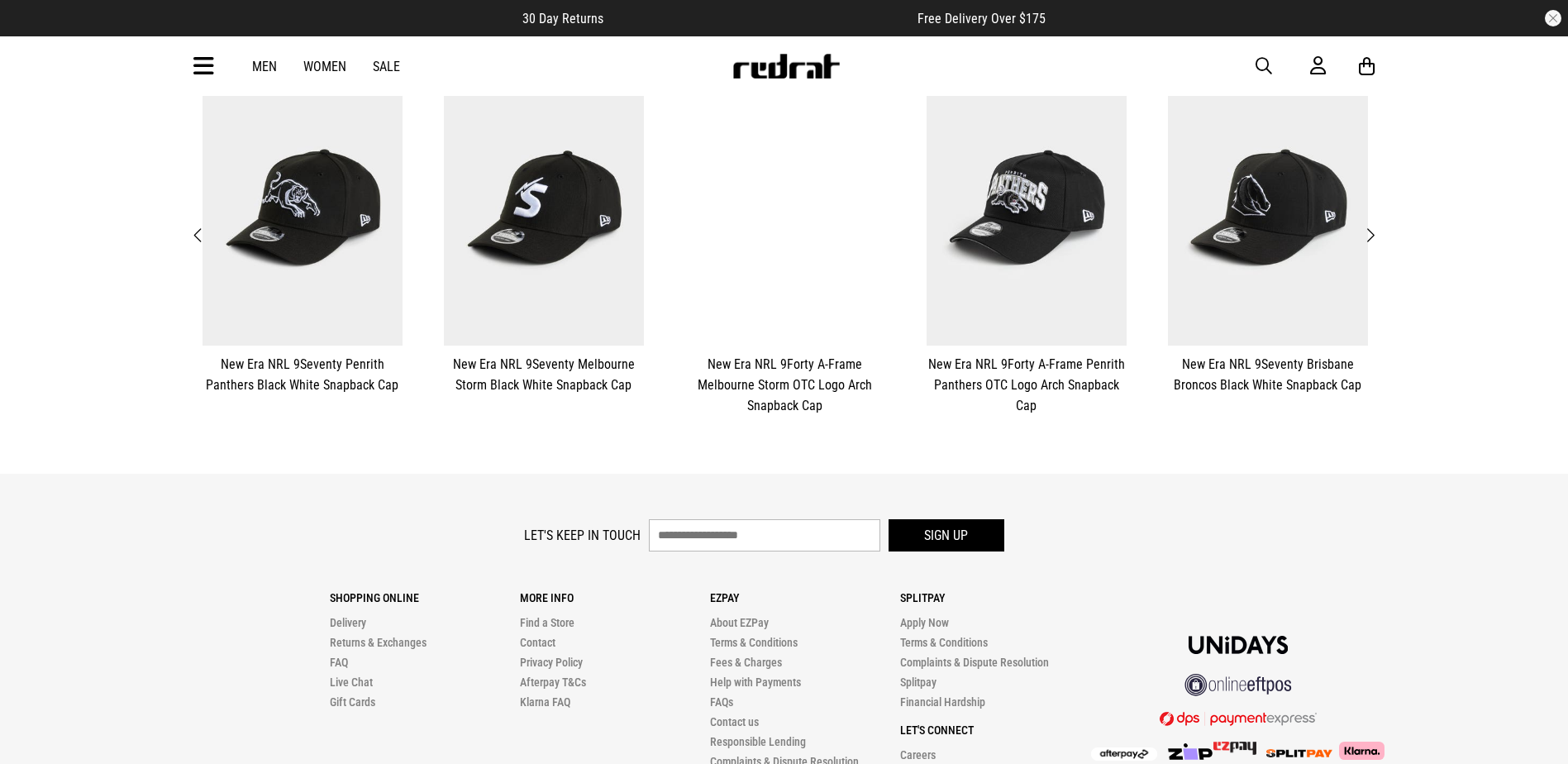
click at [1376, 233] on button "Next" at bounding box center [1370, 235] width 21 height 21
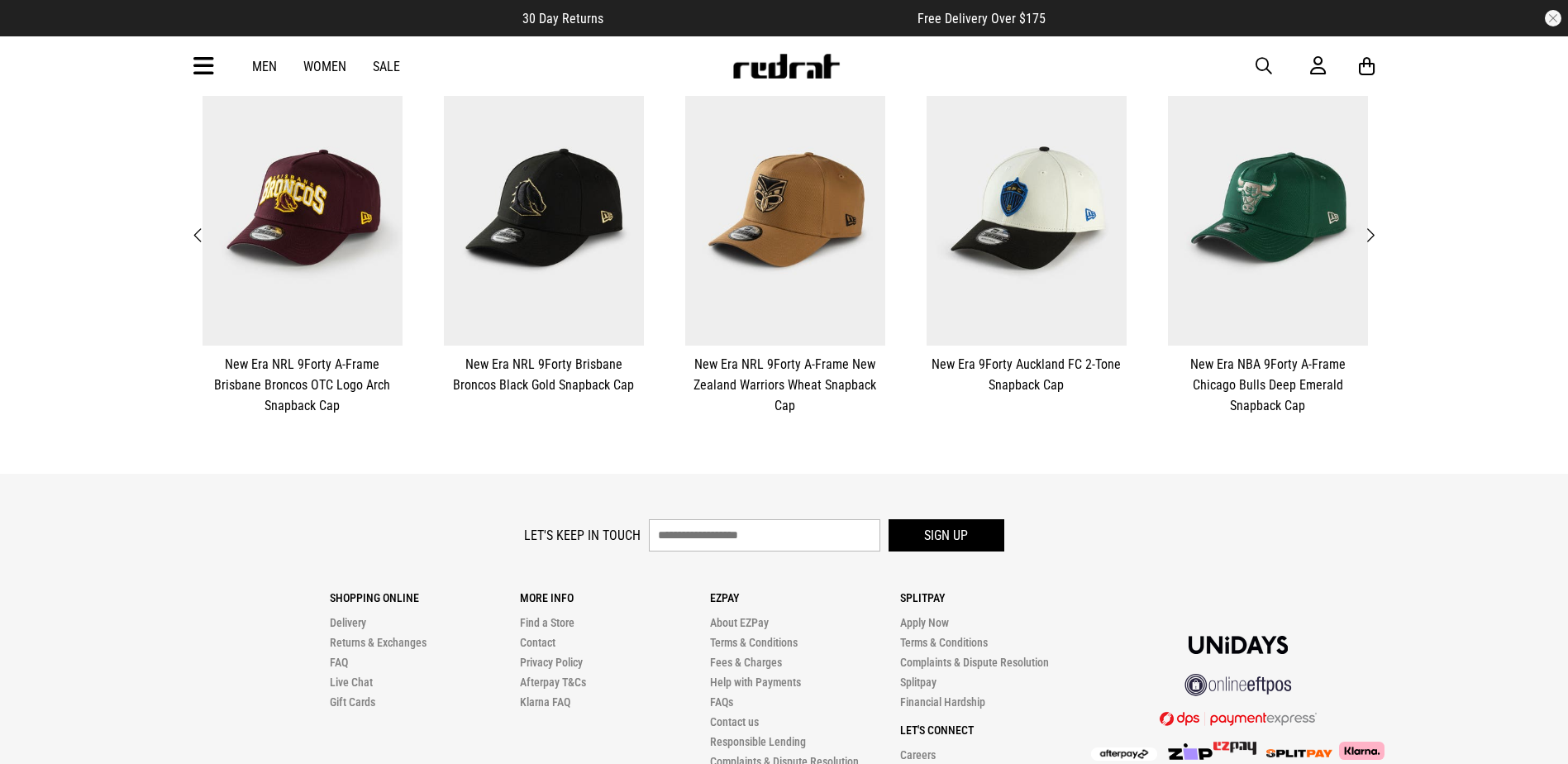
click at [1373, 231] on span "Next" at bounding box center [1370, 235] width 11 height 20
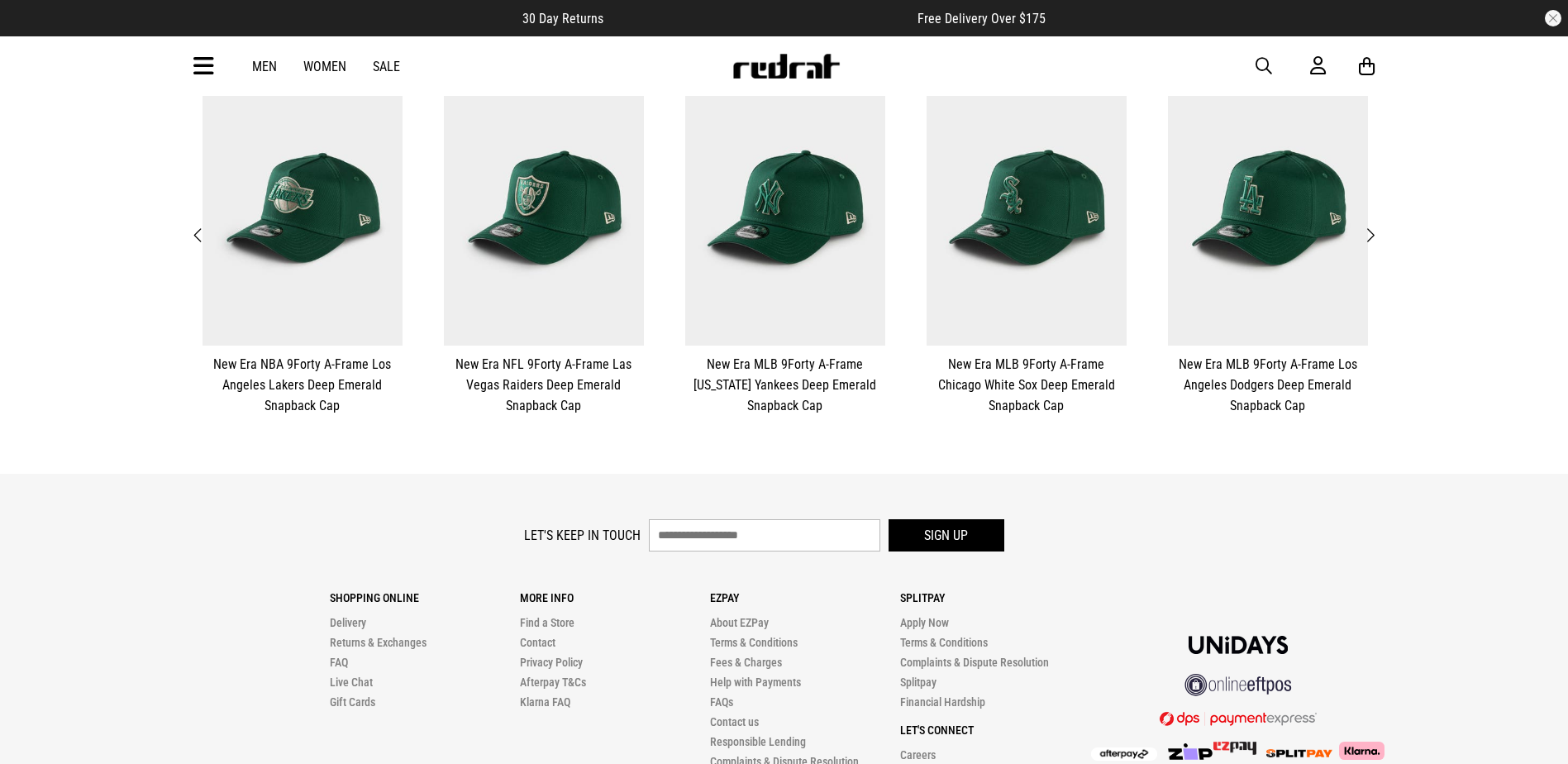
click at [1373, 231] on span "Next" at bounding box center [1370, 235] width 11 height 20
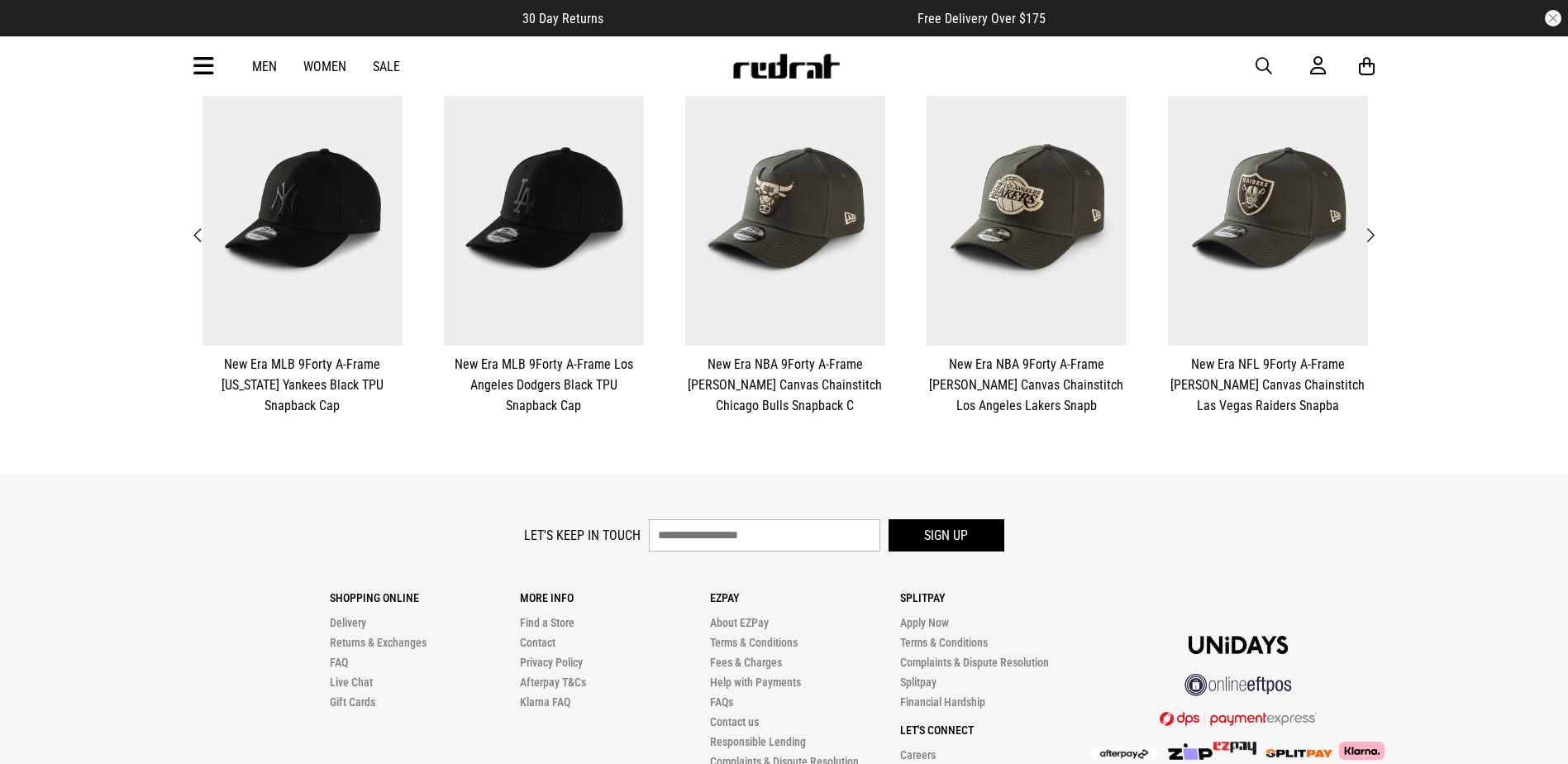
click at [1370, 232] on span "Next" at bounding box center [1370, 235] width 11 height 20
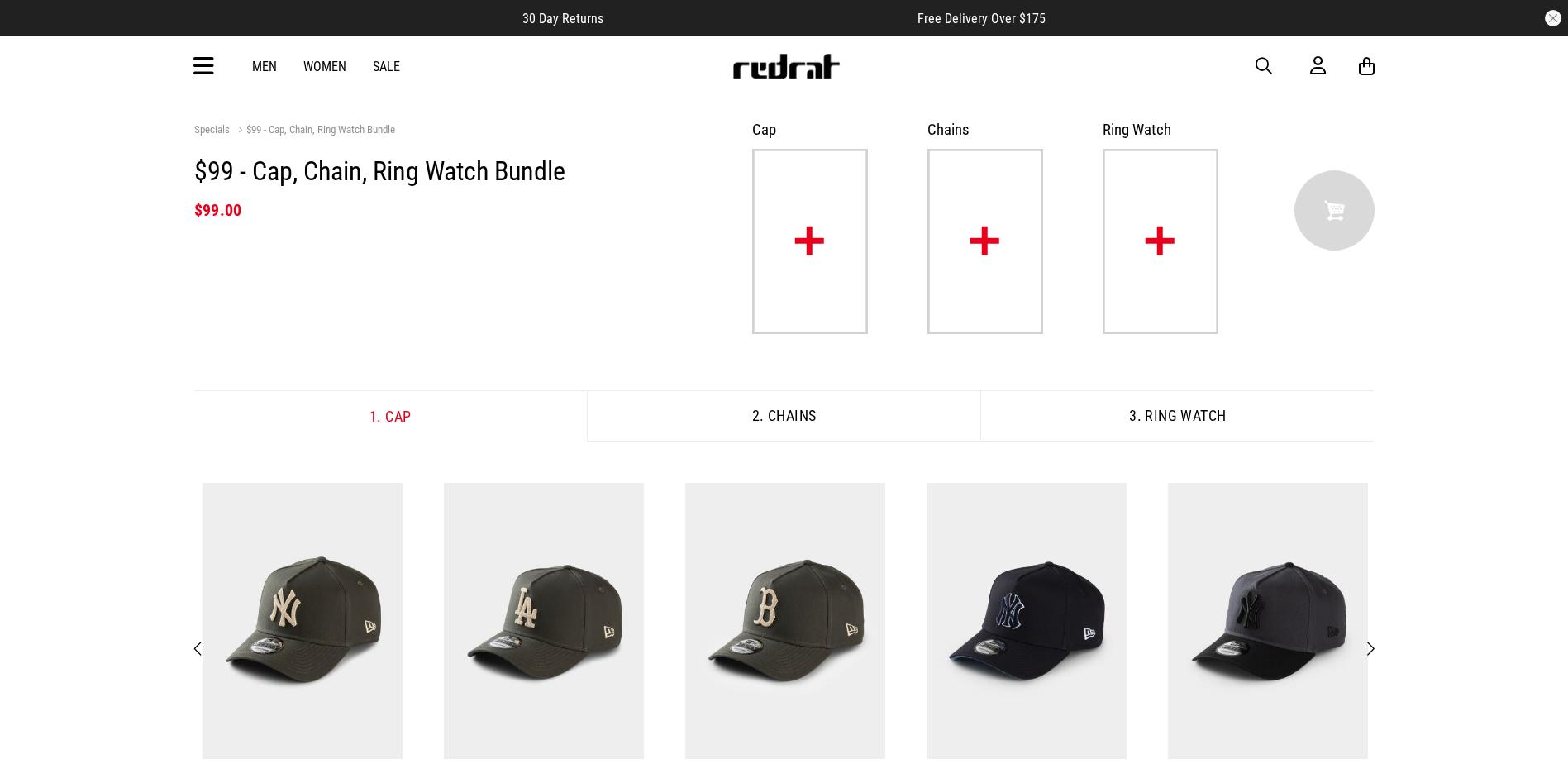
click at [978, 245] on img at bounding box center [985, 240] width 115 height 185
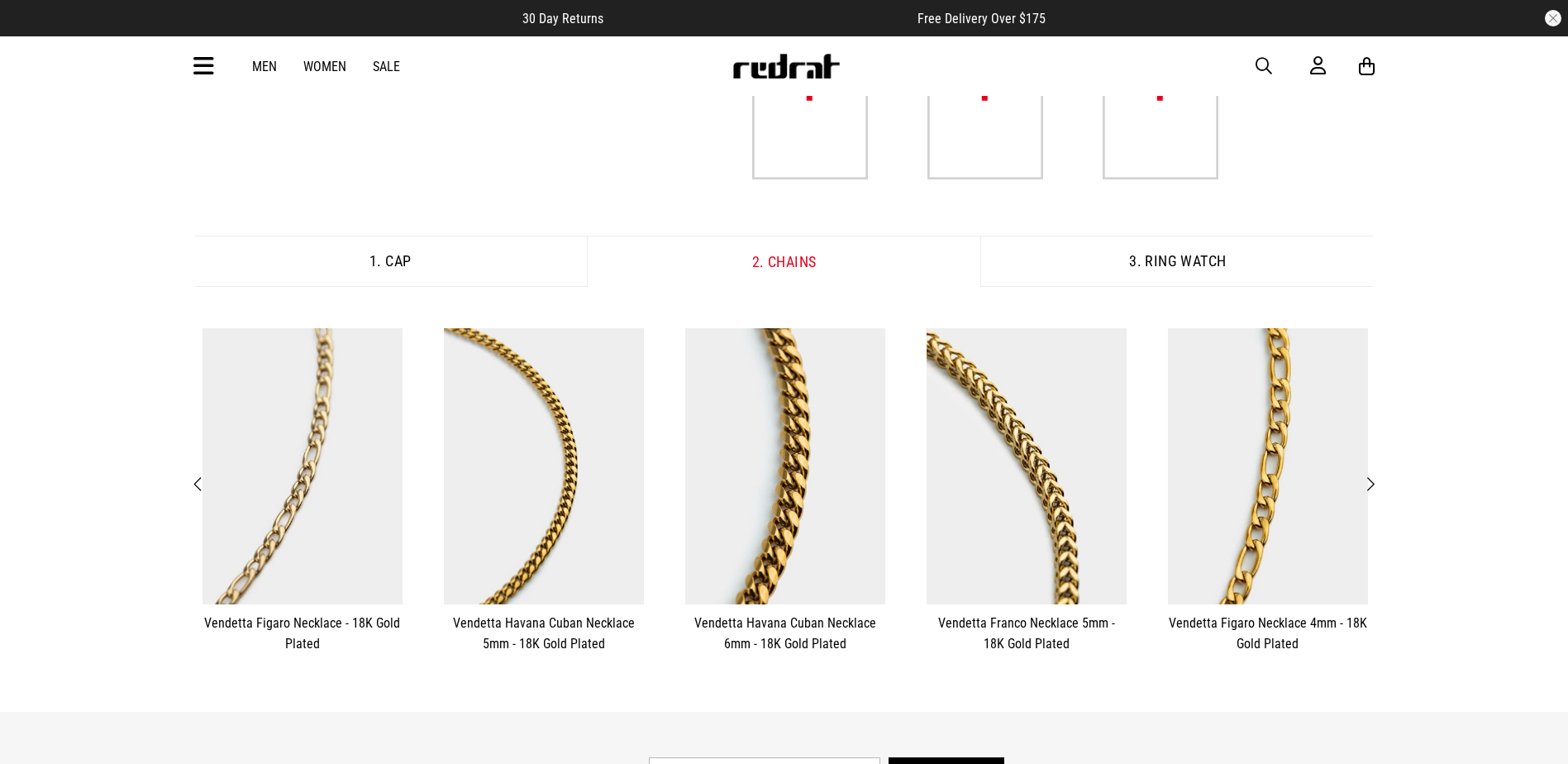
scroll to position [165, 0]
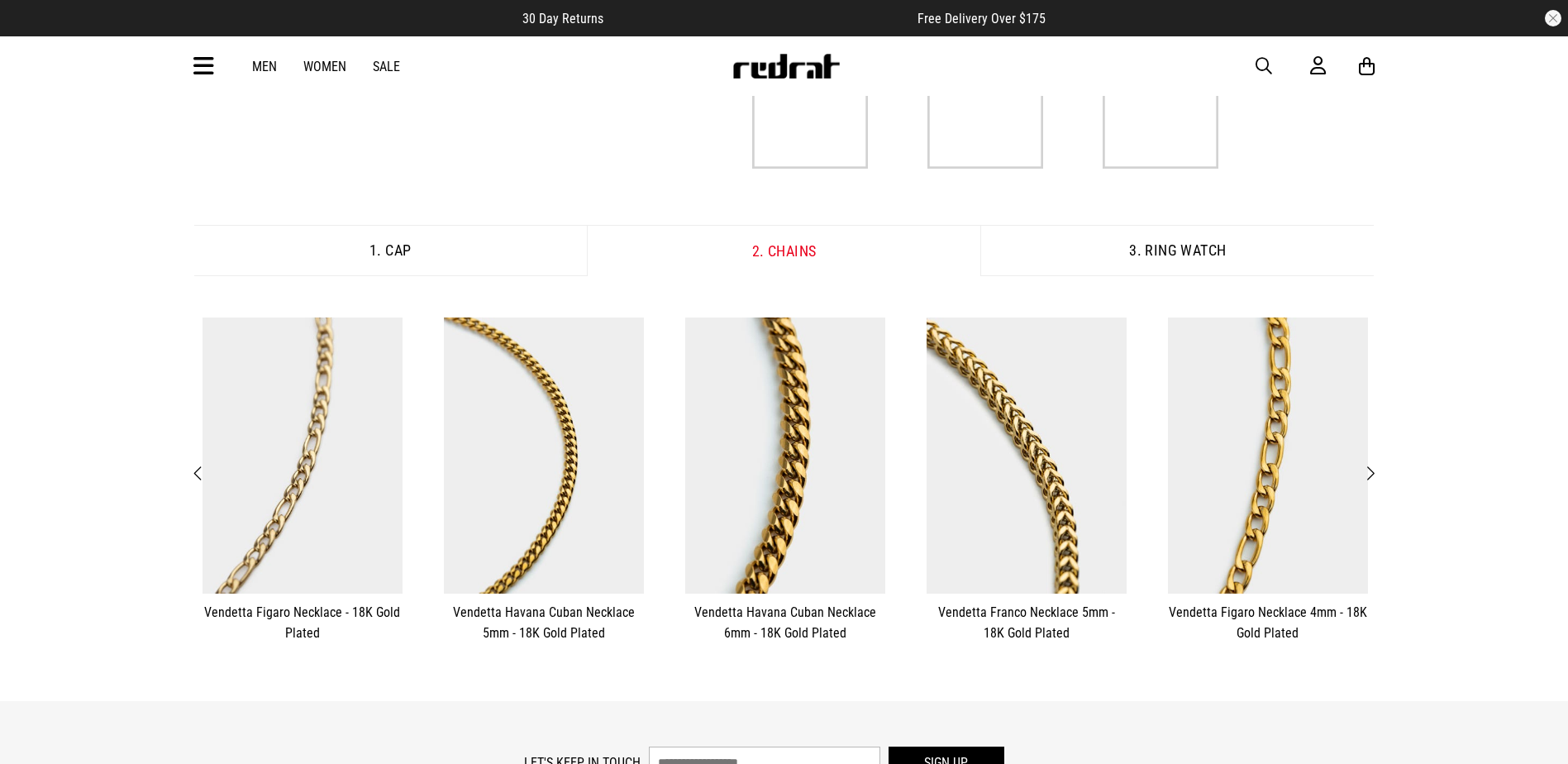
click at [1377, 475] on button "Next" at bounding box center [1370, 474] width 21 height 21
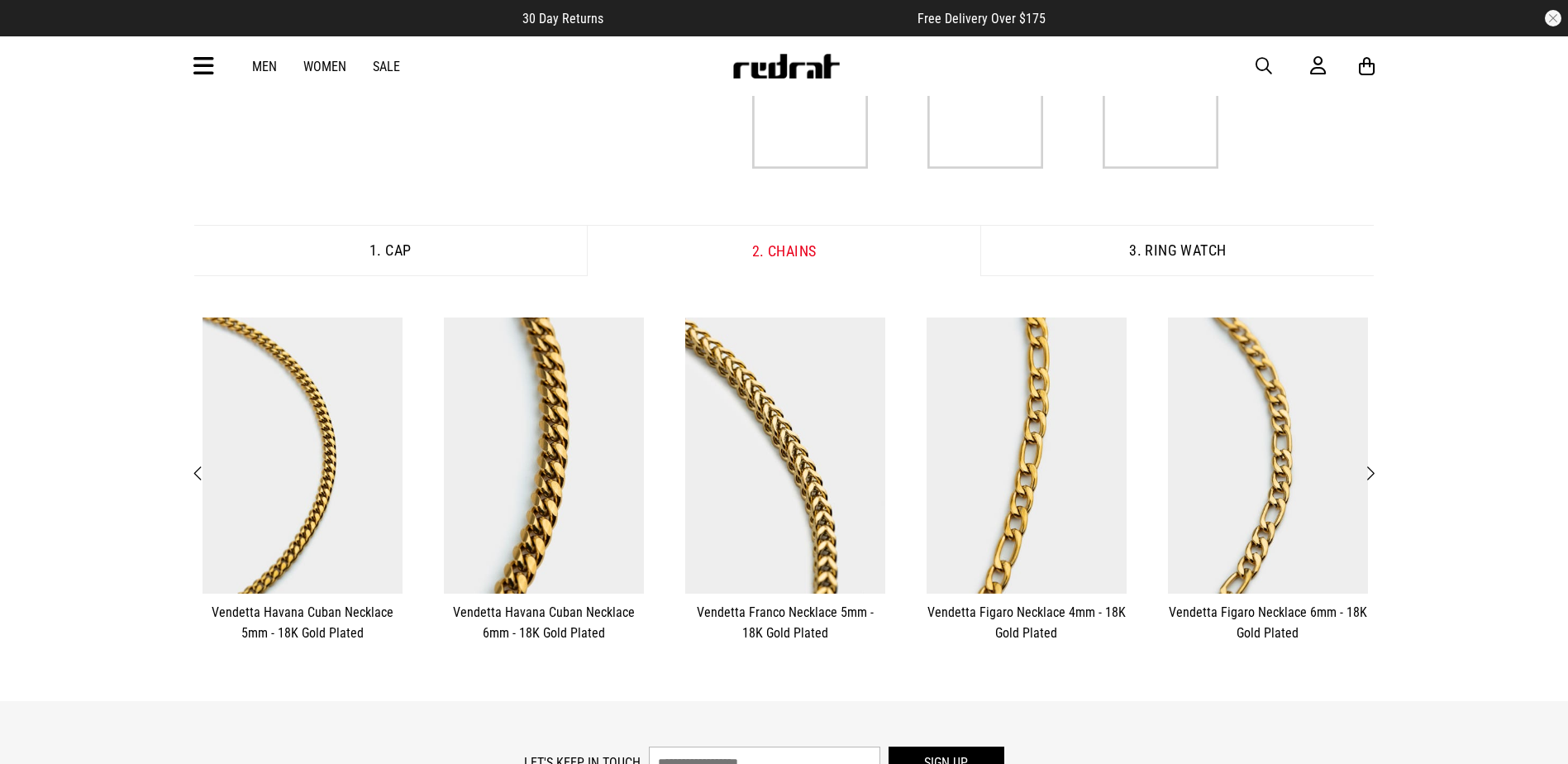
click at [1372, 467] on span "Next" at bounding box center [1370, 474] width 11 height 20
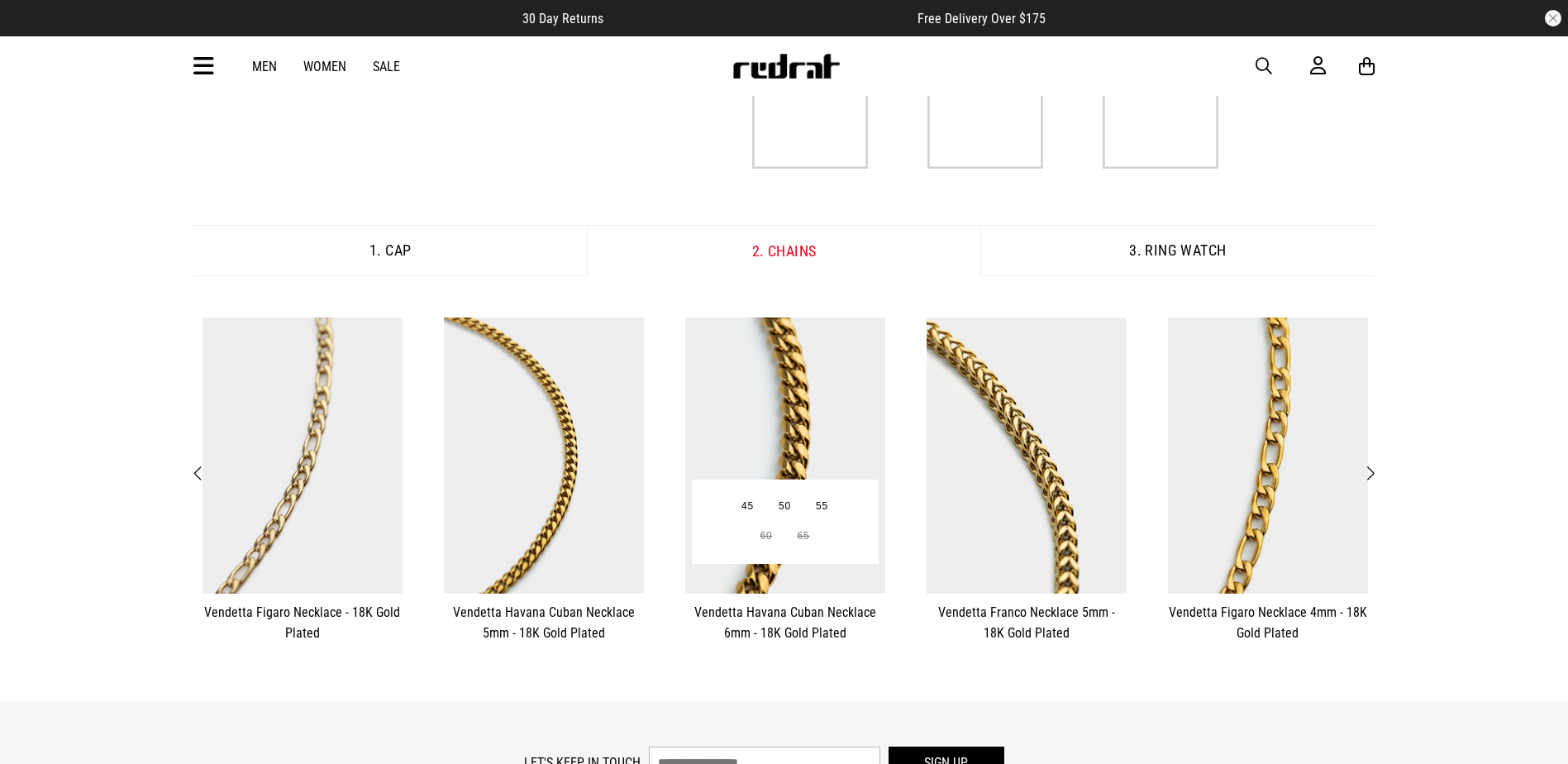
click at [817, 432] on img at bounding box center [784, 455] width 200 height 276
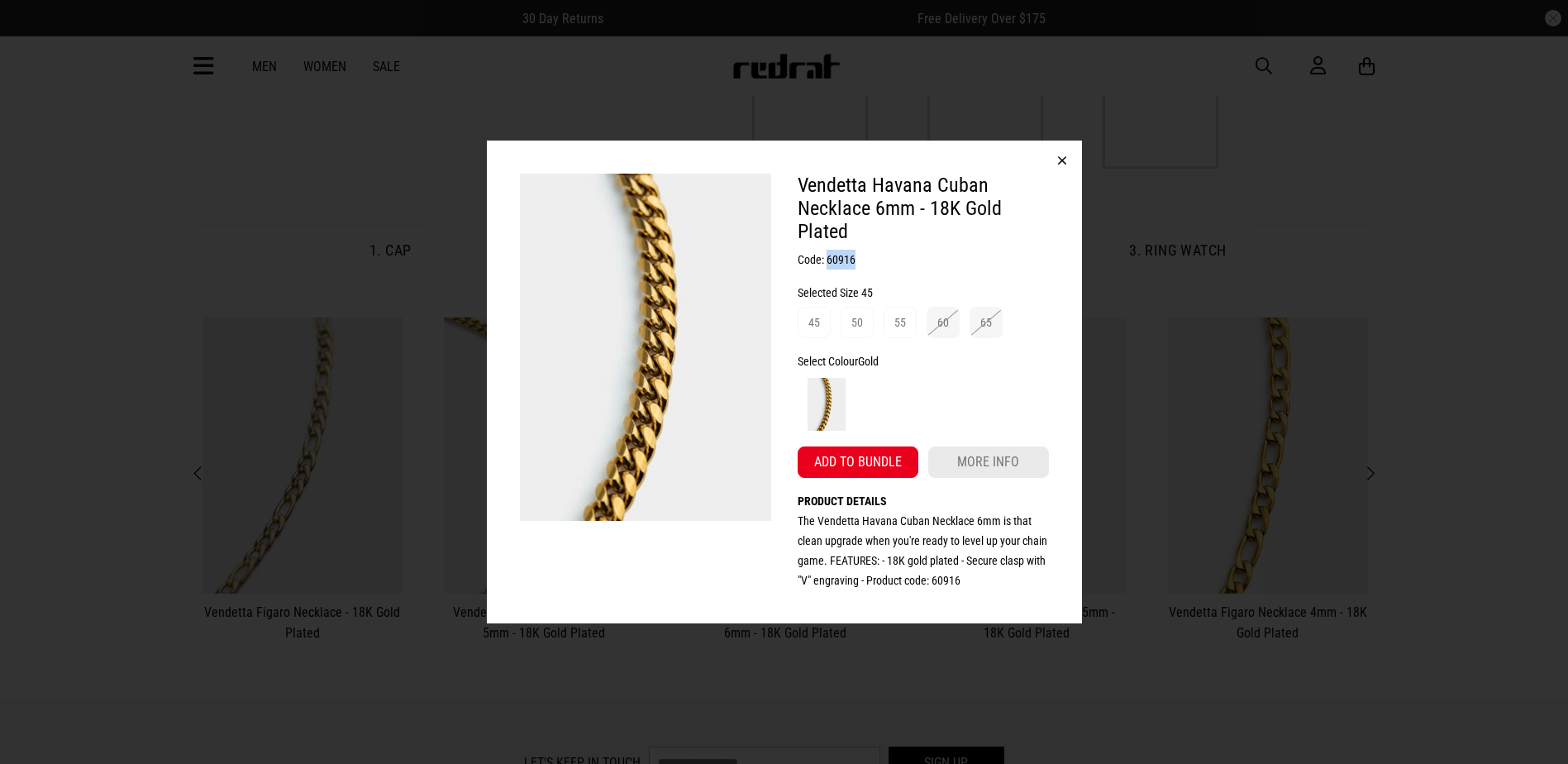
drag, startPoint x: 856, startPoint y: 264, endPoint x: 828, endPoint y: 264, distance: 28.0
click at [828, 264] on h3 "Code: 60916" at bounding box center [922, 259] width 251 height 20
copy h3 "60916"
